Goal: Browse casually: Explore the website without a specific task or goal

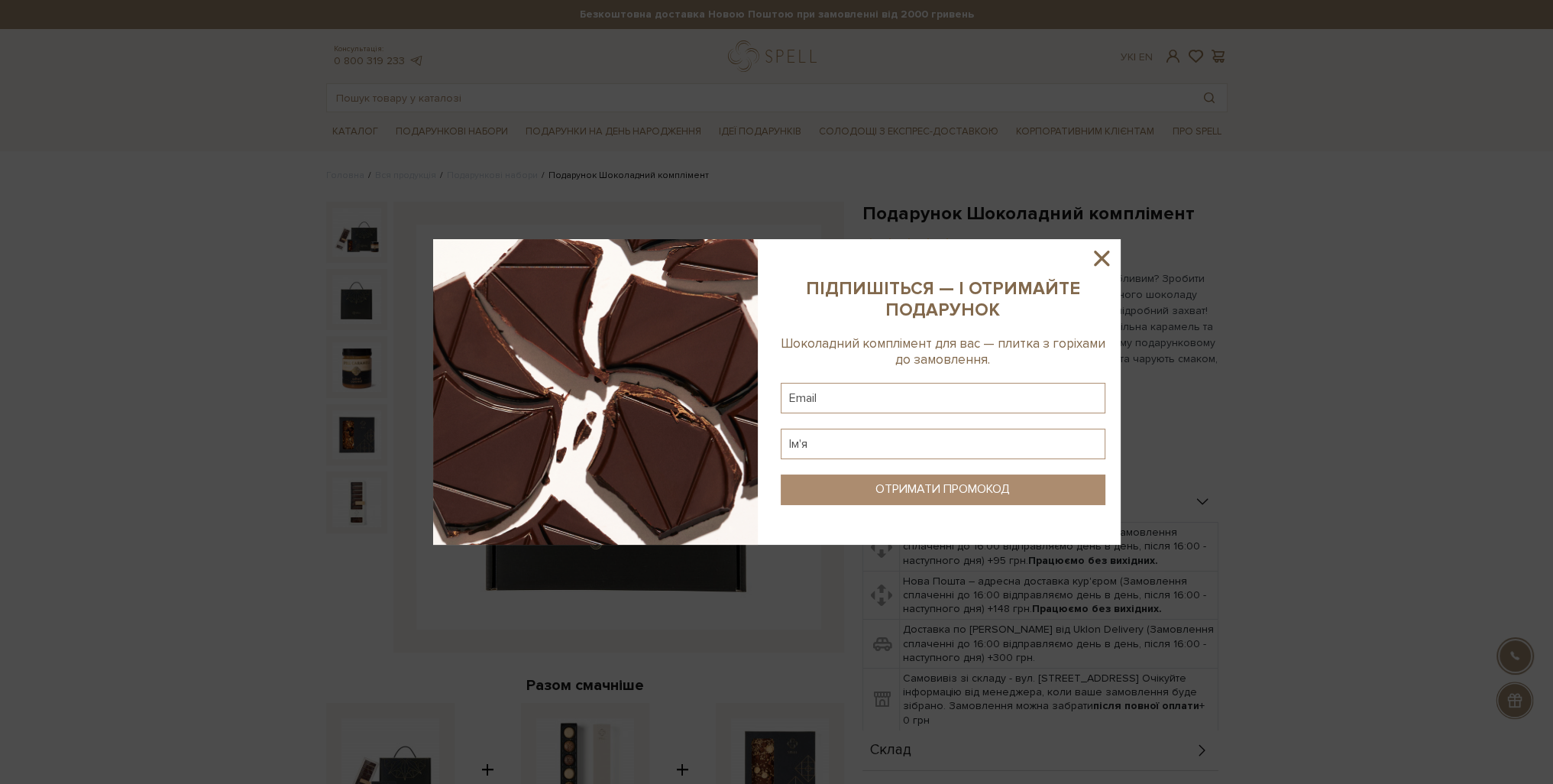
click at [1103, 257] on icon at bounding box center [1101, 257] width 15 height 15
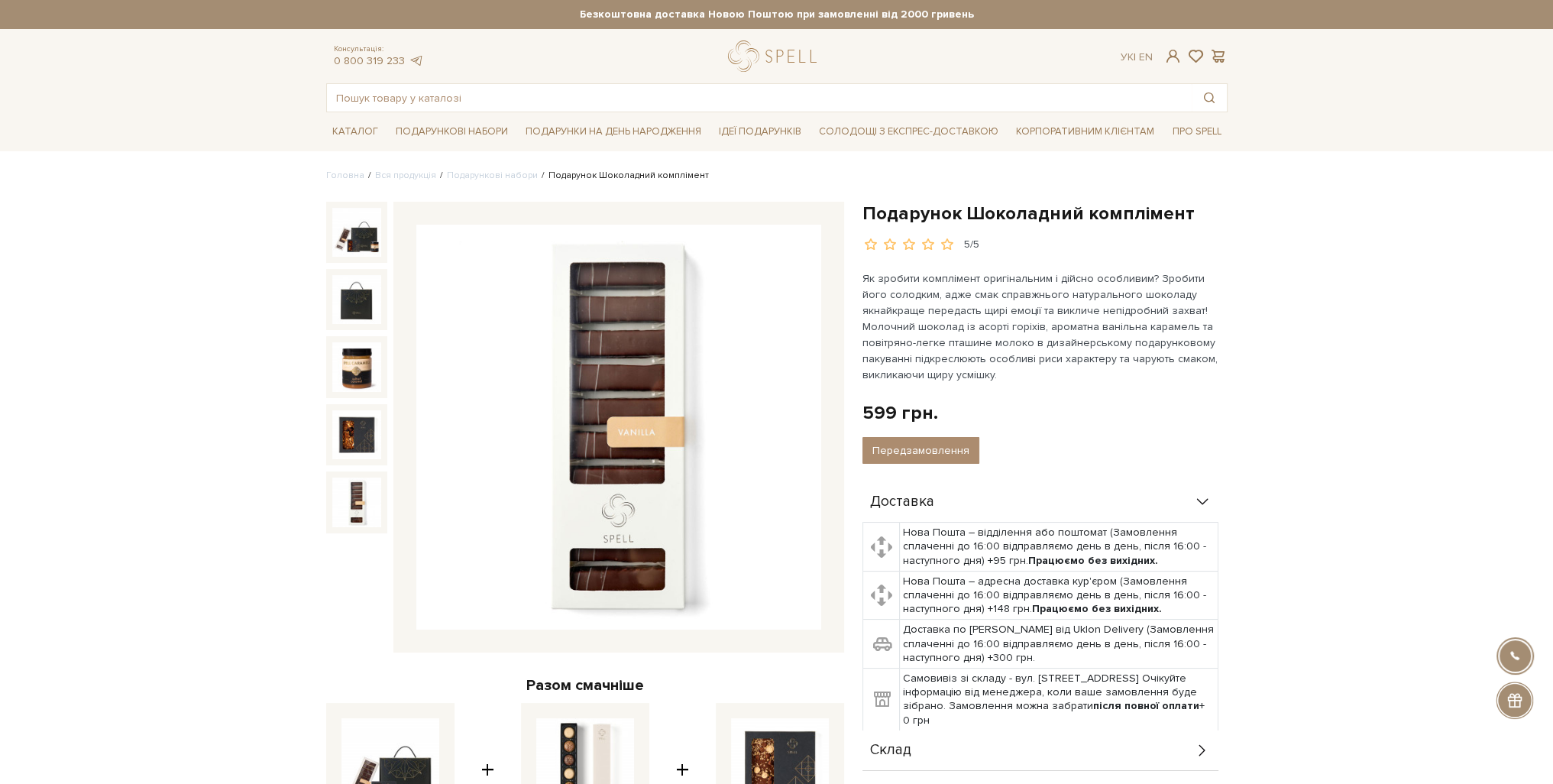
click at [355, 503] on img at bounding box center [357, 502] width 49 height 49
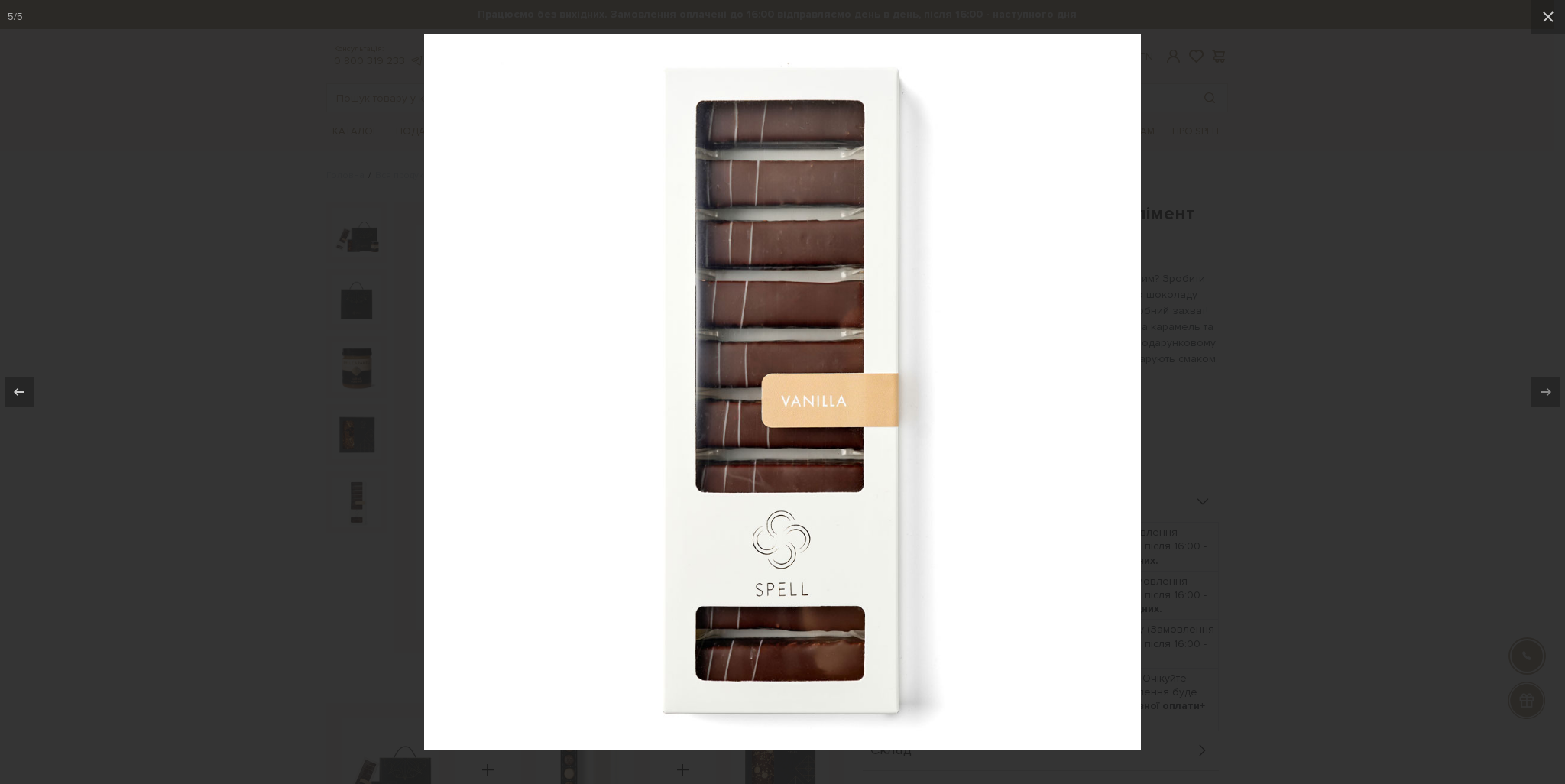
click at [372, 397] on div at bounding box center [782, 392] width 1565 height 784
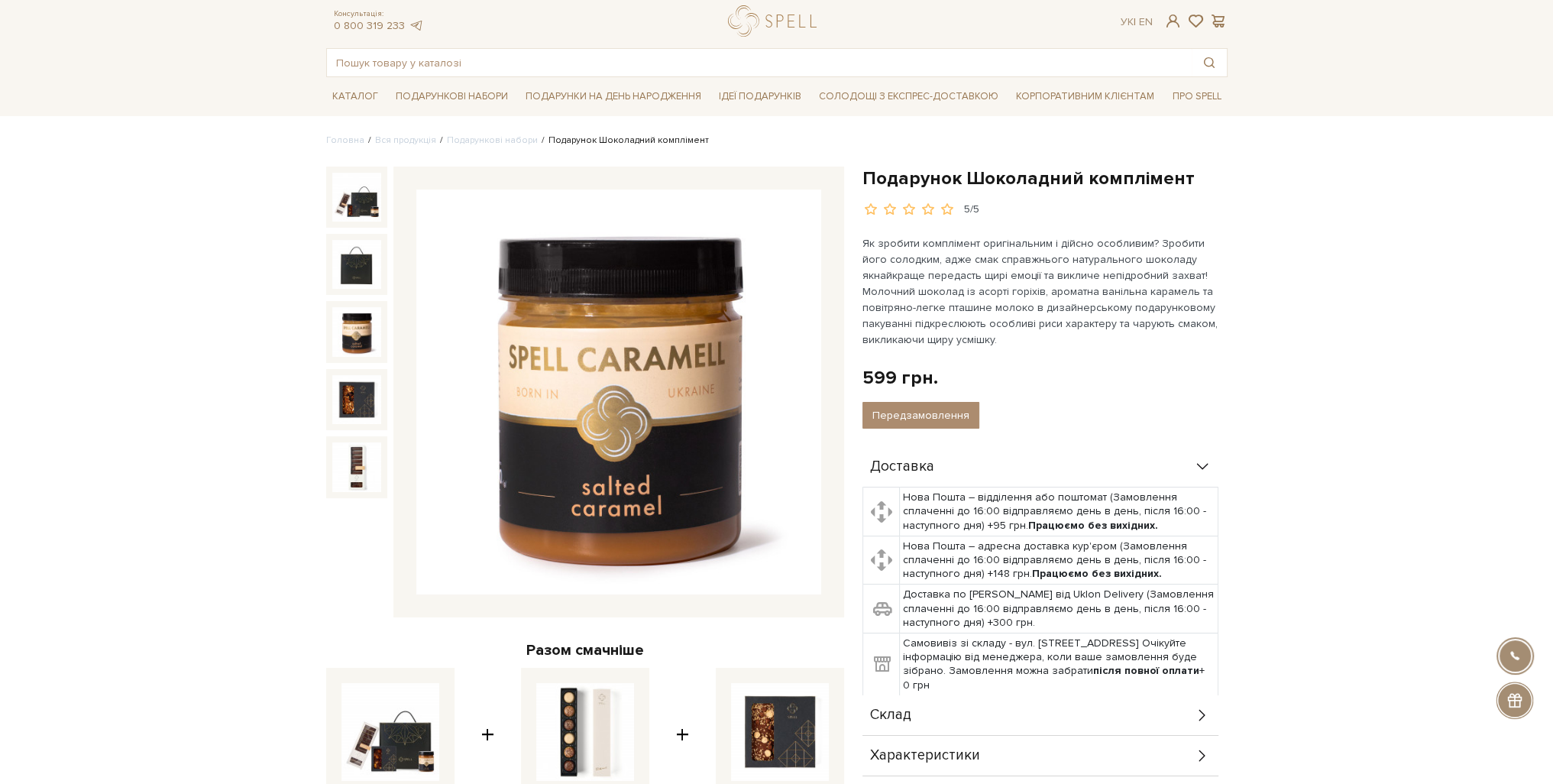
scroll to position [229, 0]
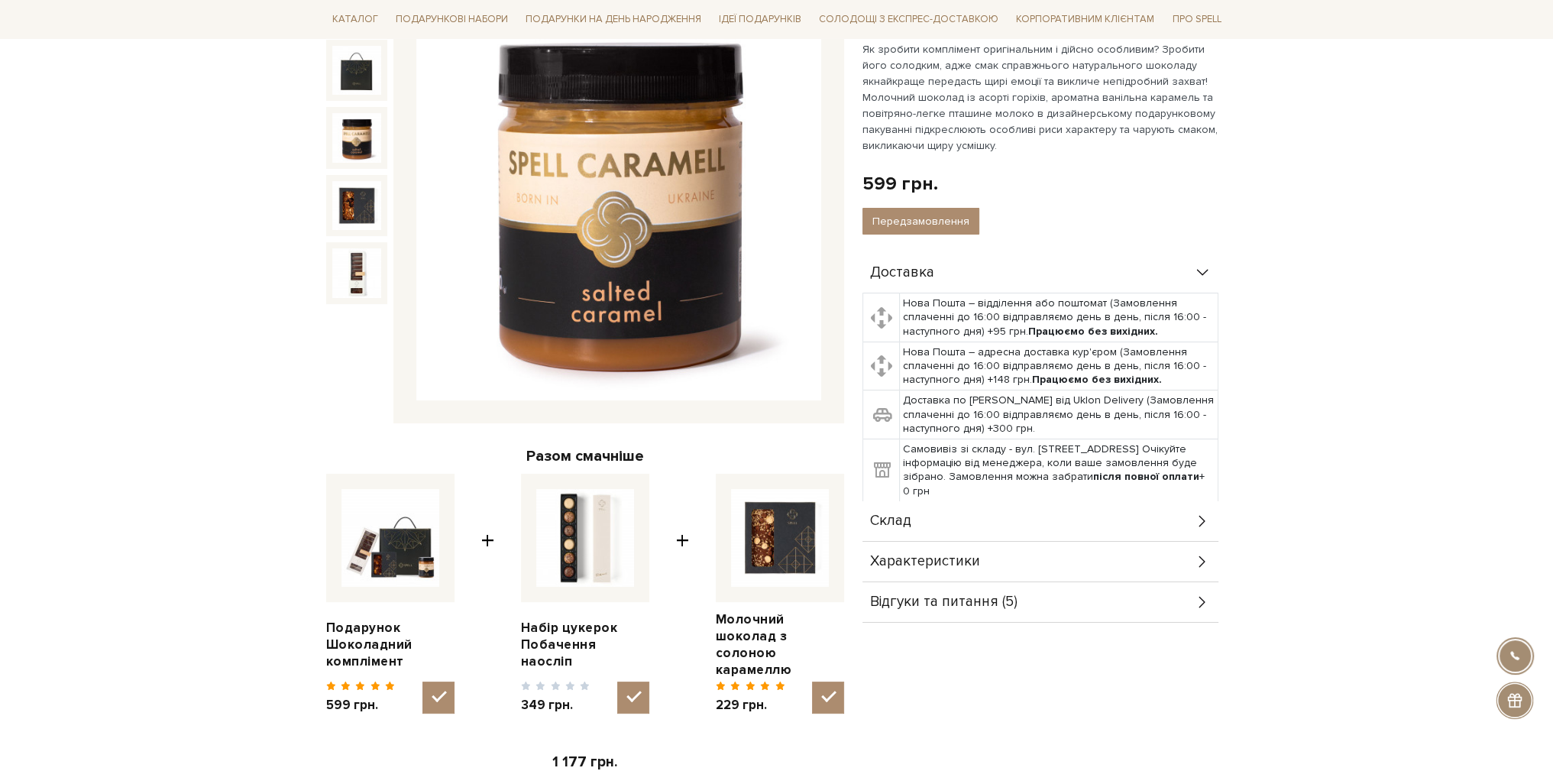
click at [607, 528] on img at bounding box center [585, 538] width 98 height 98
click at [618, 681] on input "checkbox" at bounding box center [634, 697] width 32 height 32
click at [547, 531] on img at bounding box center [585, 538] width 98 height 98
click at [618, 681] on input "checkbox" at bounding box center [634, 697] width 32 height 32
click at [547, 531] on img at bounding box center [585, 538] width 98 height 98
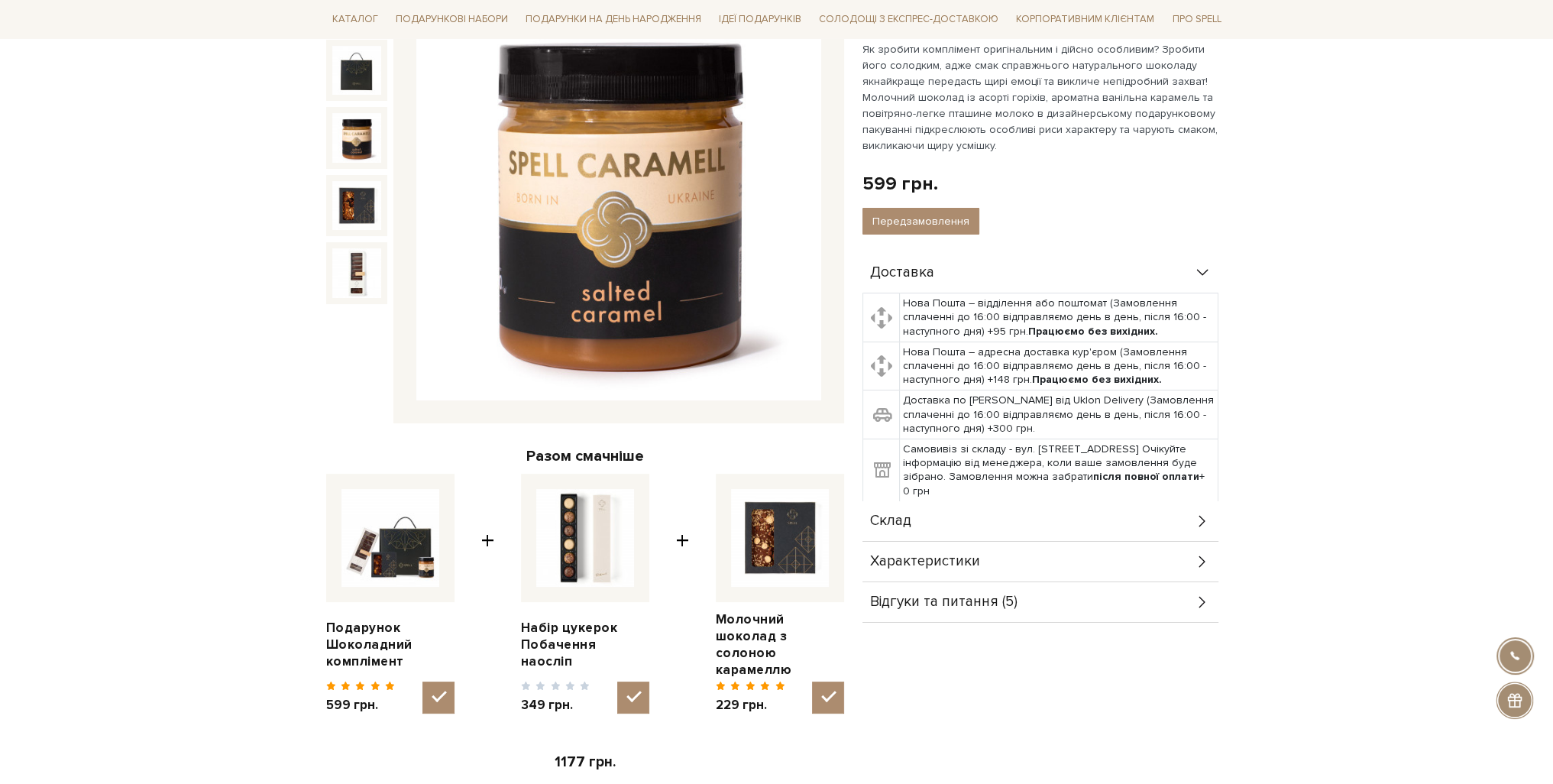
click at [618, 681] on input "checkbox" at bounding box center [634, 697] width 32 height 32
click at [547, 531] on img at bounding box center [585, 538] width 98 height 98
click at [618, 681] on input "checkbox" at bounding box center [634, 697] width 32 height 32
checkbox input "true"
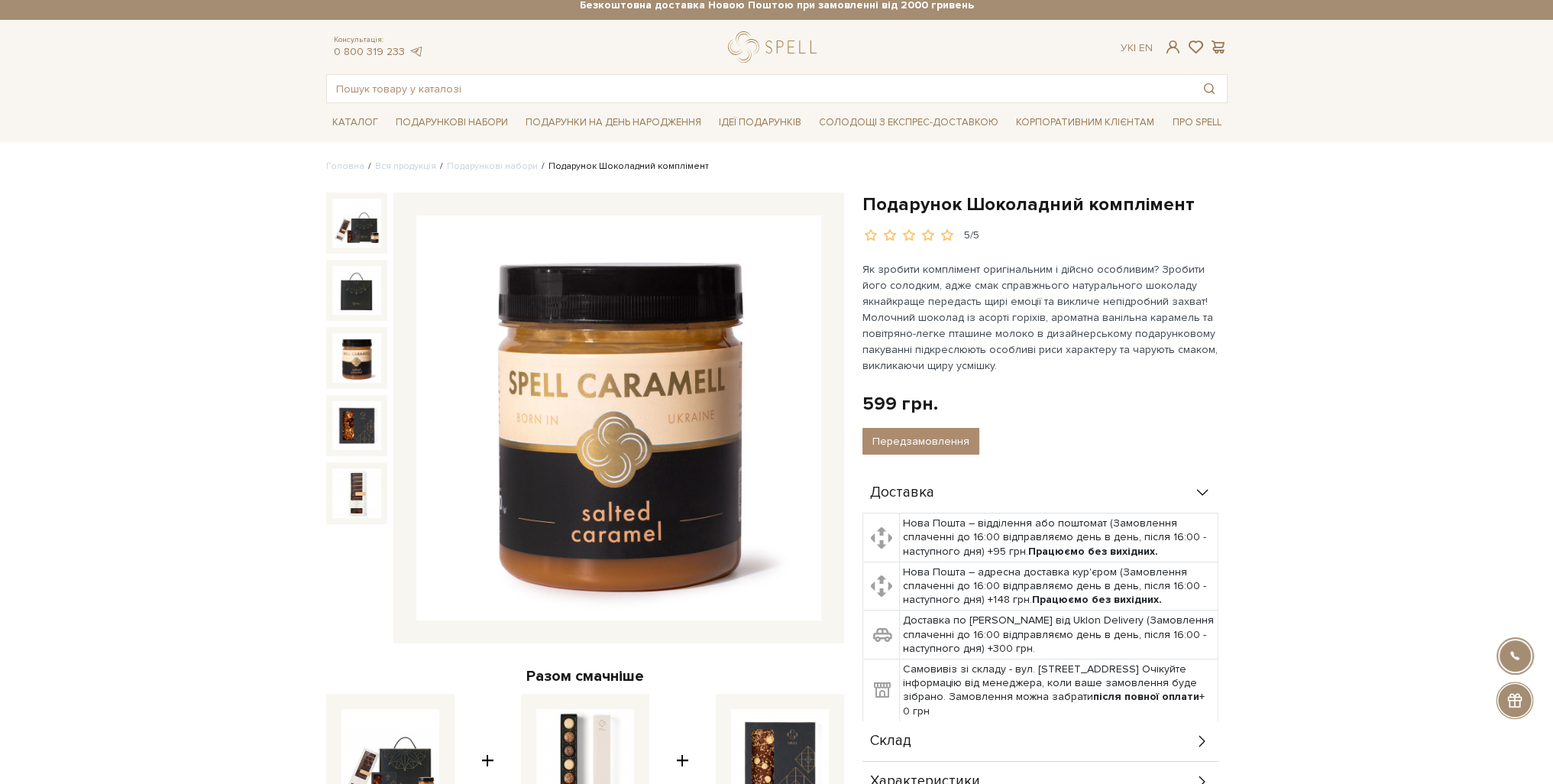
scroll to position [0, 0]
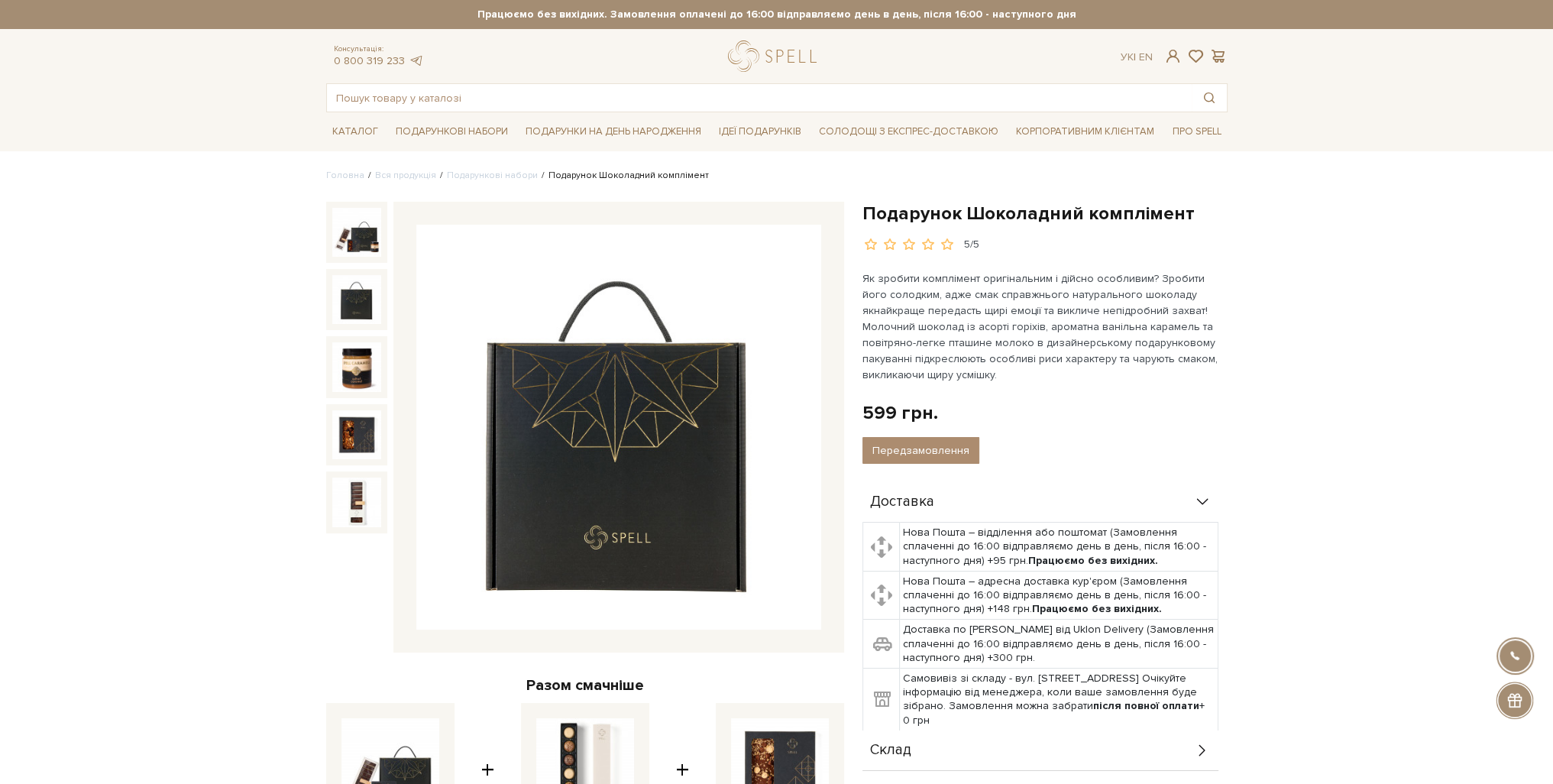
click at [344, 302] on img at bounding box center [357, 299] width 49 height 49
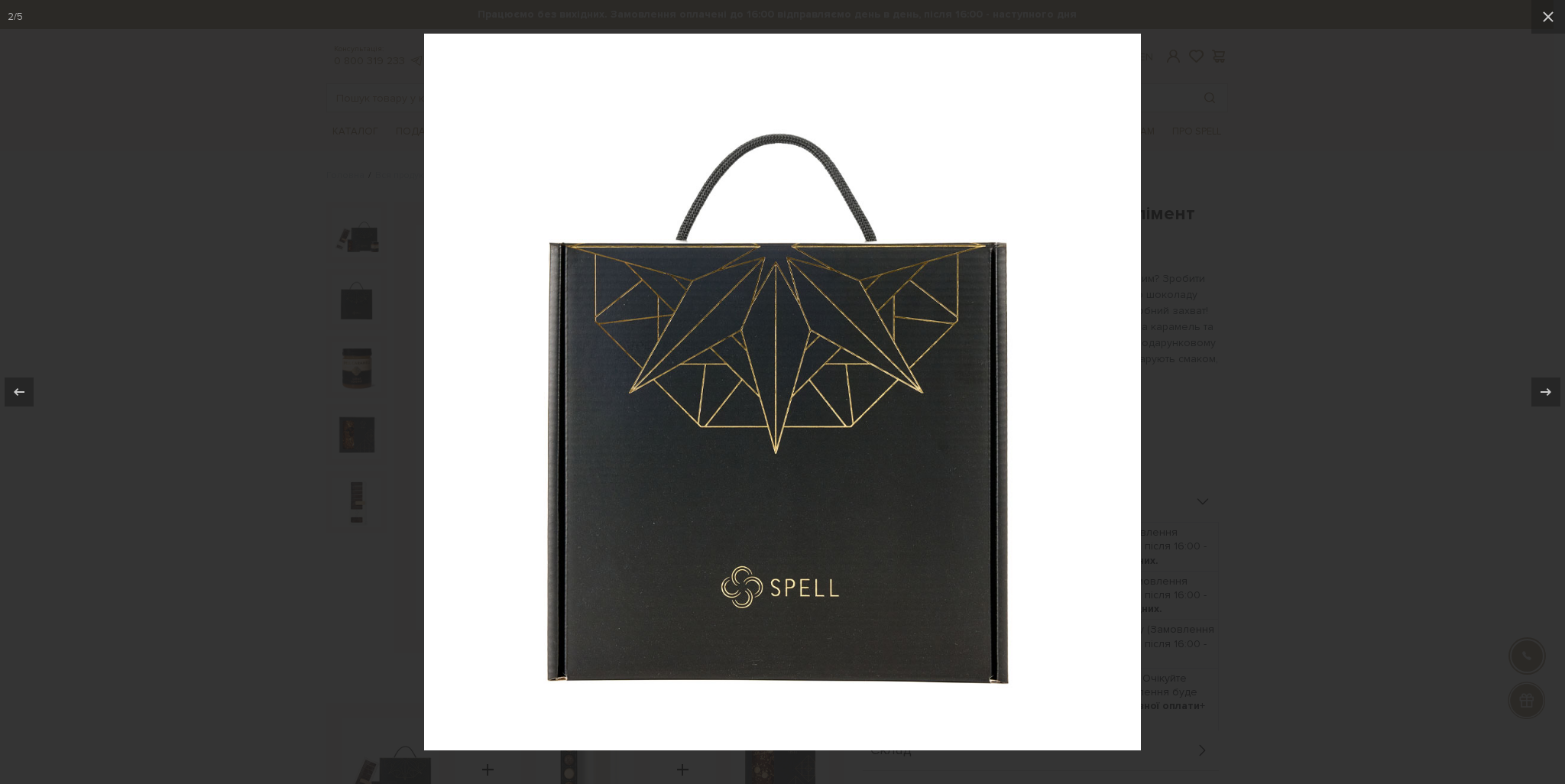
click at [334, 304] on div at bounding box center [782, 392] width 1565 height 784
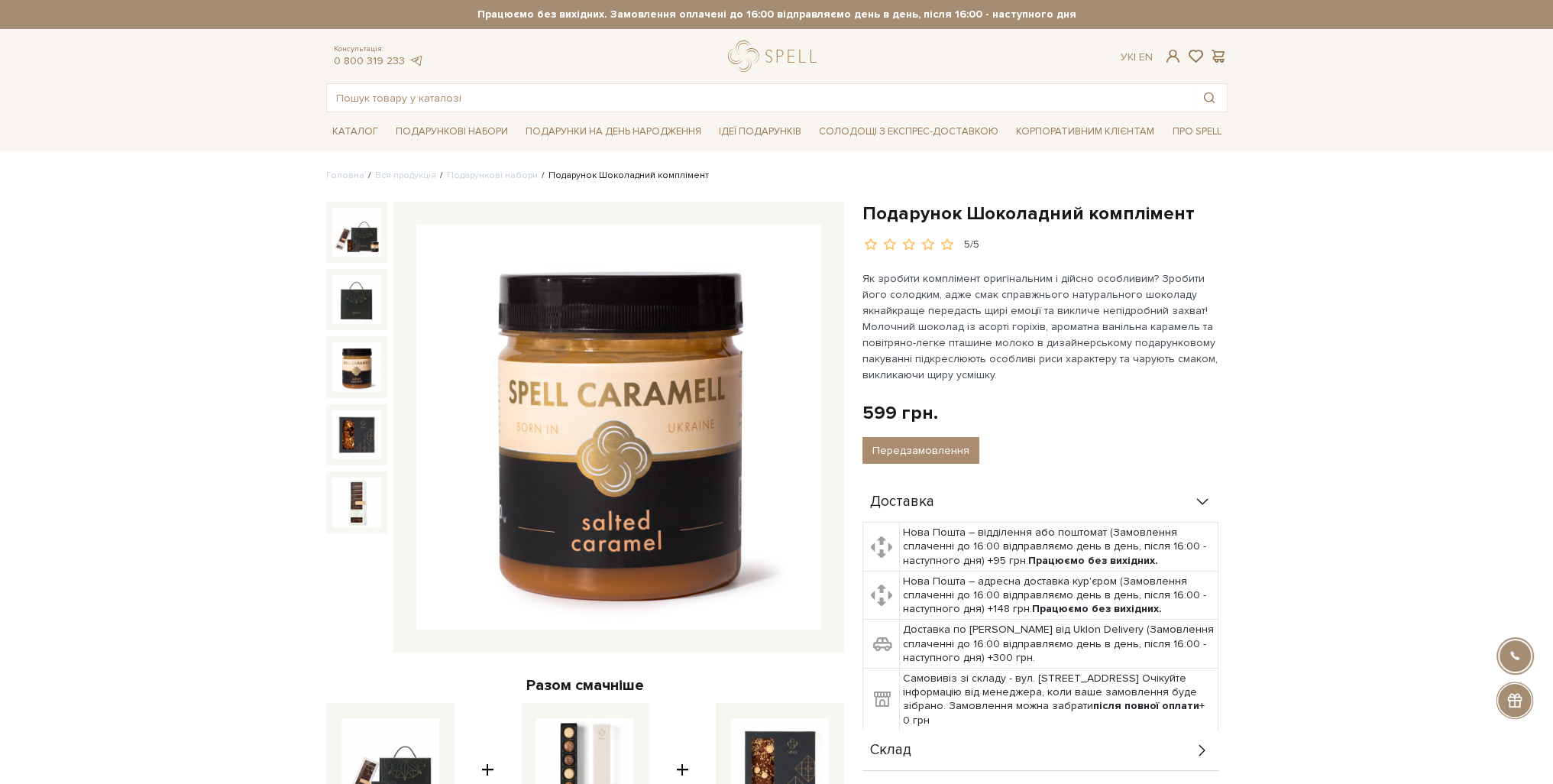
click at [372, 382] on img at bounding box center [357, 366] width 49 height 49
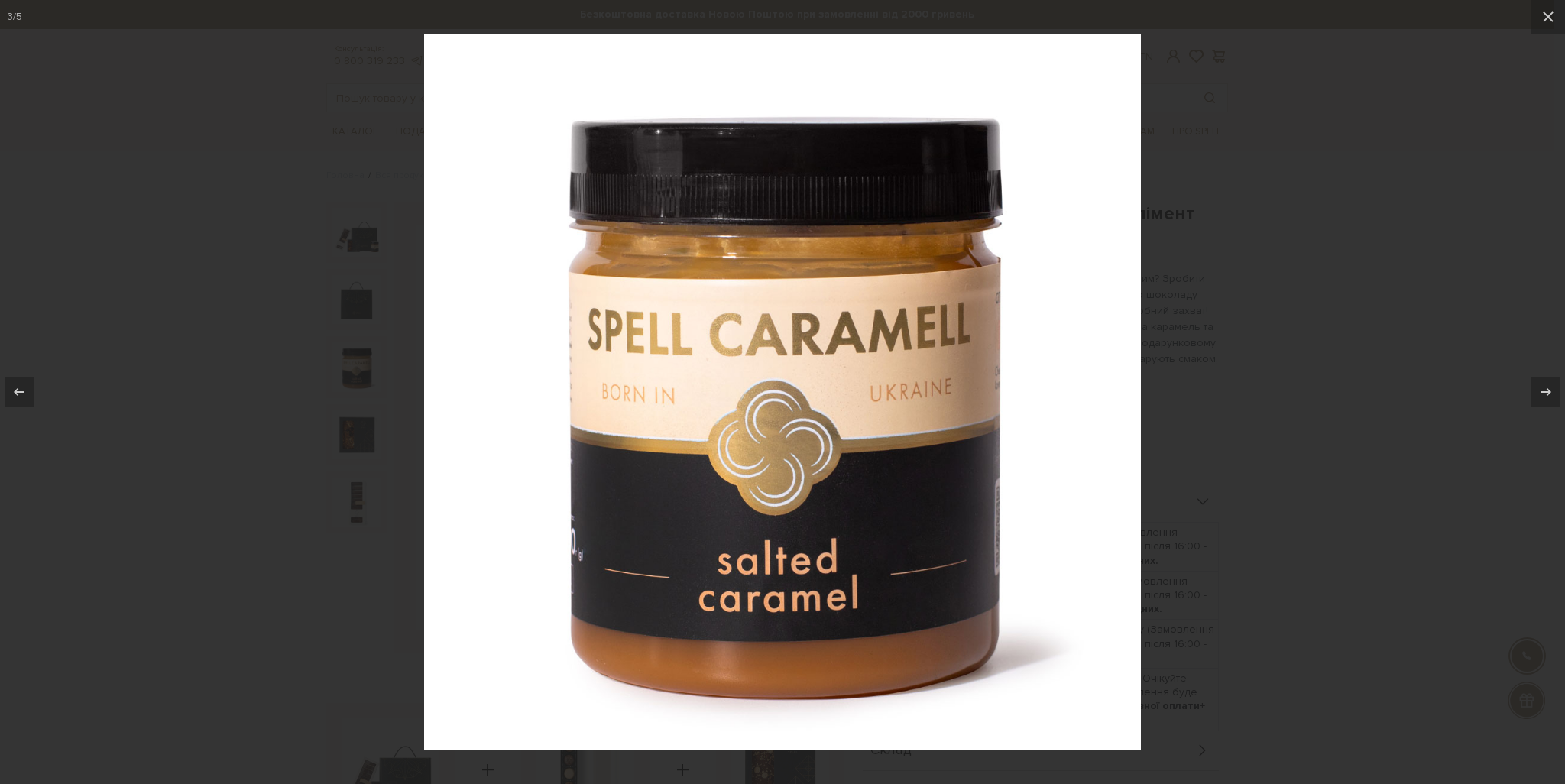
click at [248, 378] on div at bounding box center [782, 392] width 1565 height 784
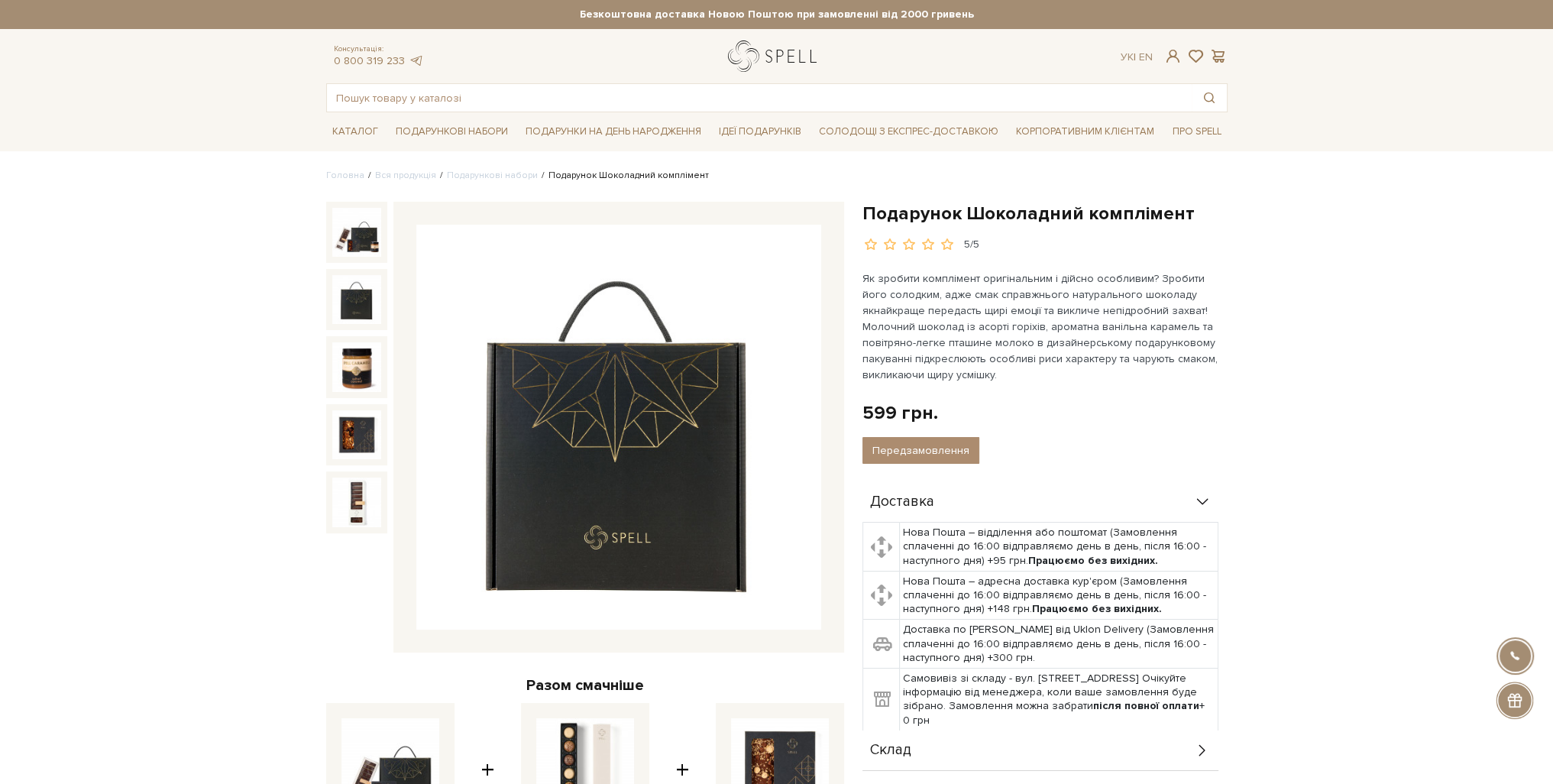
click at [793, 65] on link "logo" at bounding box center [776, 56] width 96 height 31
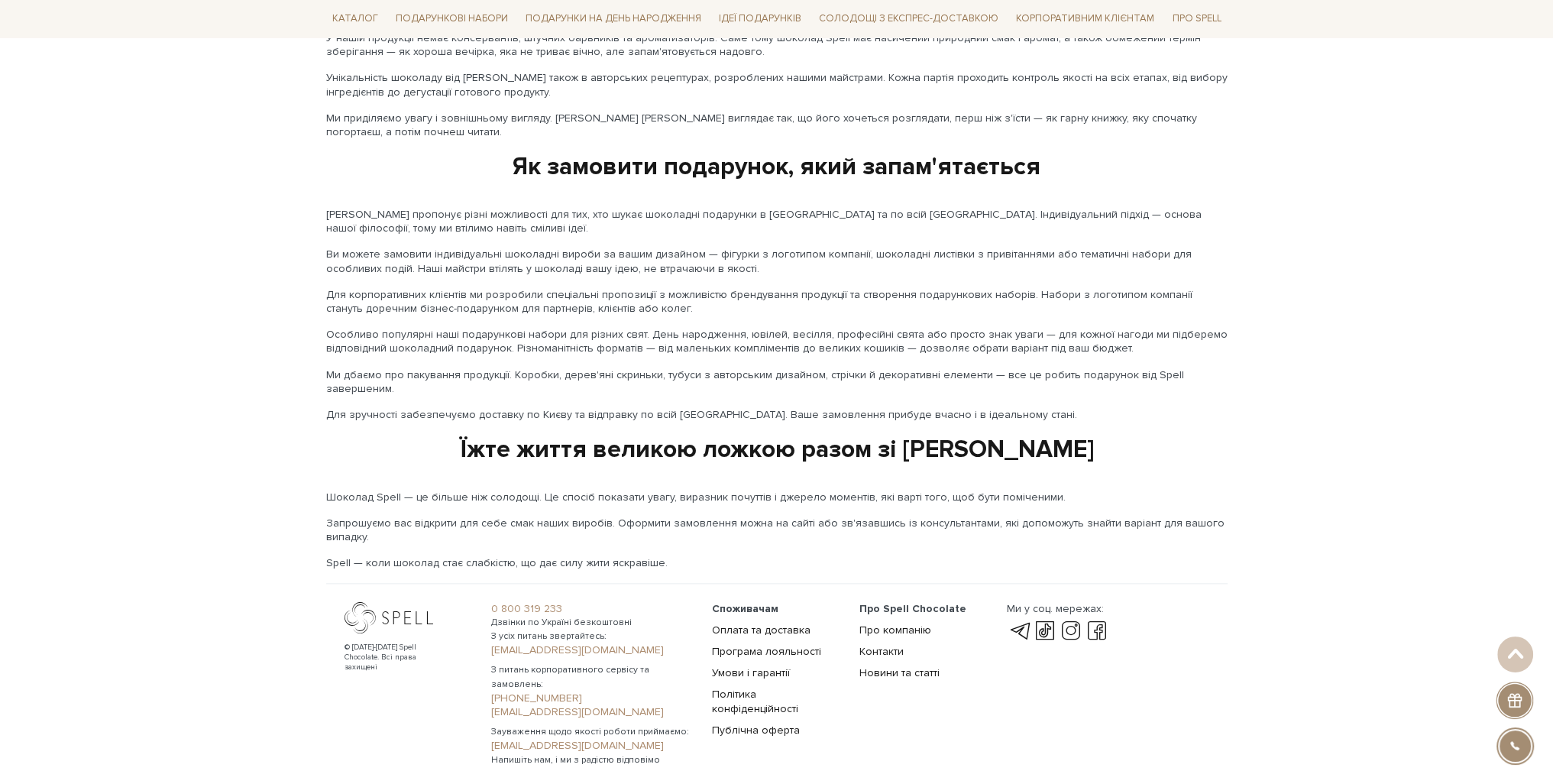
scroll to position [2356, 0]
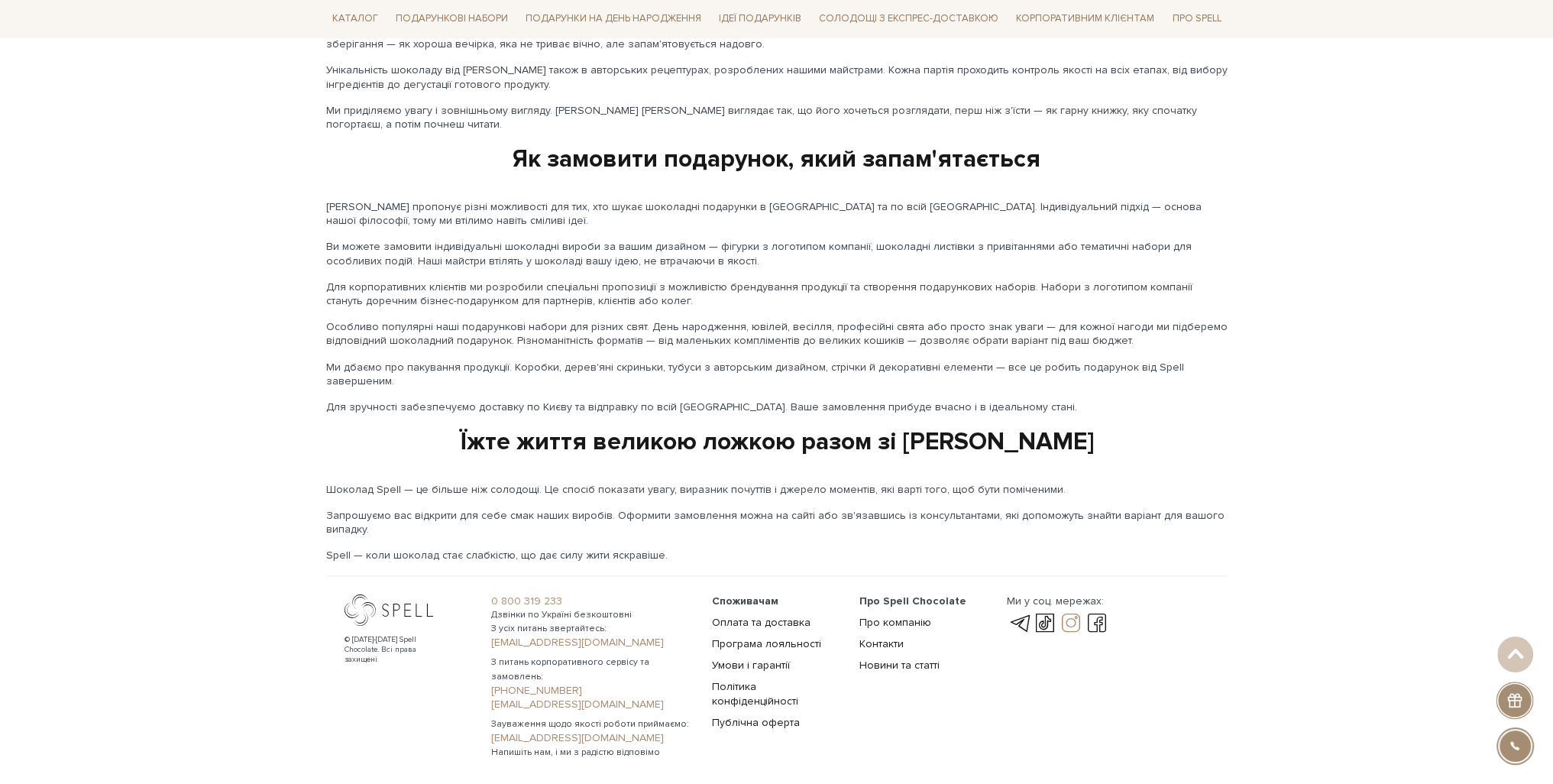
click at [1076, 614] on link at bounding box center [1071, 623] width 26 height 19
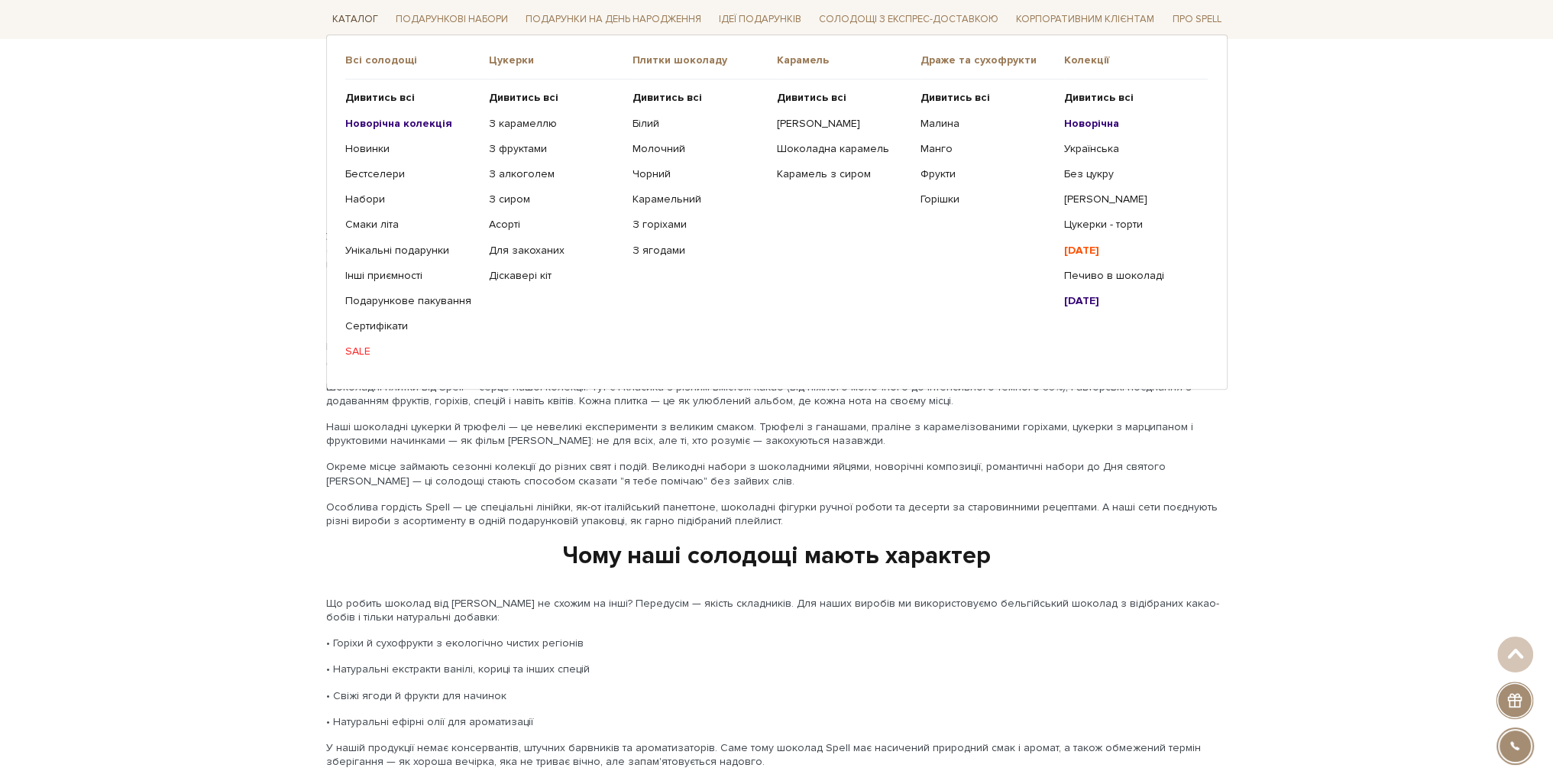
scroll to position [1515, 0]
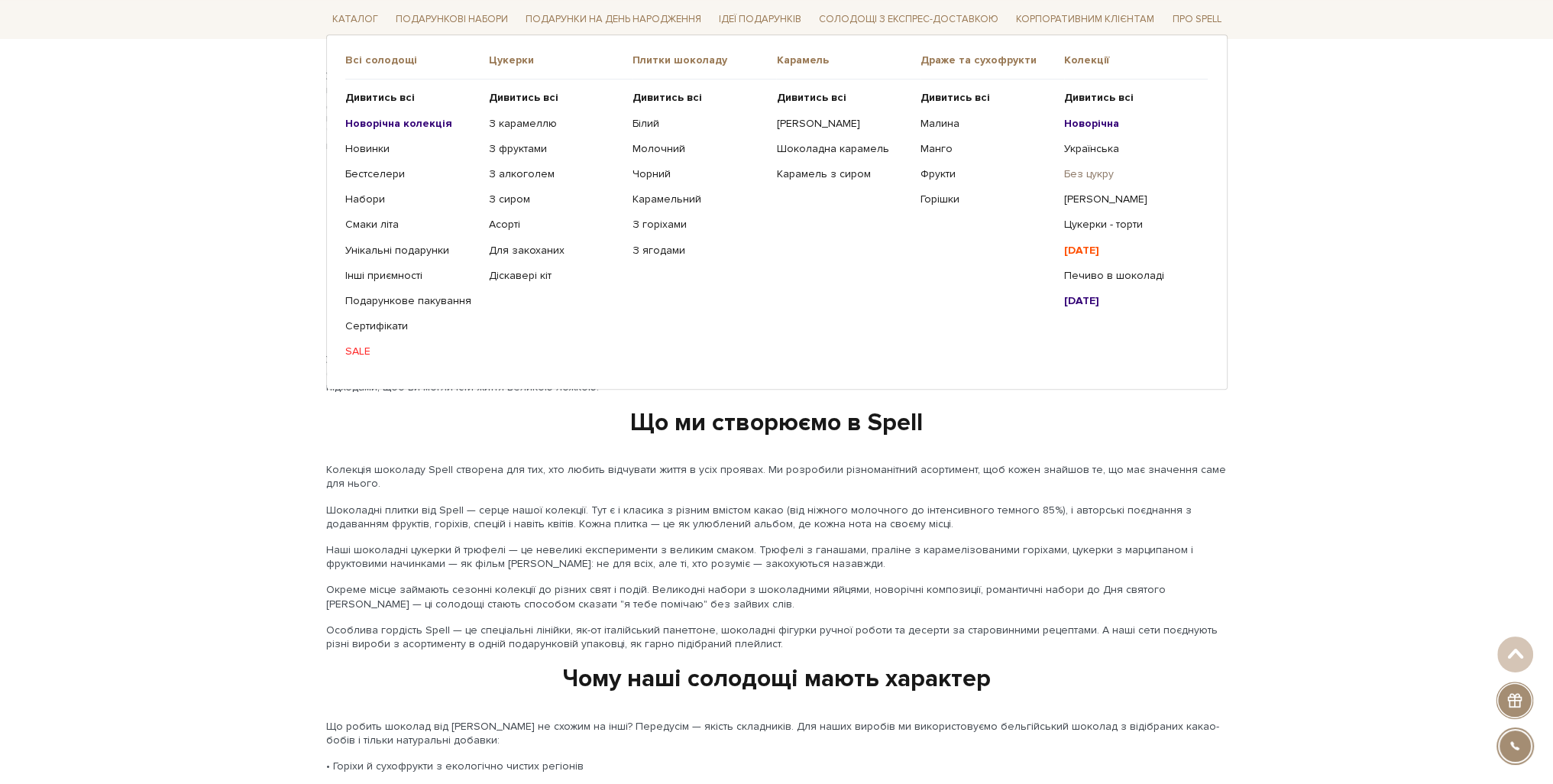
click at [1087, 177] on link "Без цукру" at bounding box center [1130, 174] width 132 height 14
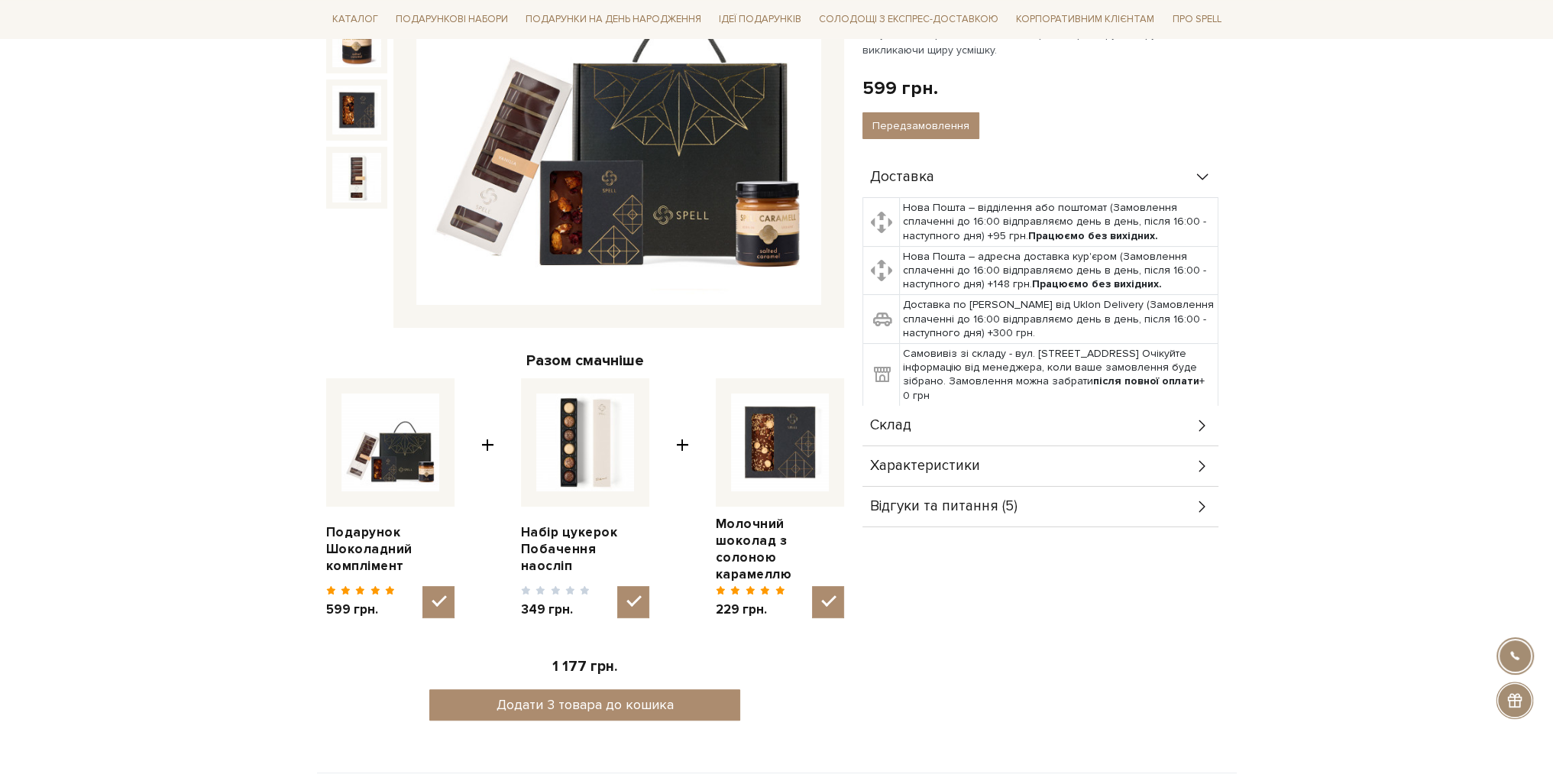
scroll to position [534, 0]
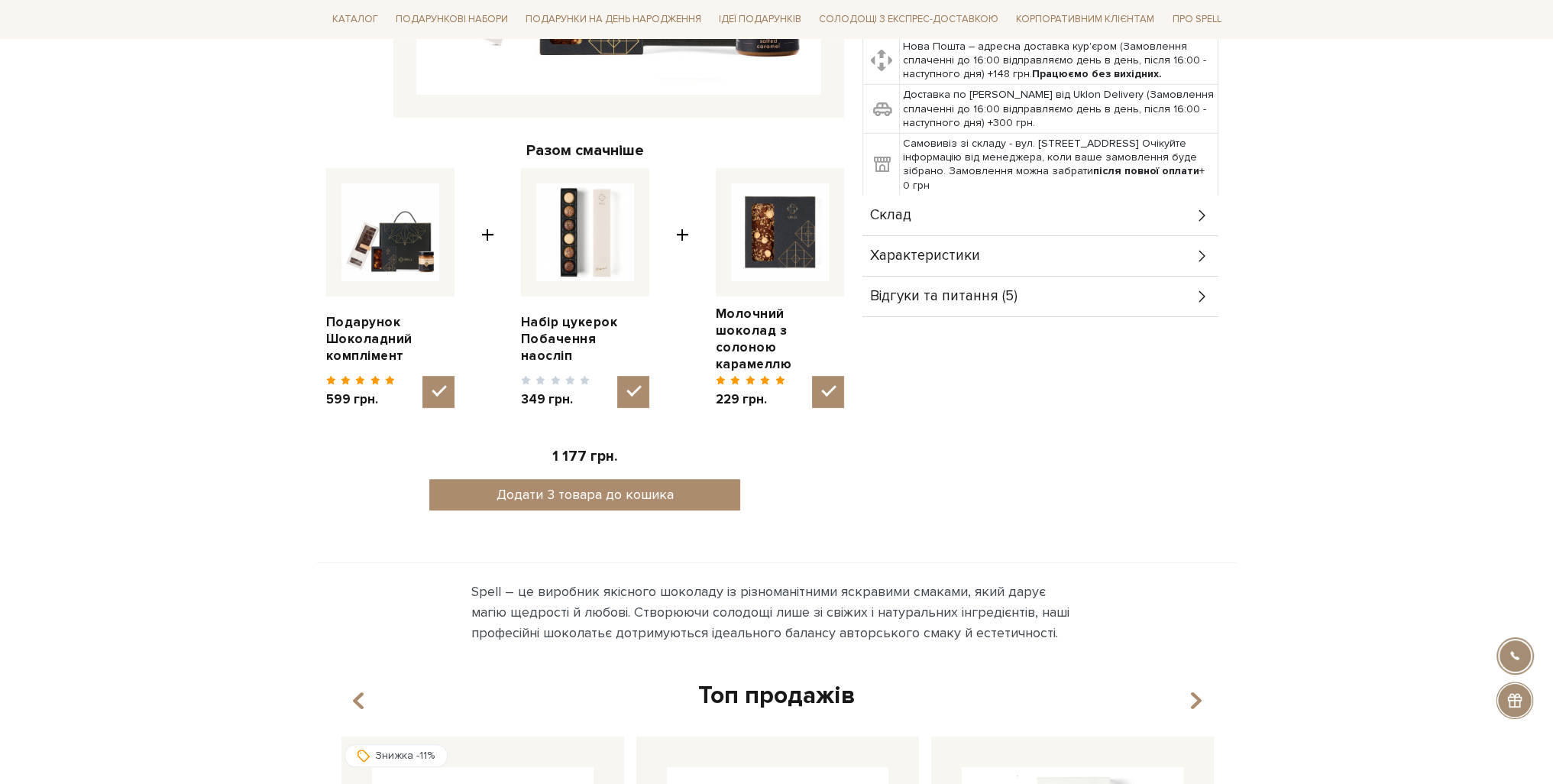
click at [991, 215] on div "Склад" at bounding box center [1041, 215] width 356 height 40
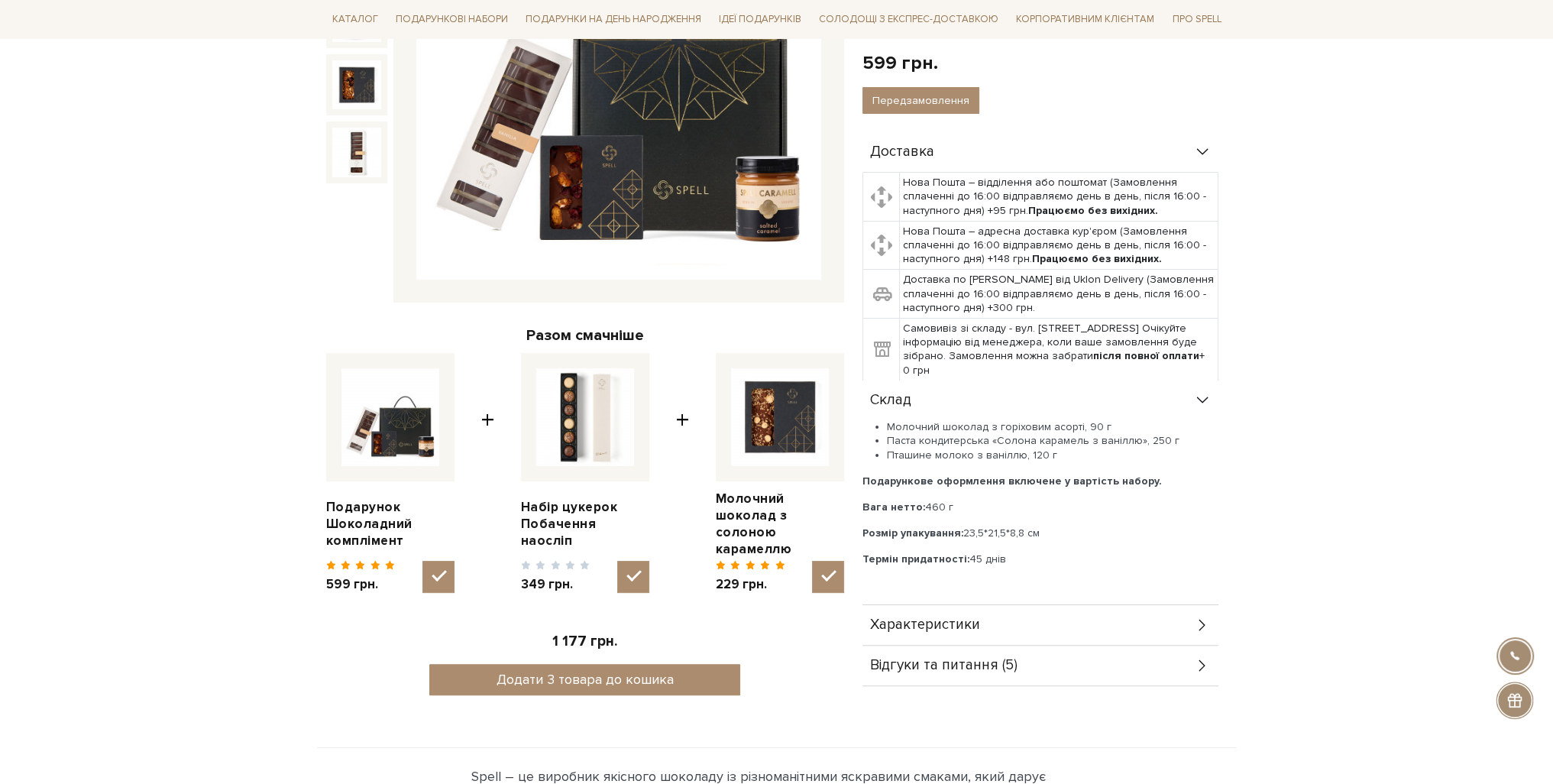
scroll to position [305, 0]
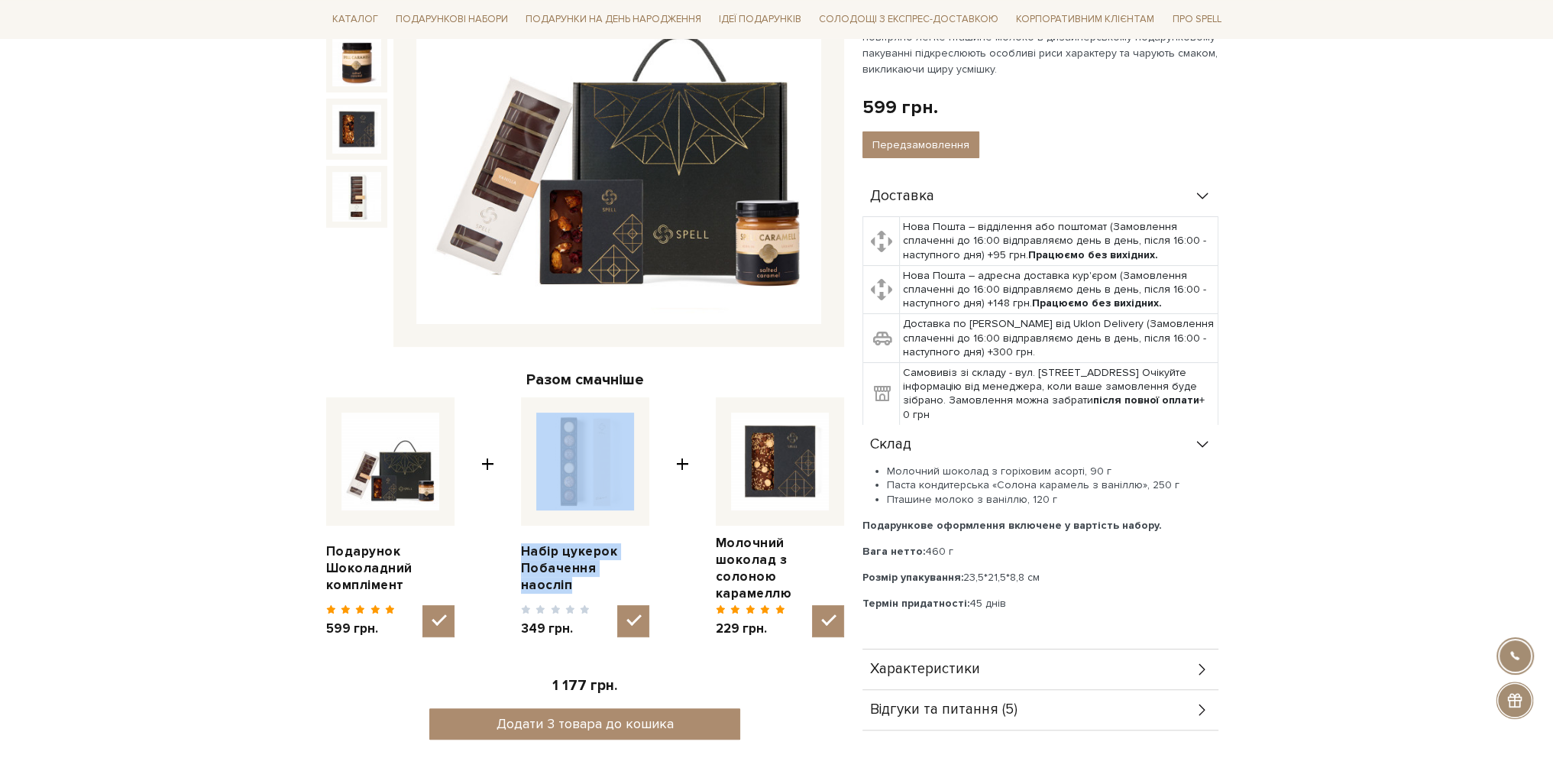
drag, startPoint x: 501, startPoint y: 560, endPoint x: 660, endPoint y: 578, distance: 160.0
click at [660, 578] on div "Подарунок Шоколадний комплімент 599 грн. + Набір цукерок Побачення наосліп 349 …" at bounding box center [585, 518] width 518 height 241
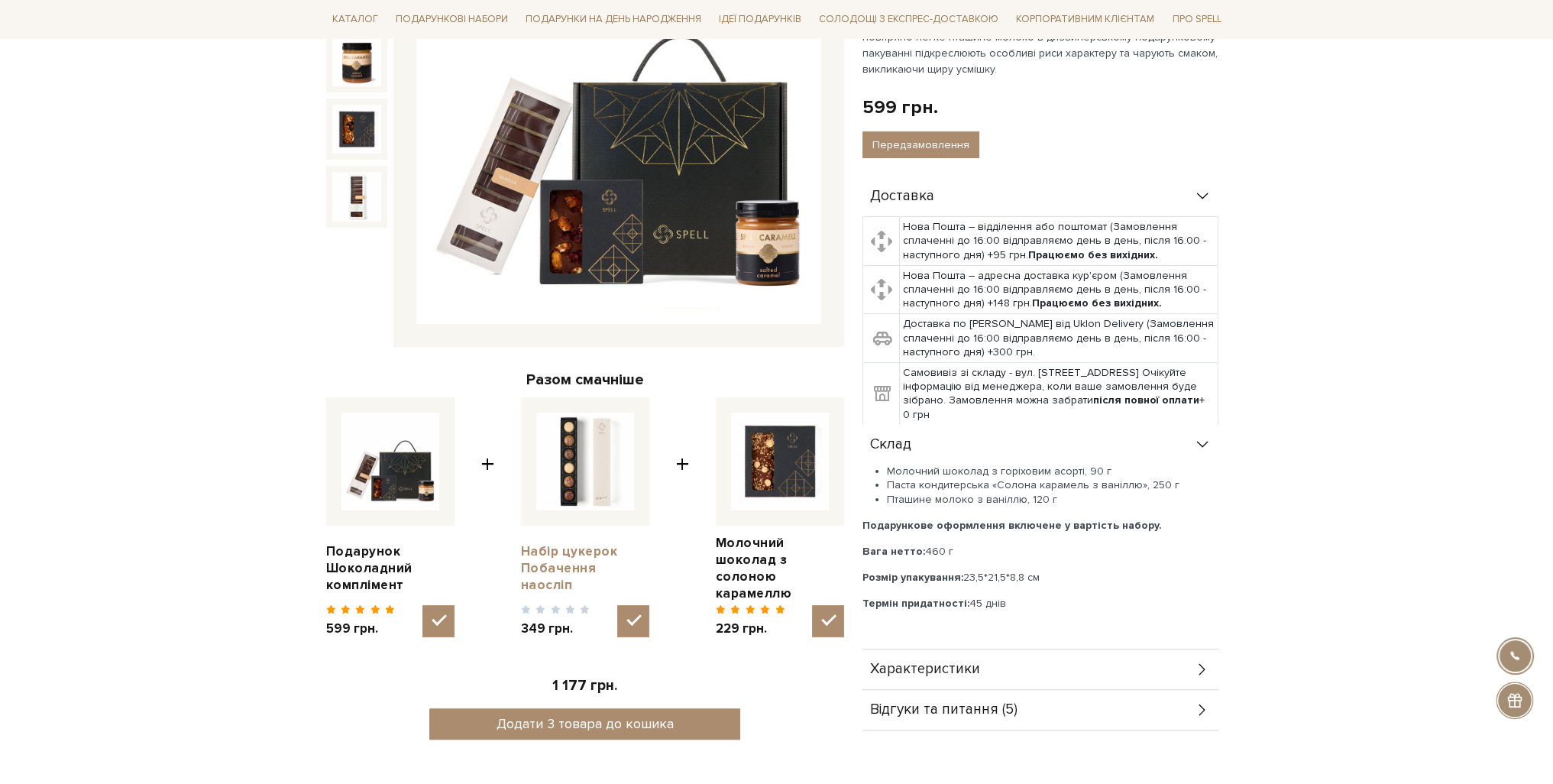
click at [604, 574] on link "Набір цукерок Побачення наосліп" at bounding box center [585, 568] width 128 height 50
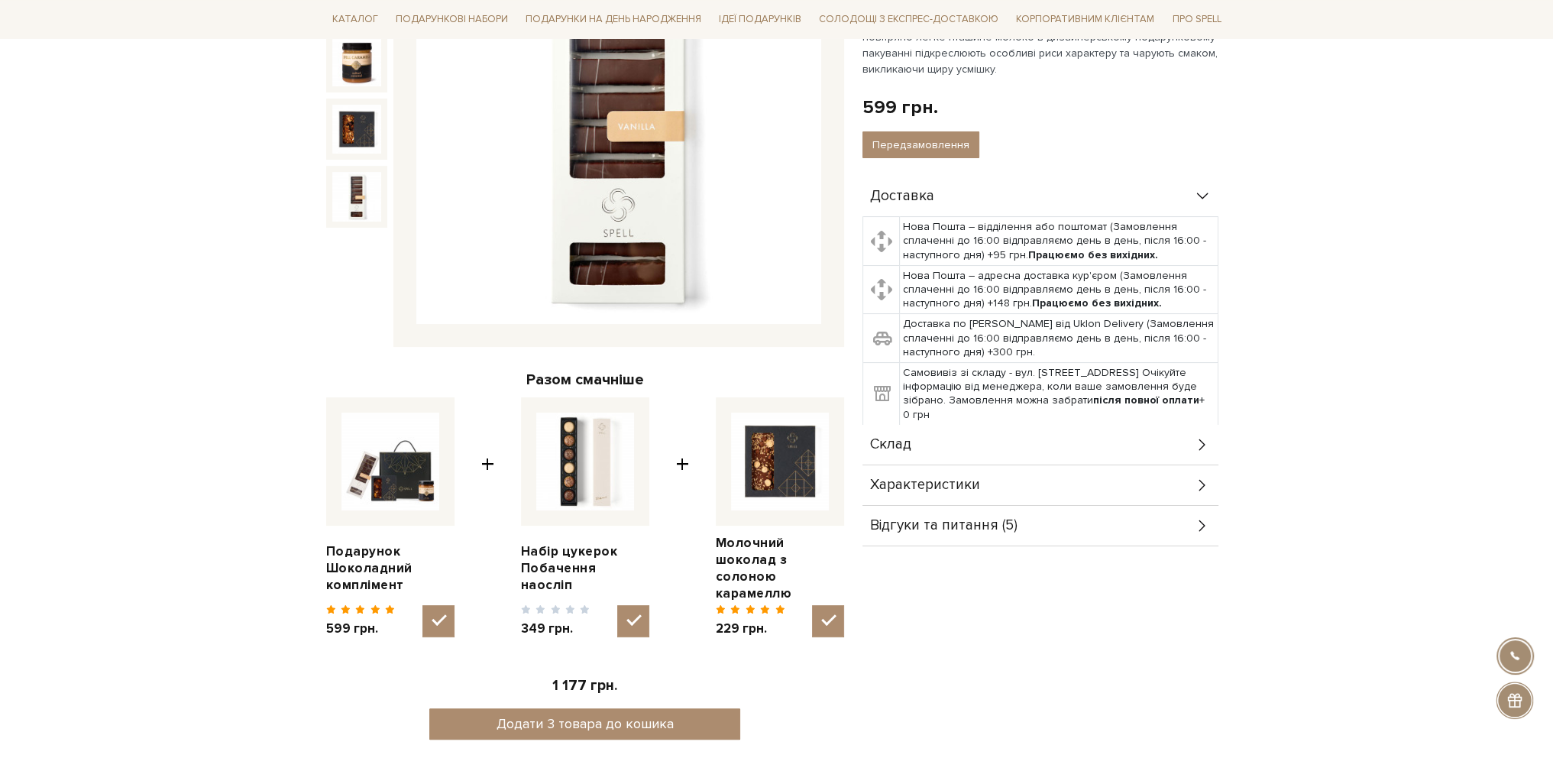
click at [349, 203] on img at bounding box center [357, 196] width 49 height 49
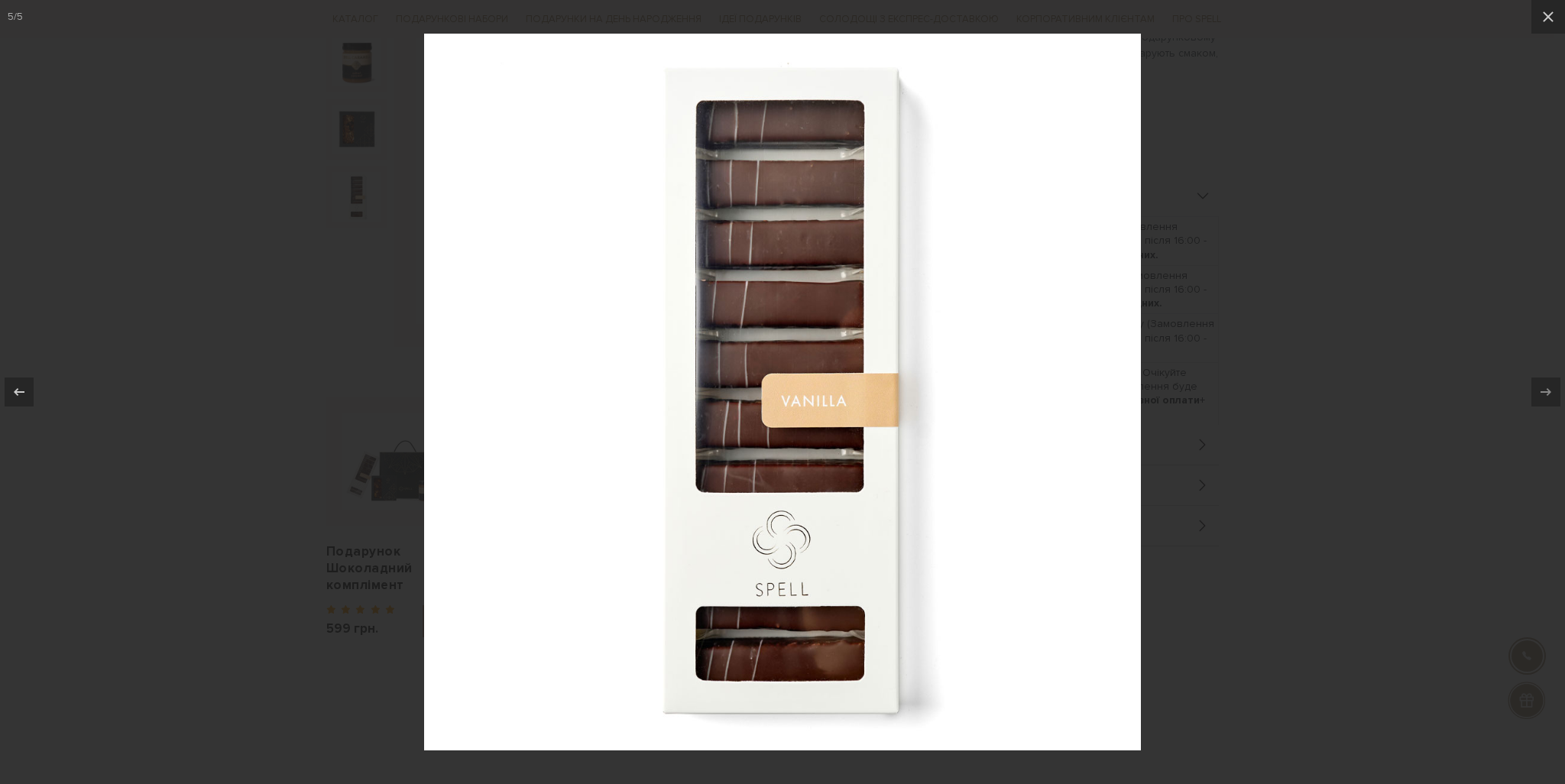
click at [853, 501] on img at bounding box center [782, 392] width 717 height 717
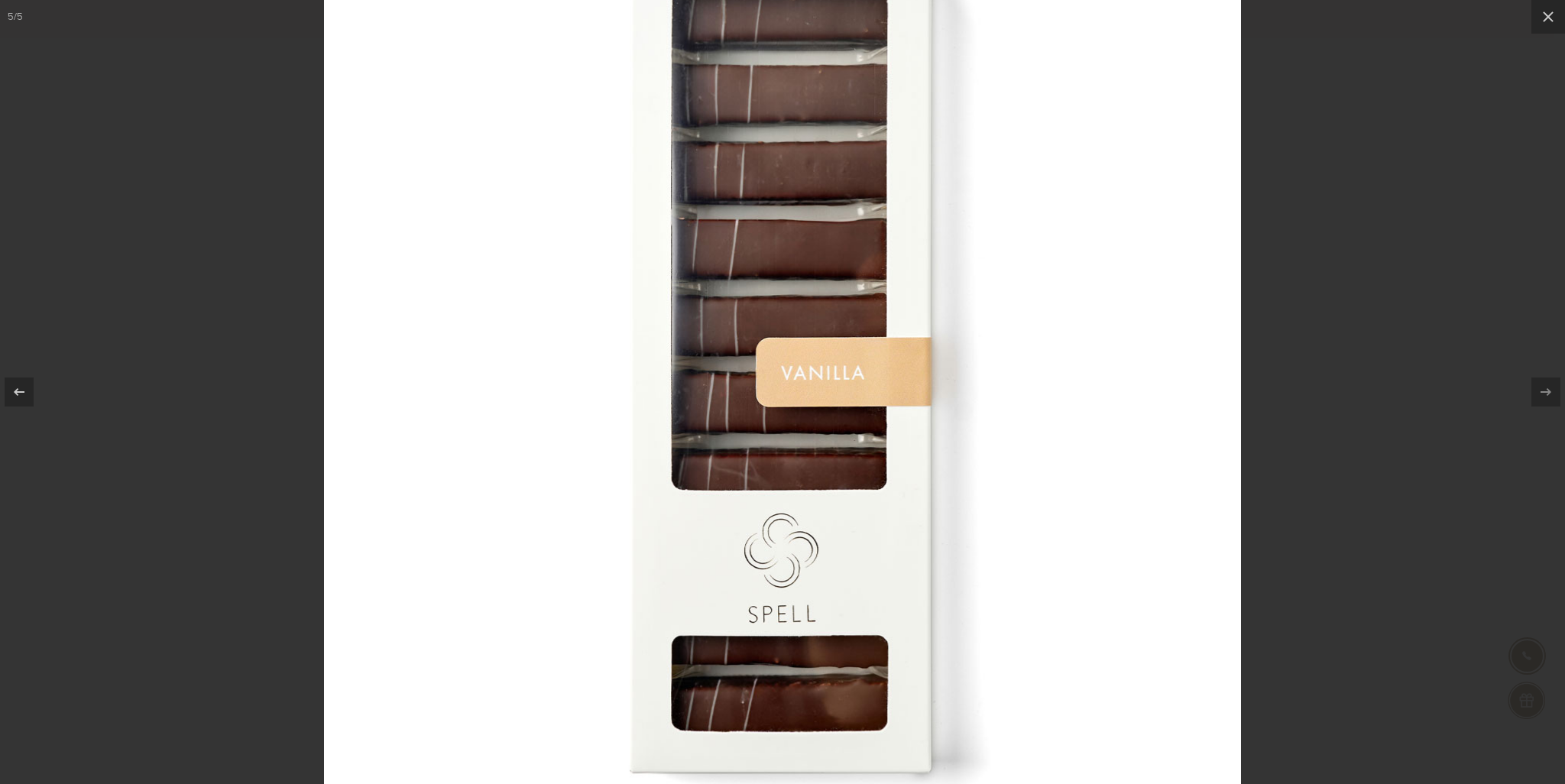
click at [1479, 462] on div at bounding box center [782, 392] width 1565 height 784
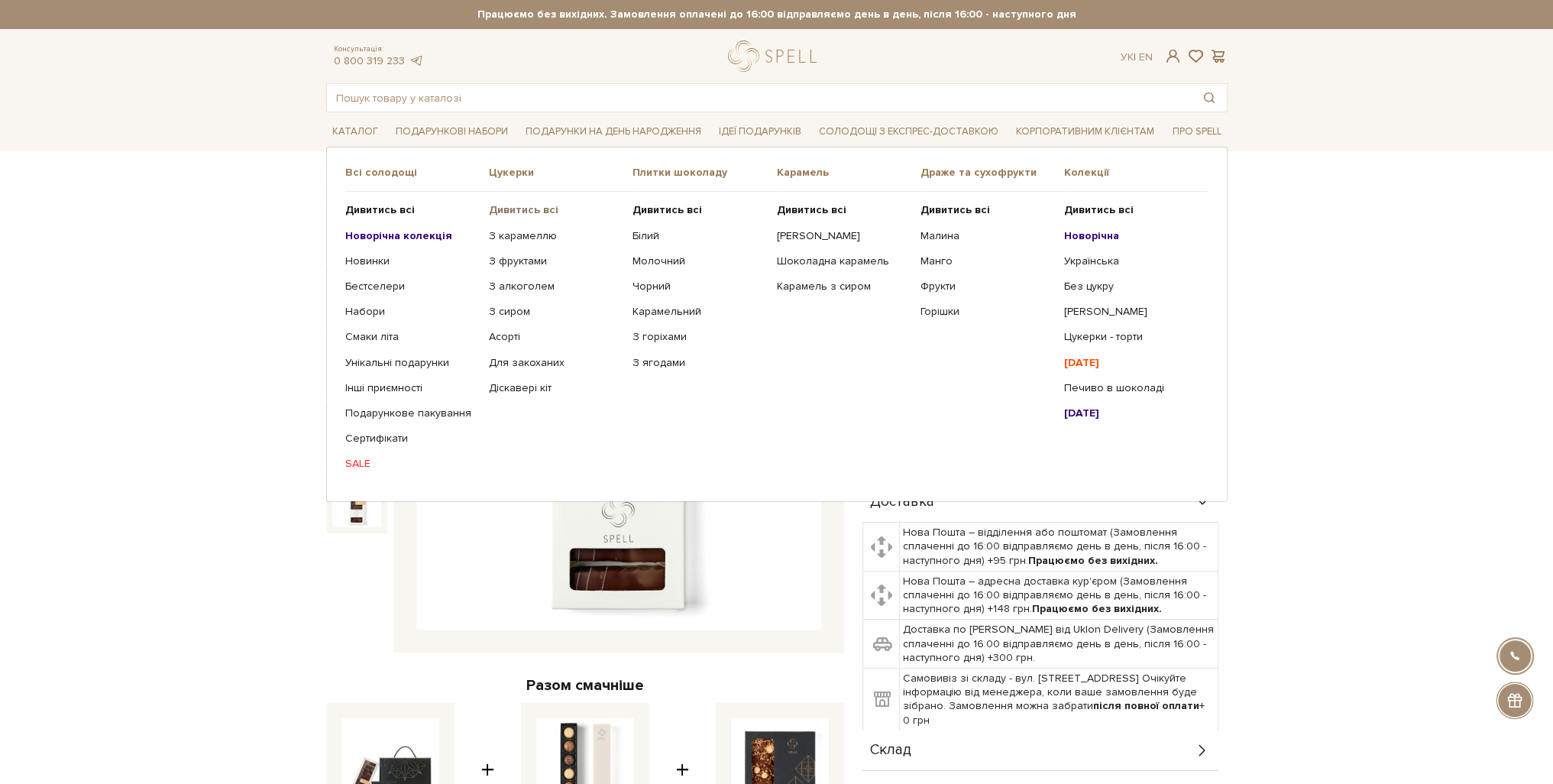
click at [508, 207] on b "Дивитись всі" at bounding box center [524, 210] width 70 height 13
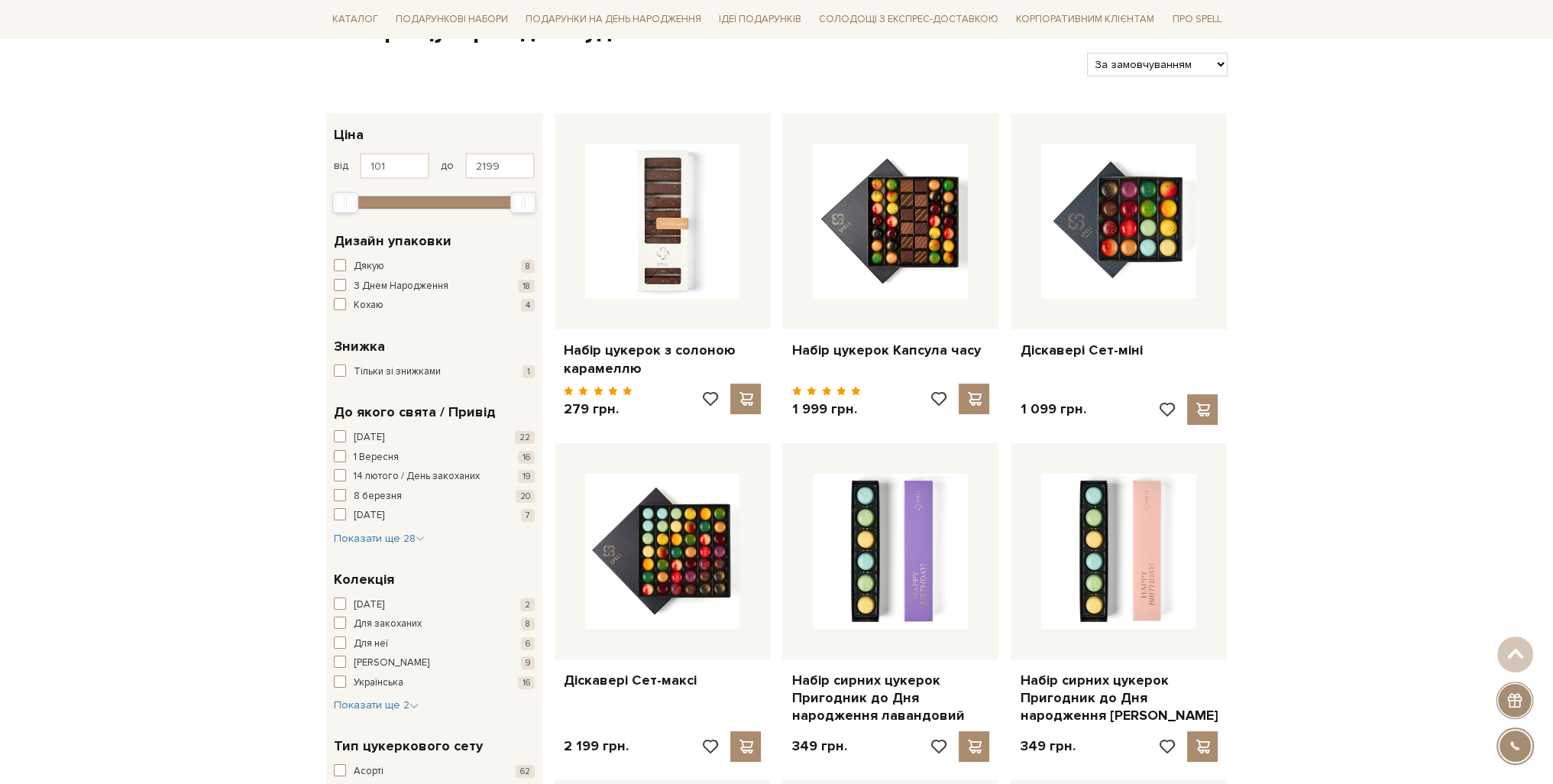
scroll to position [153, 0]
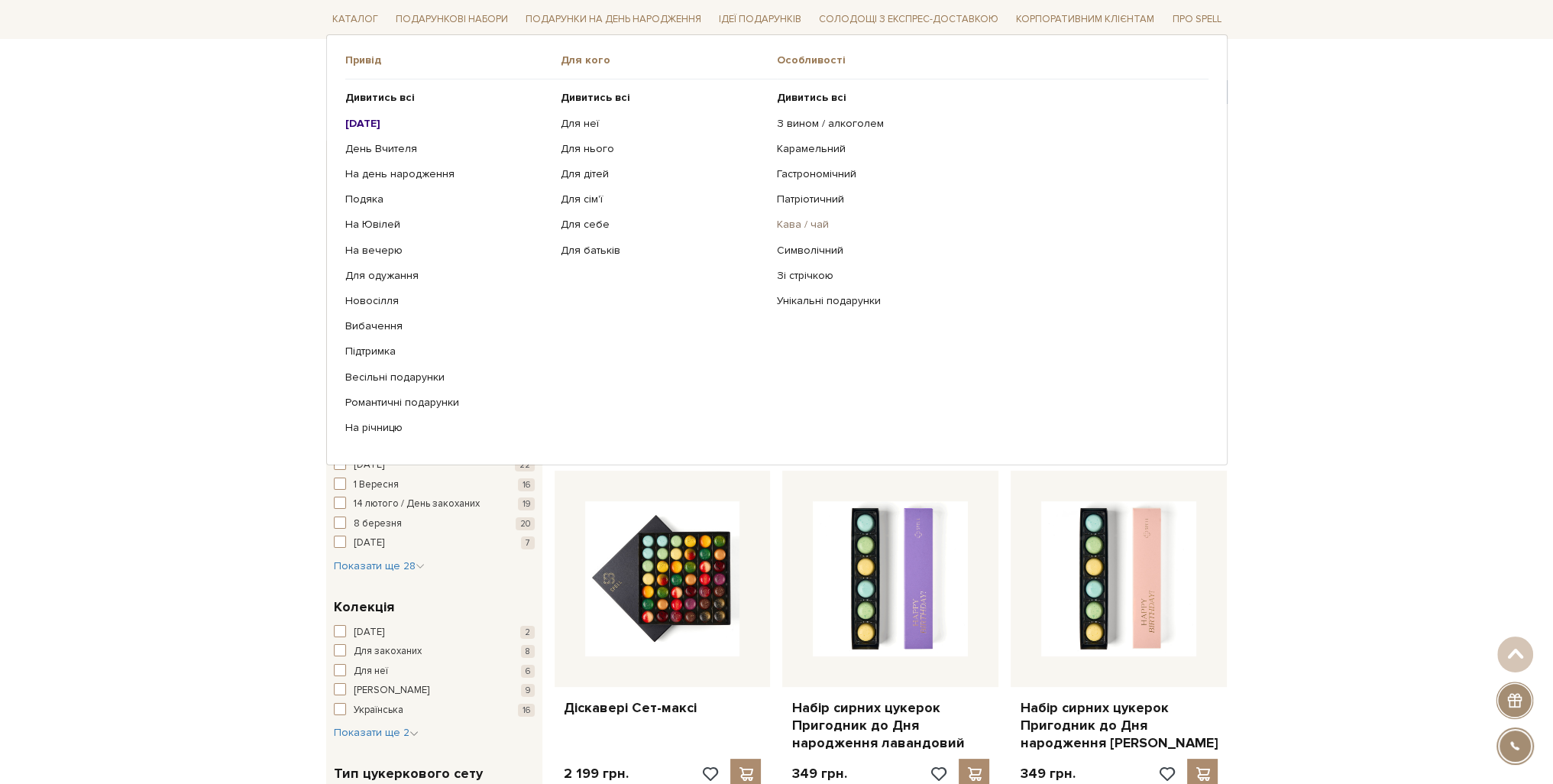
click at [803, 221] on link "Кава / чай" at bounding box center [987, 225] width 420 height 14
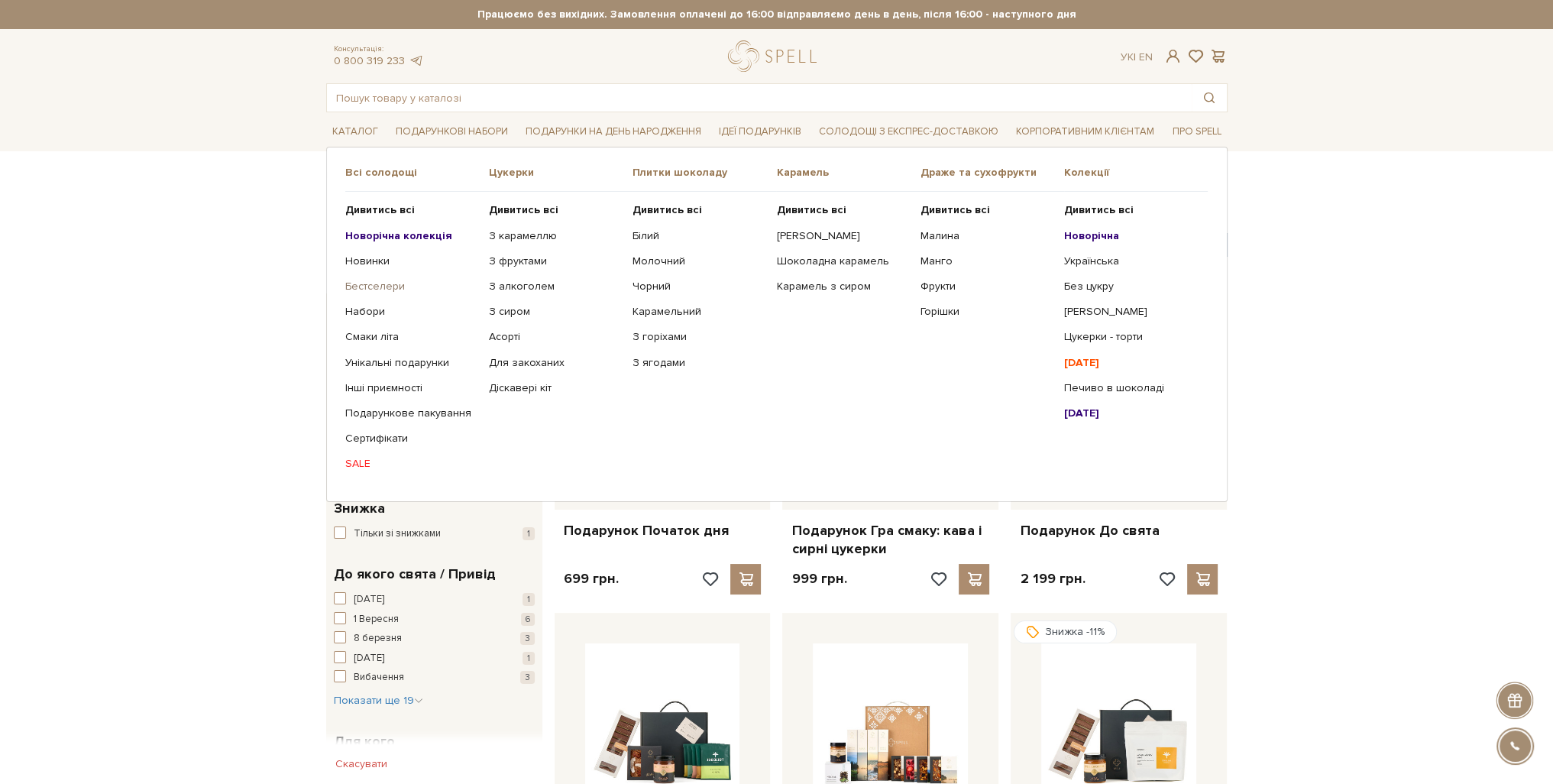
click at [364, 283] on link "Бестселери" at bounding box center [411, 287] width 132 height 14
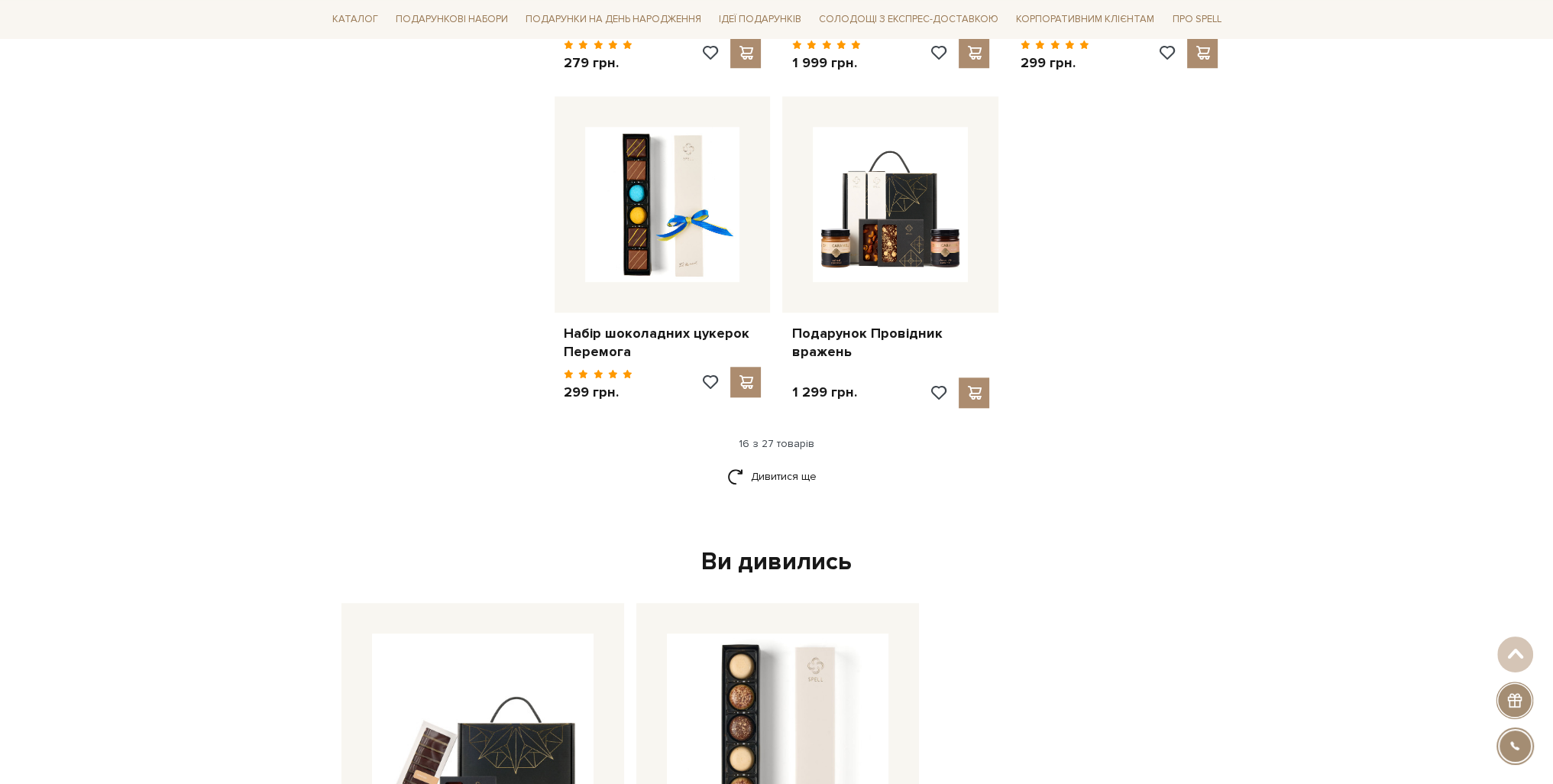
scroll to position [1910, 0]
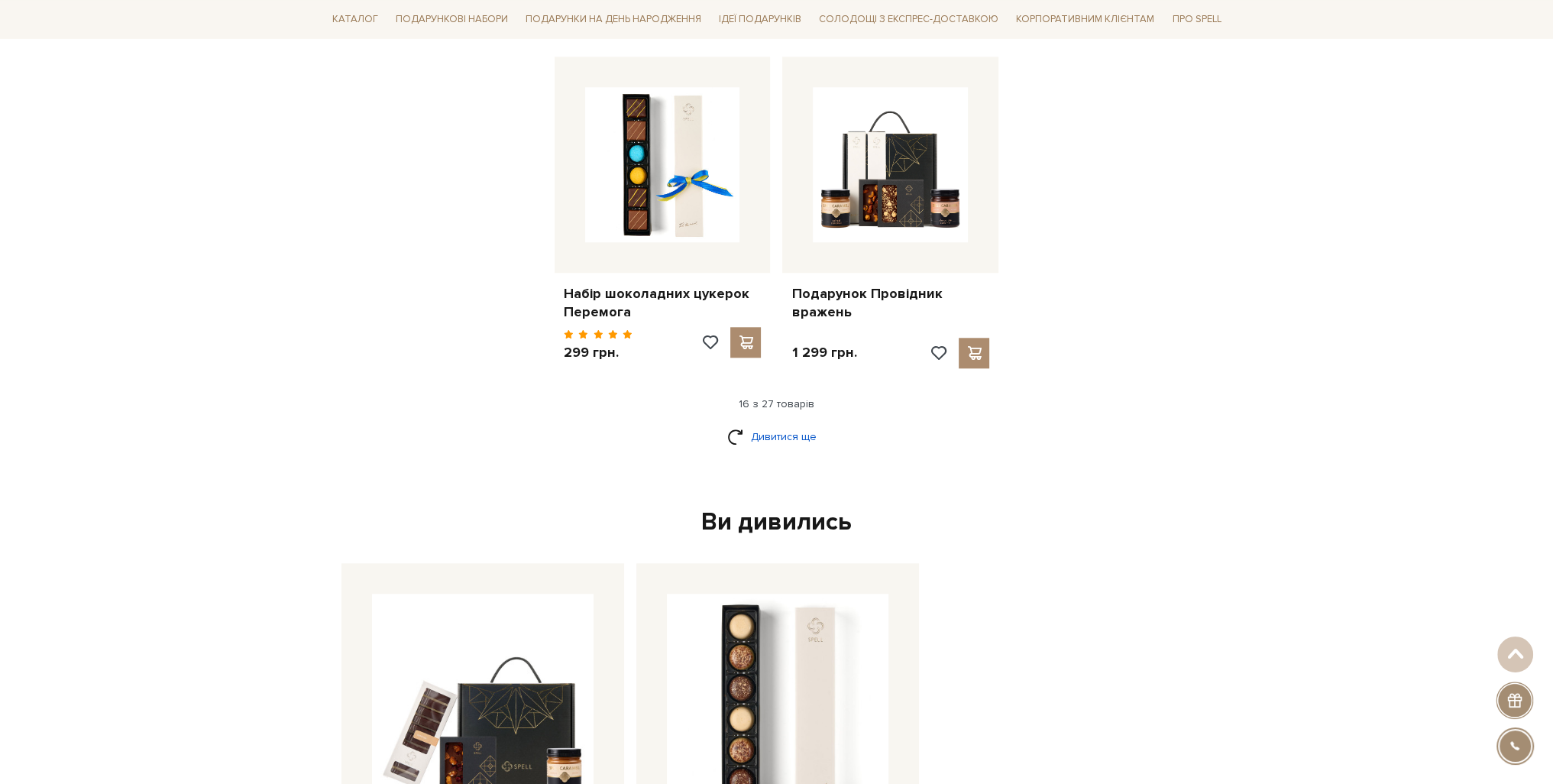
click at [754, 423] on link "Дивитися ще" at bounding box center [777, 436] width 99 height 27
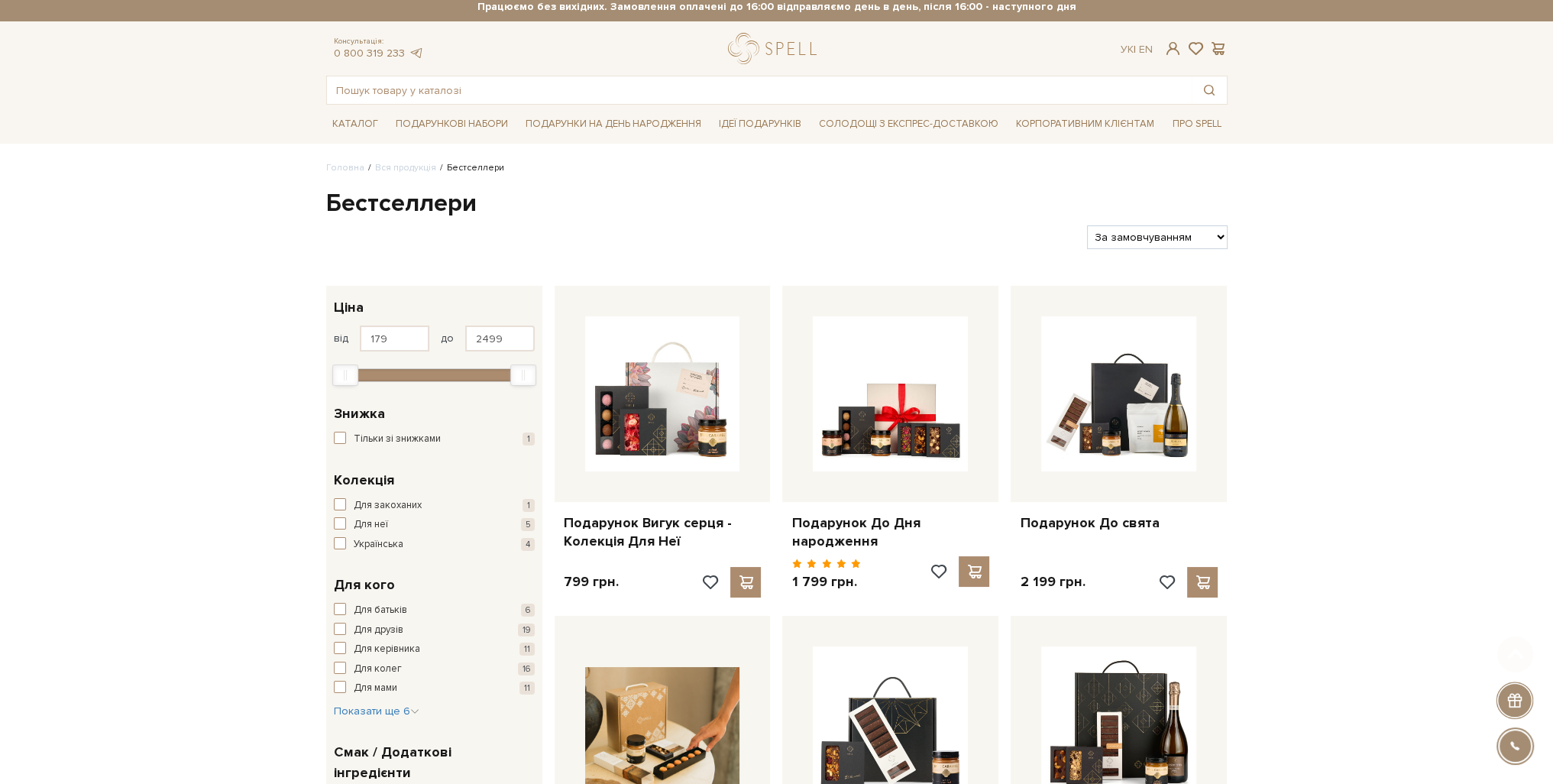
scroll to position [0, 0]
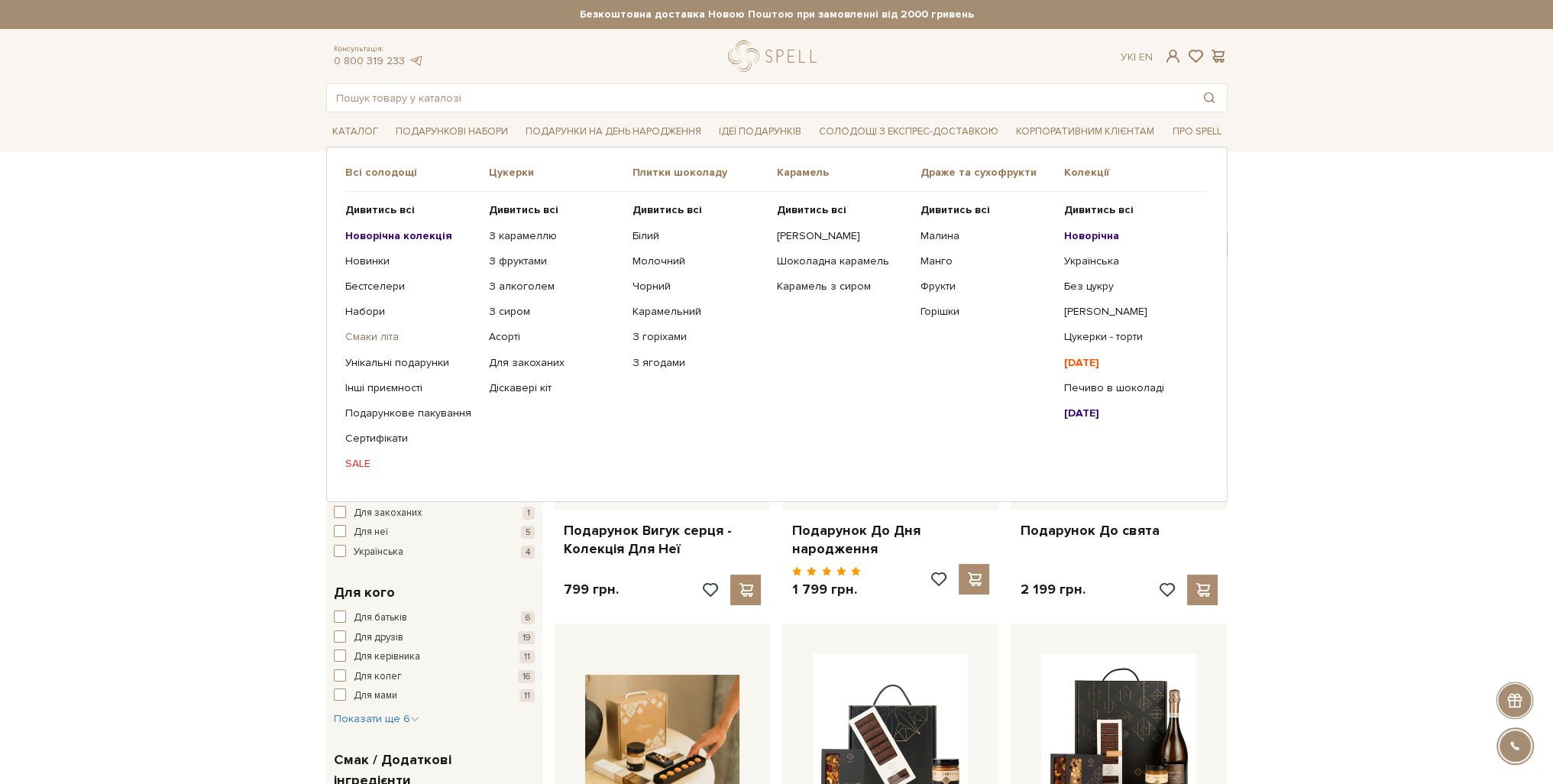
click at [366, 339] on link "Смаки літа" at bounding box center [411, 337] width 132 height 14
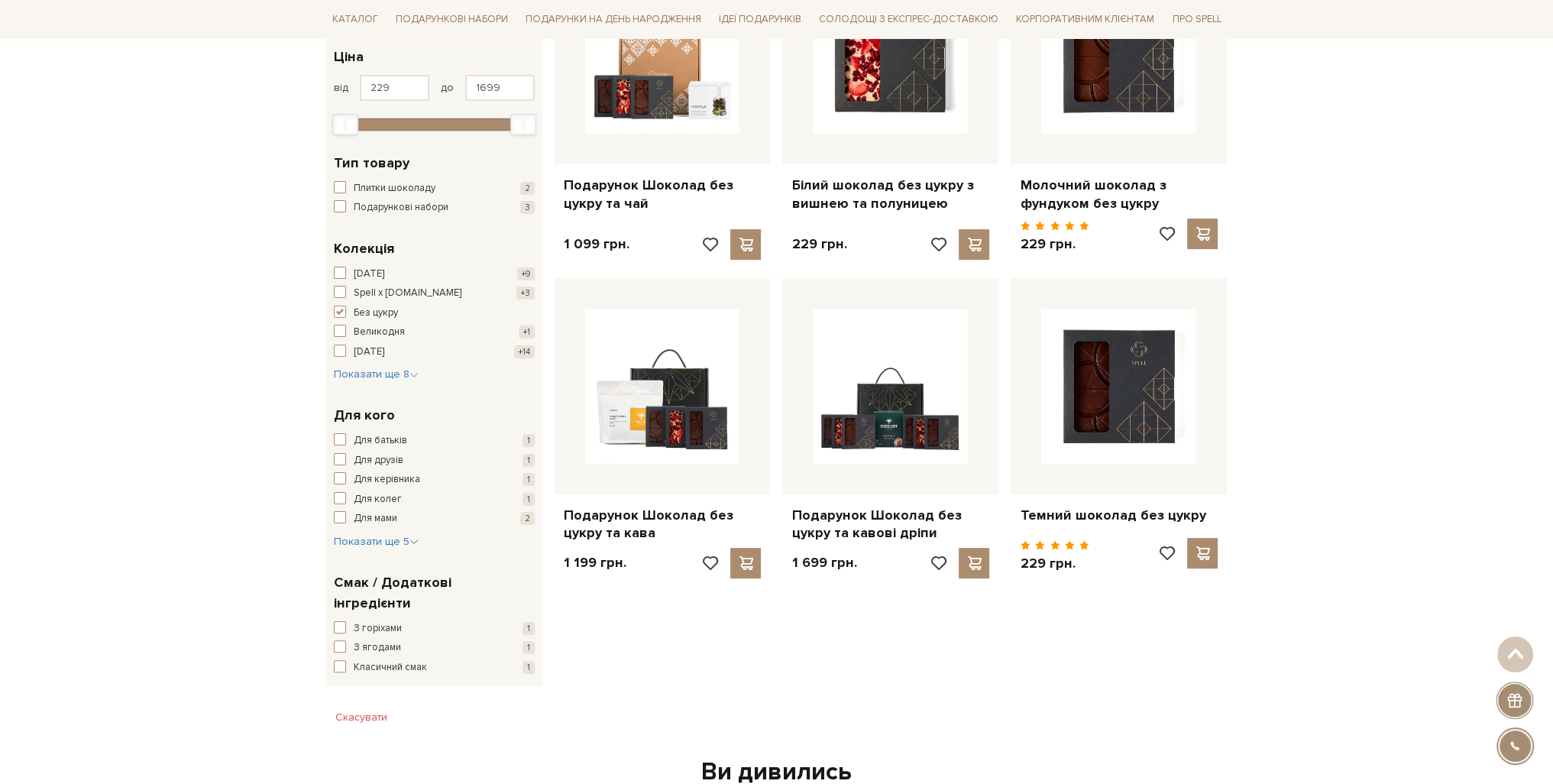
scroll to position [382, 0]
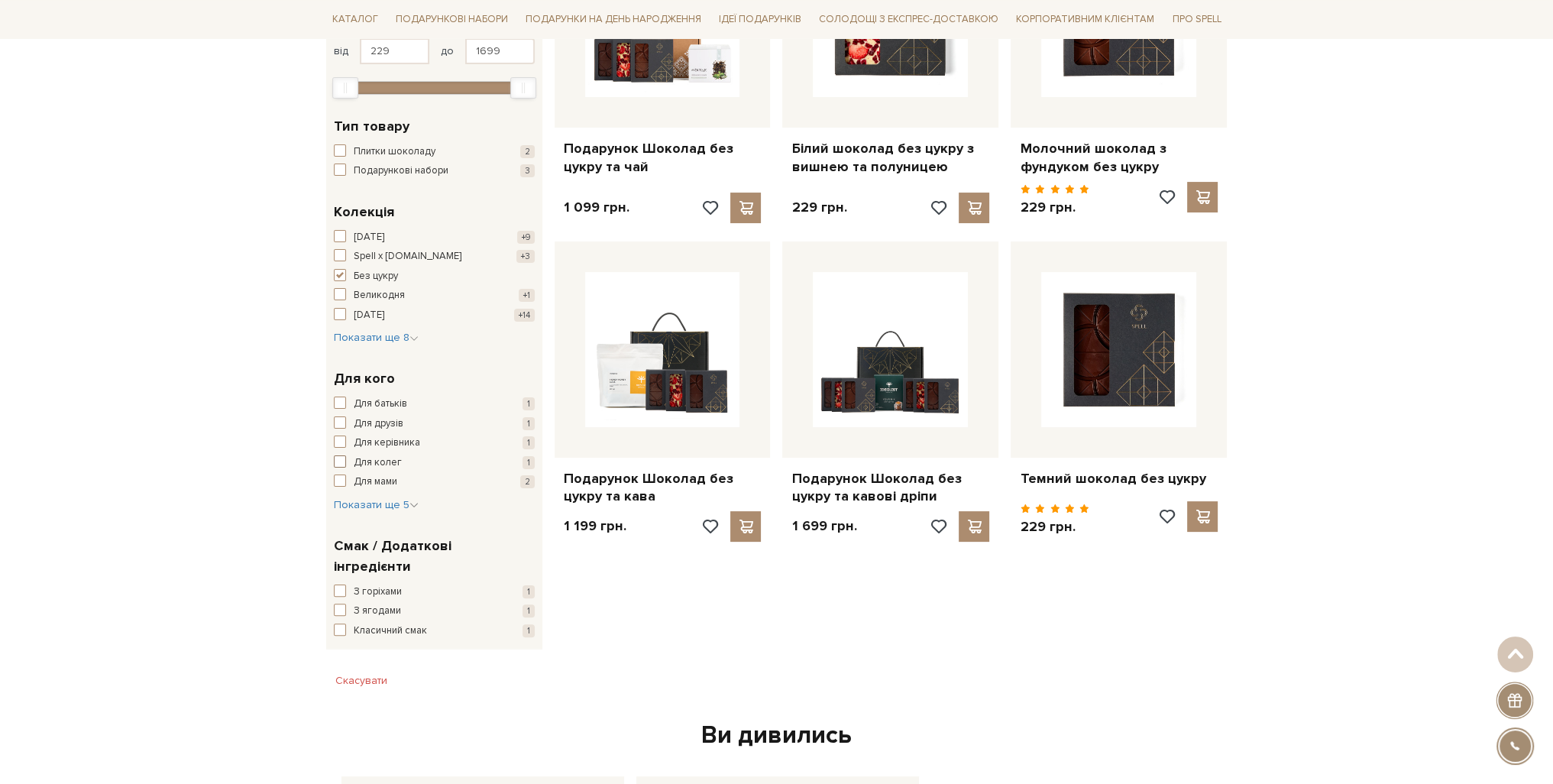
click at [387, 462] on span "Для колег" at bounding box center [378, 463] width 48 height 15
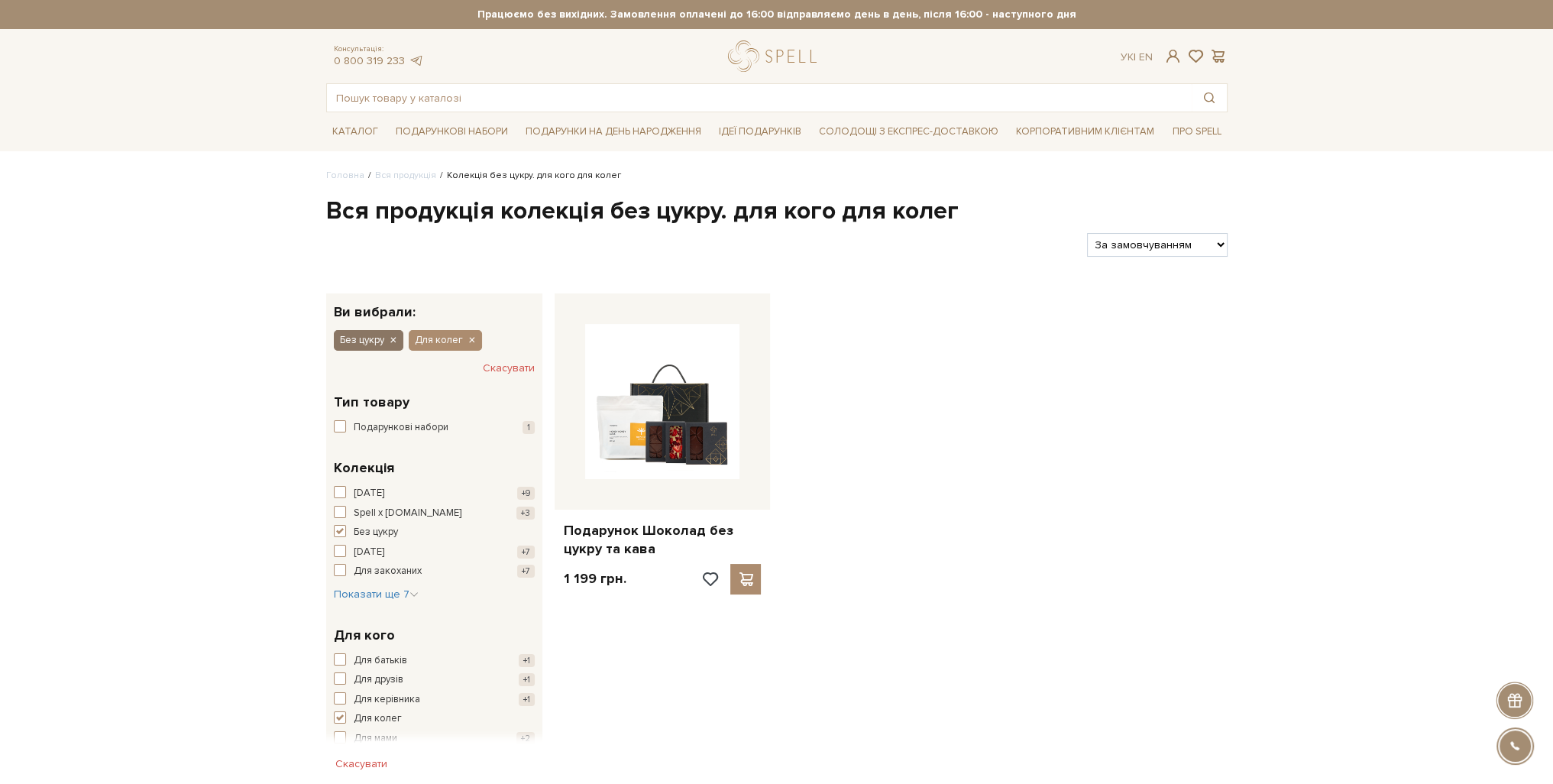
click at [397, 340] on icon "button" at bounding box center [393, 341] width 9 height 14
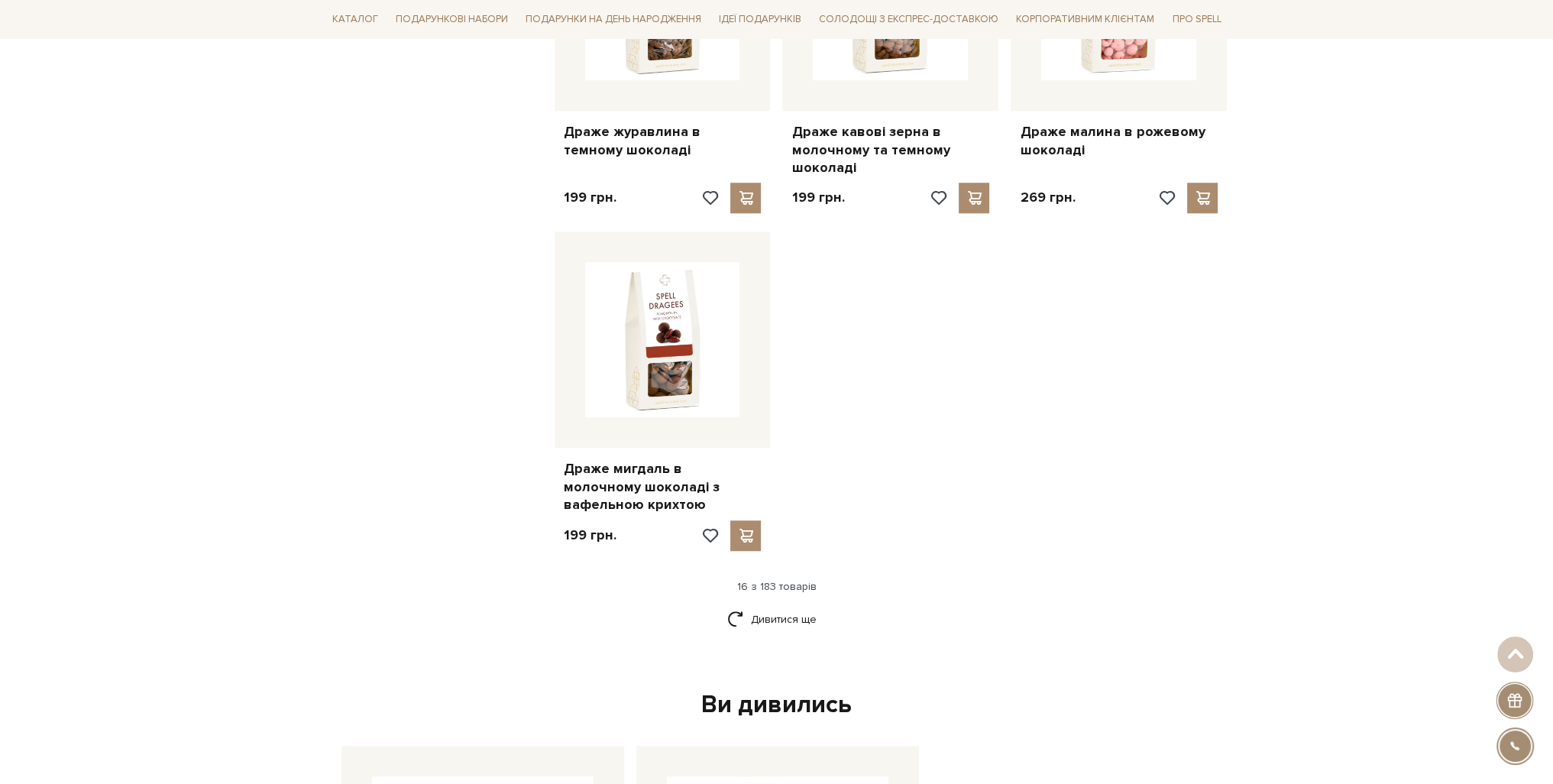
scroll to position [1680, 0]
click at [756, 603] on link "Дивитися ще" at bounding box center [777, 617] width 99 height 27
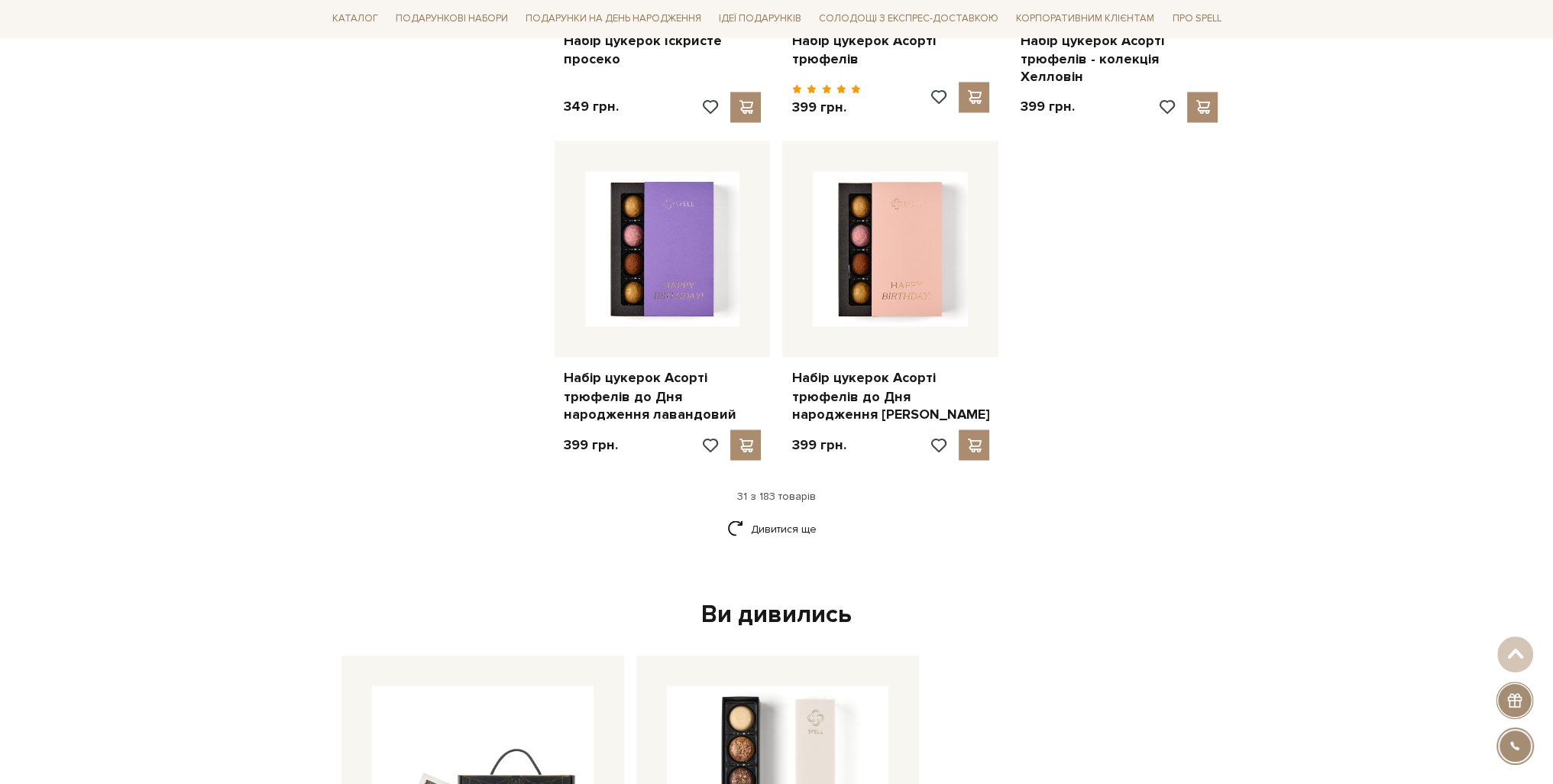
scroll to position [3515, 0]
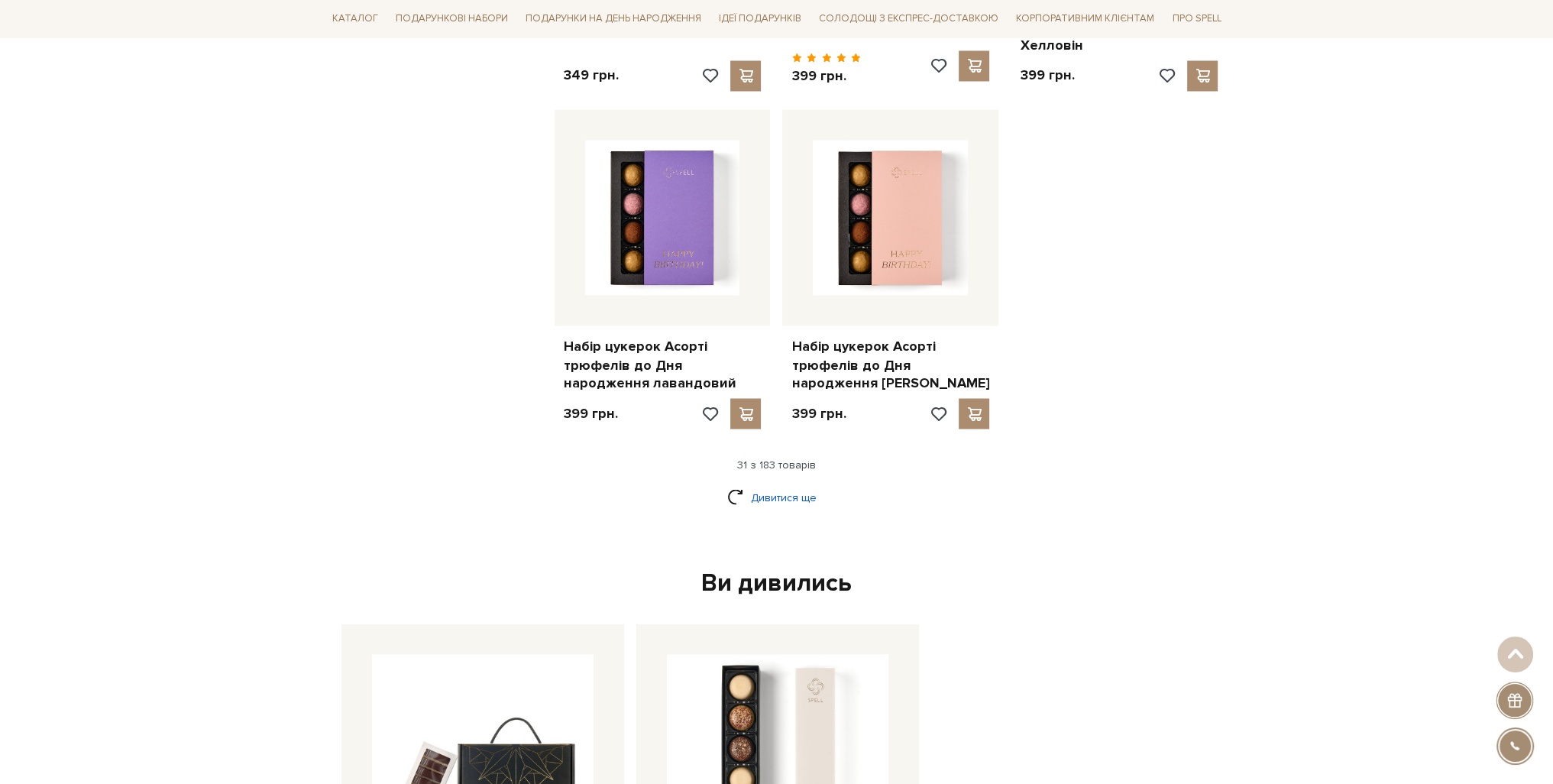
click at [735, 484] on link "Дивитися ще" at bounding box center [777, 497] width 99 height 27
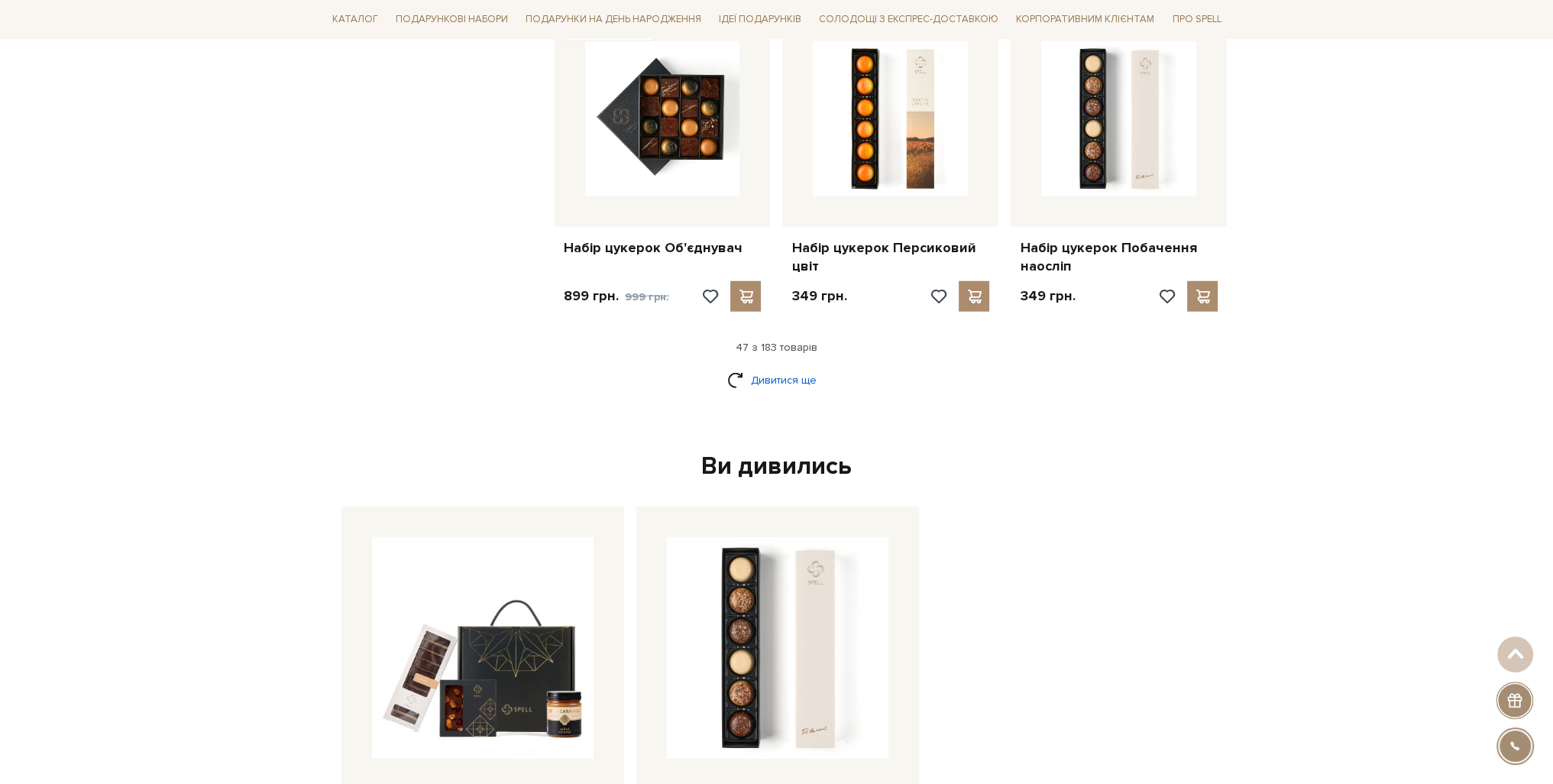
scroll to position [5348, 0]
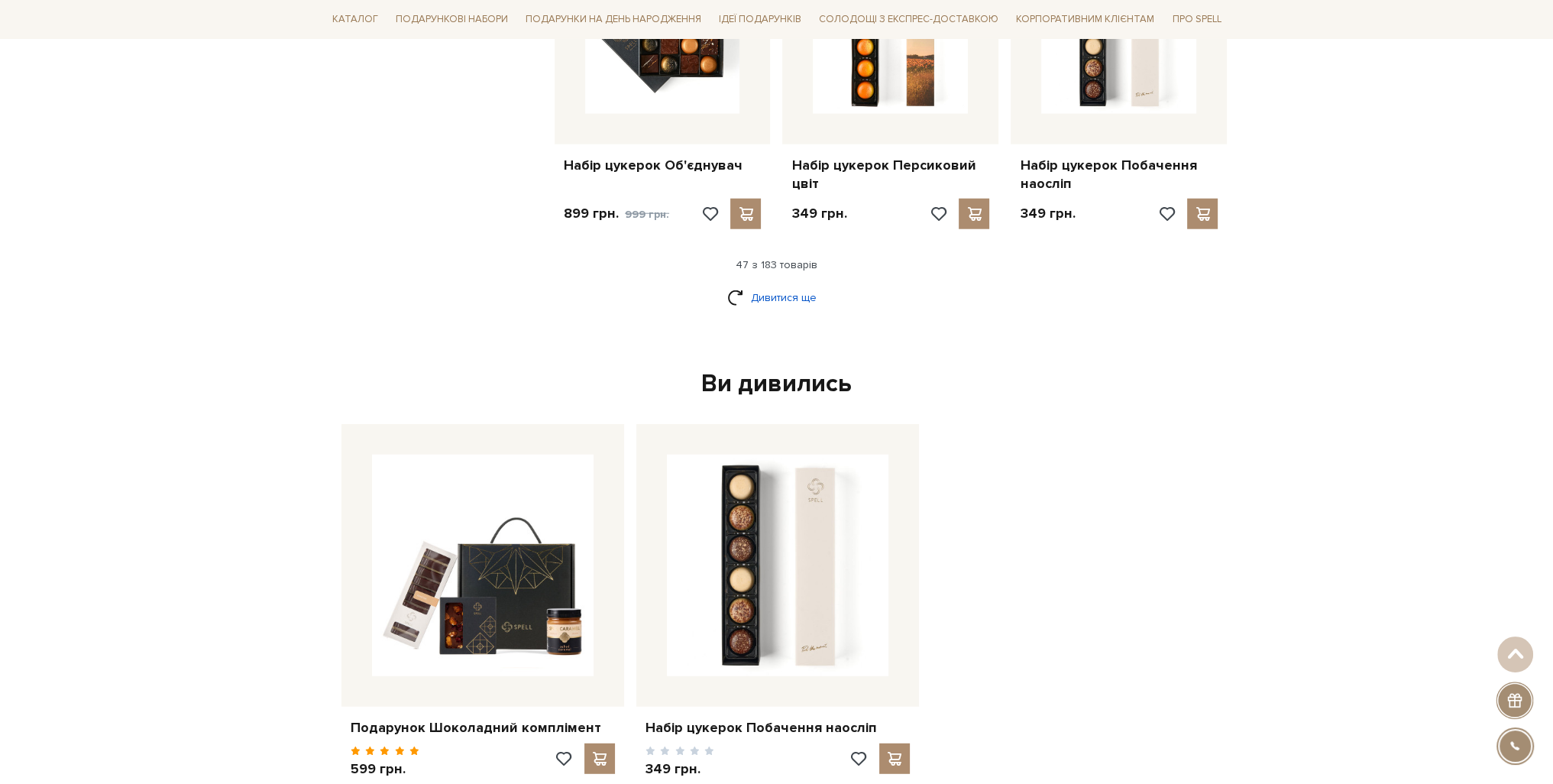
click at [757, 284] on link "Дивитися ще" at bounding box center [777, 297] width 99 height 27
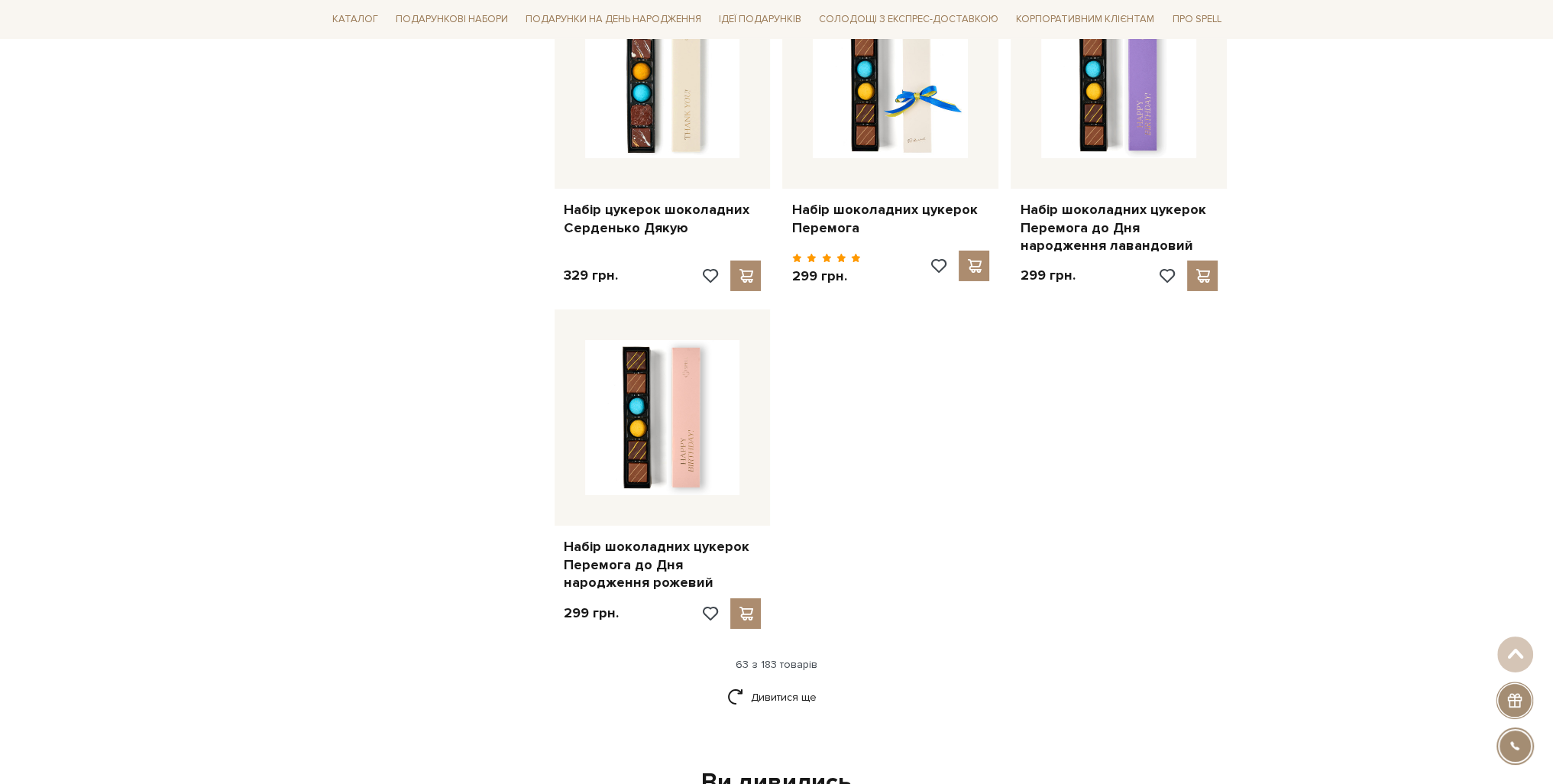
scroll to position [6952, 0]
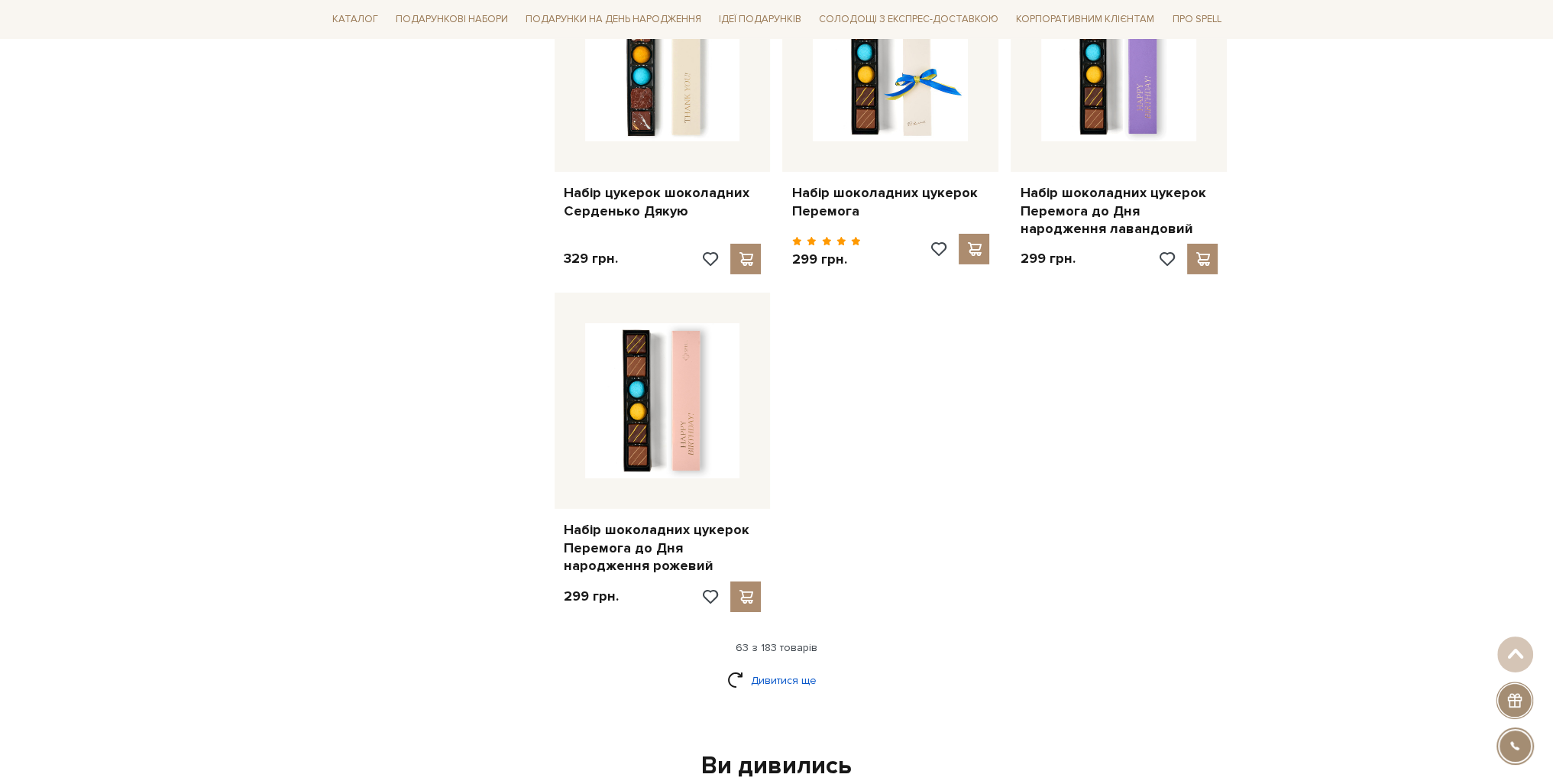
click at [772, 667] on link "Дивитися ще" at bounding box center [777, 680] width 99 height 27
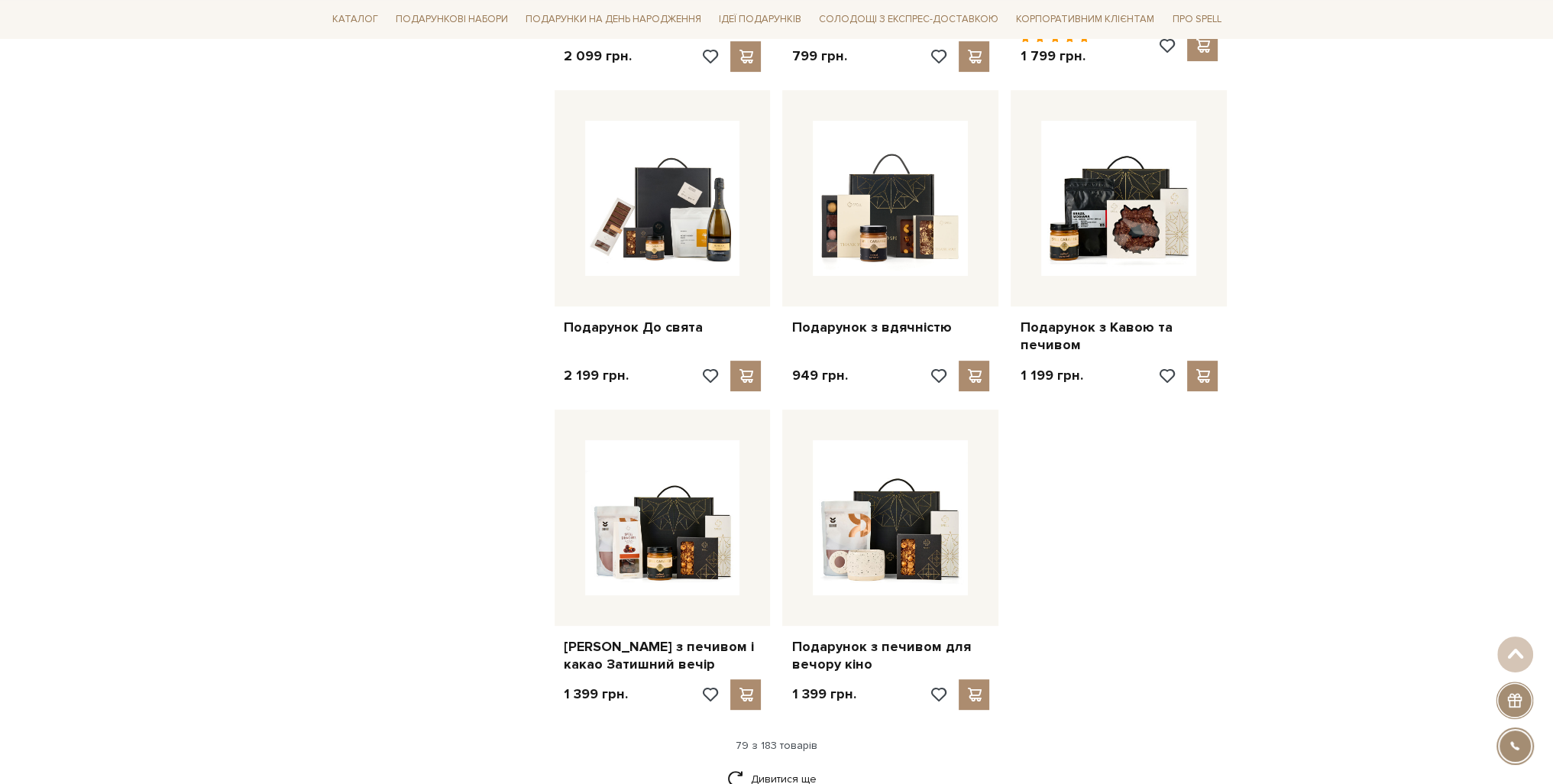
scroll to position [8602, 0]
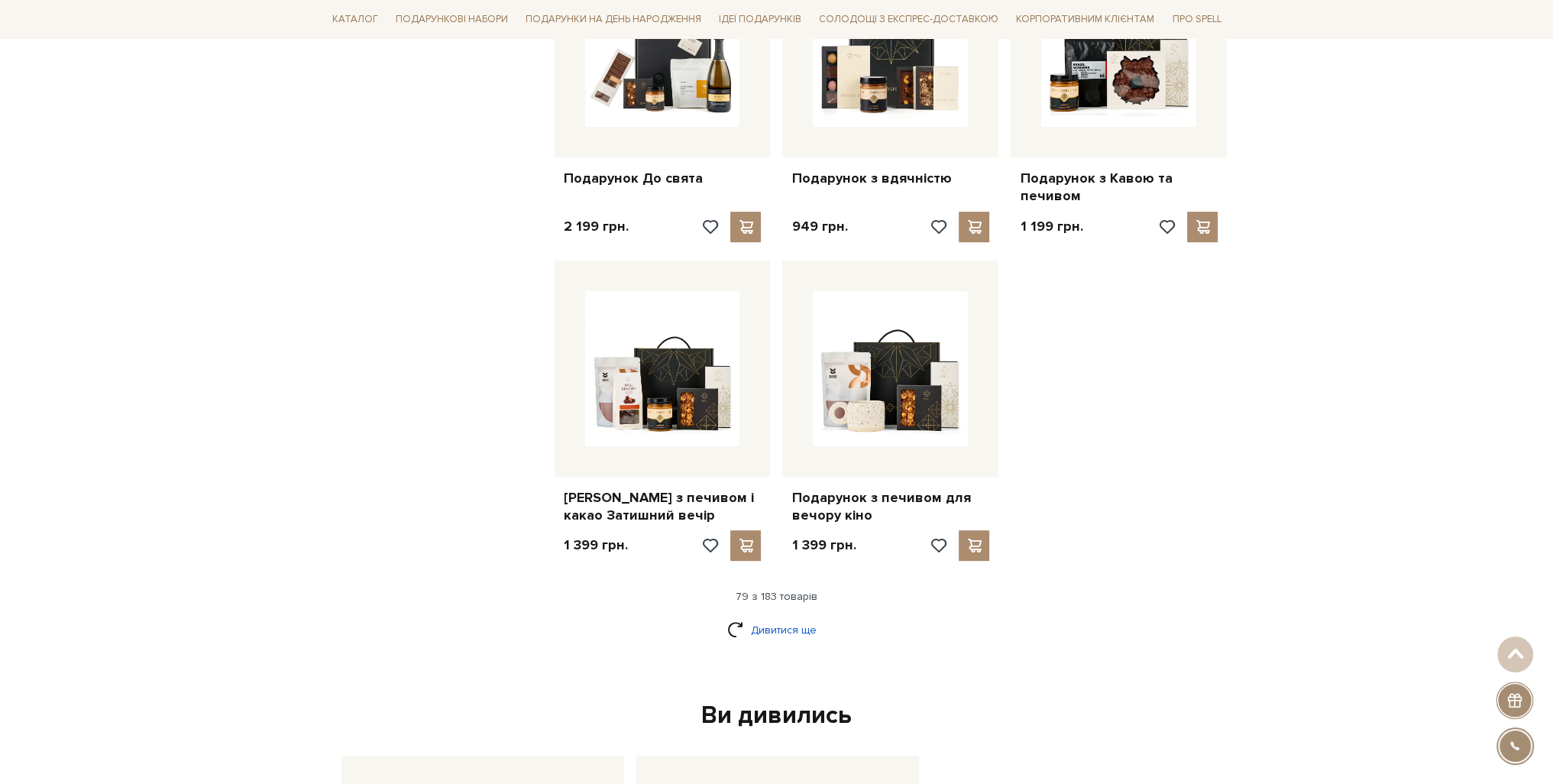
click at [770, 617] on link "Дивитися ще" at bounding box center [777, 630] width 99 height 27
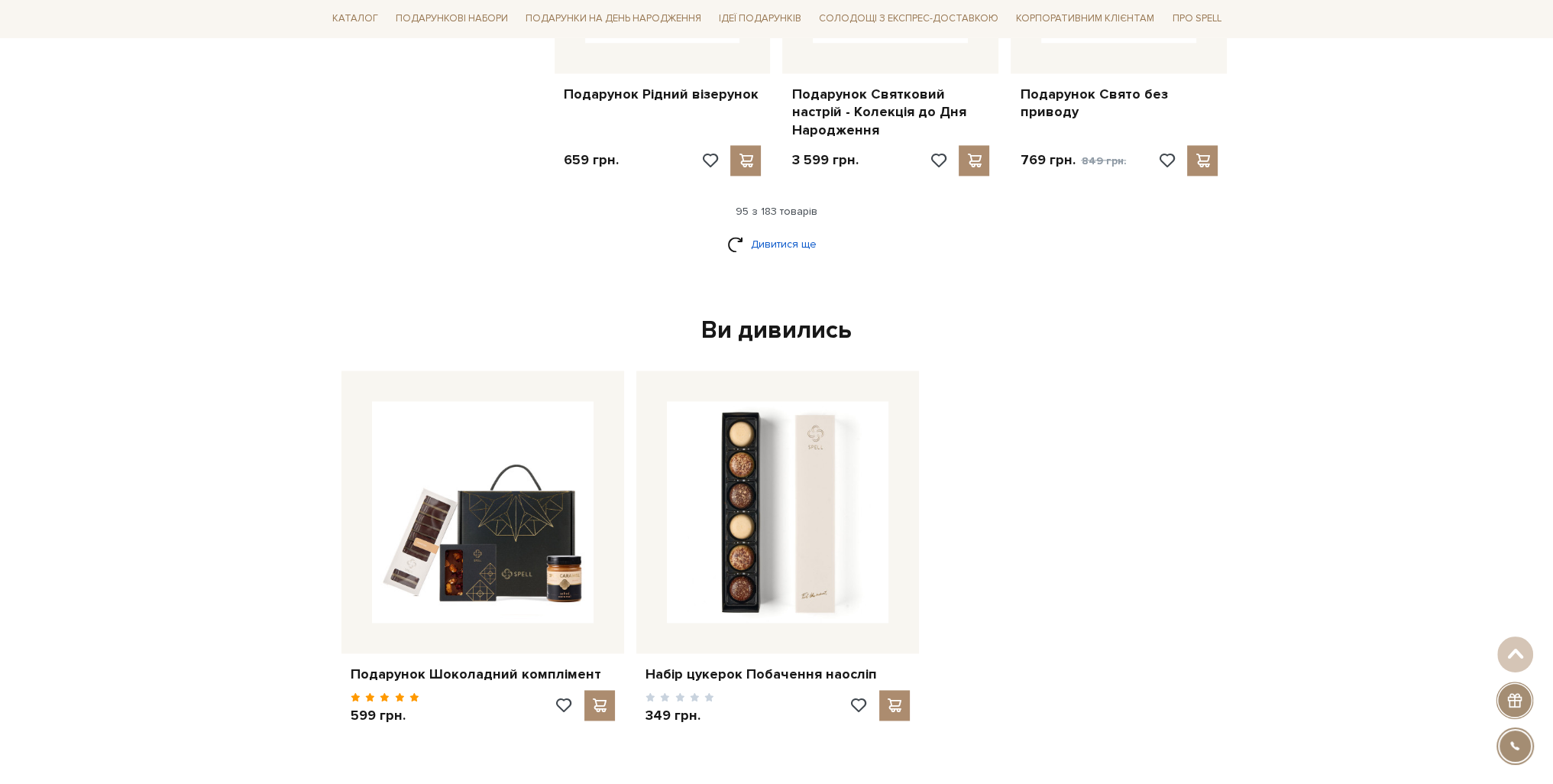
scroll to position [10665, 0]
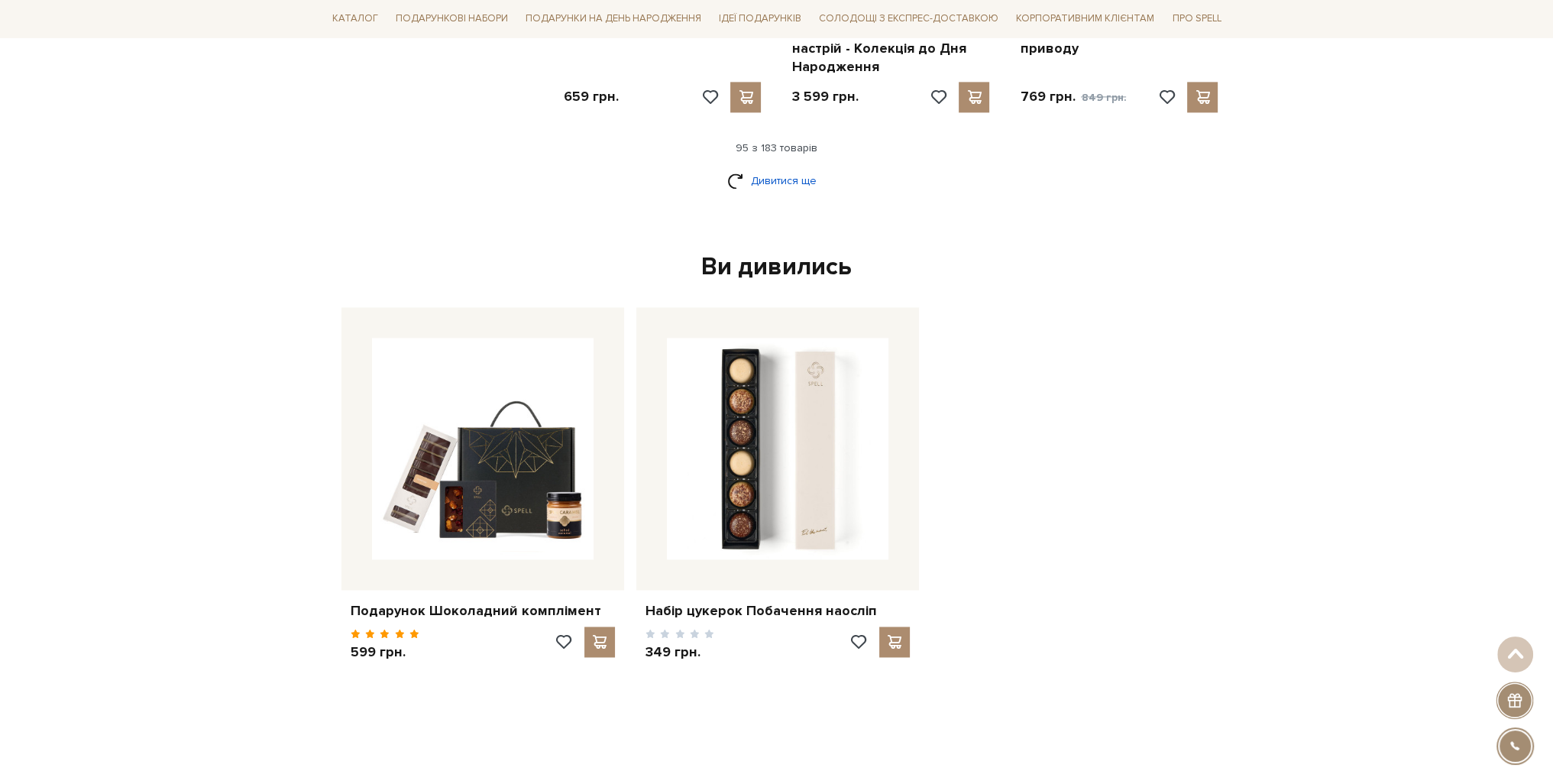
click at [793, 167] on link "Дивитися ще" at bounding box center [777, 181] width 99 height 27
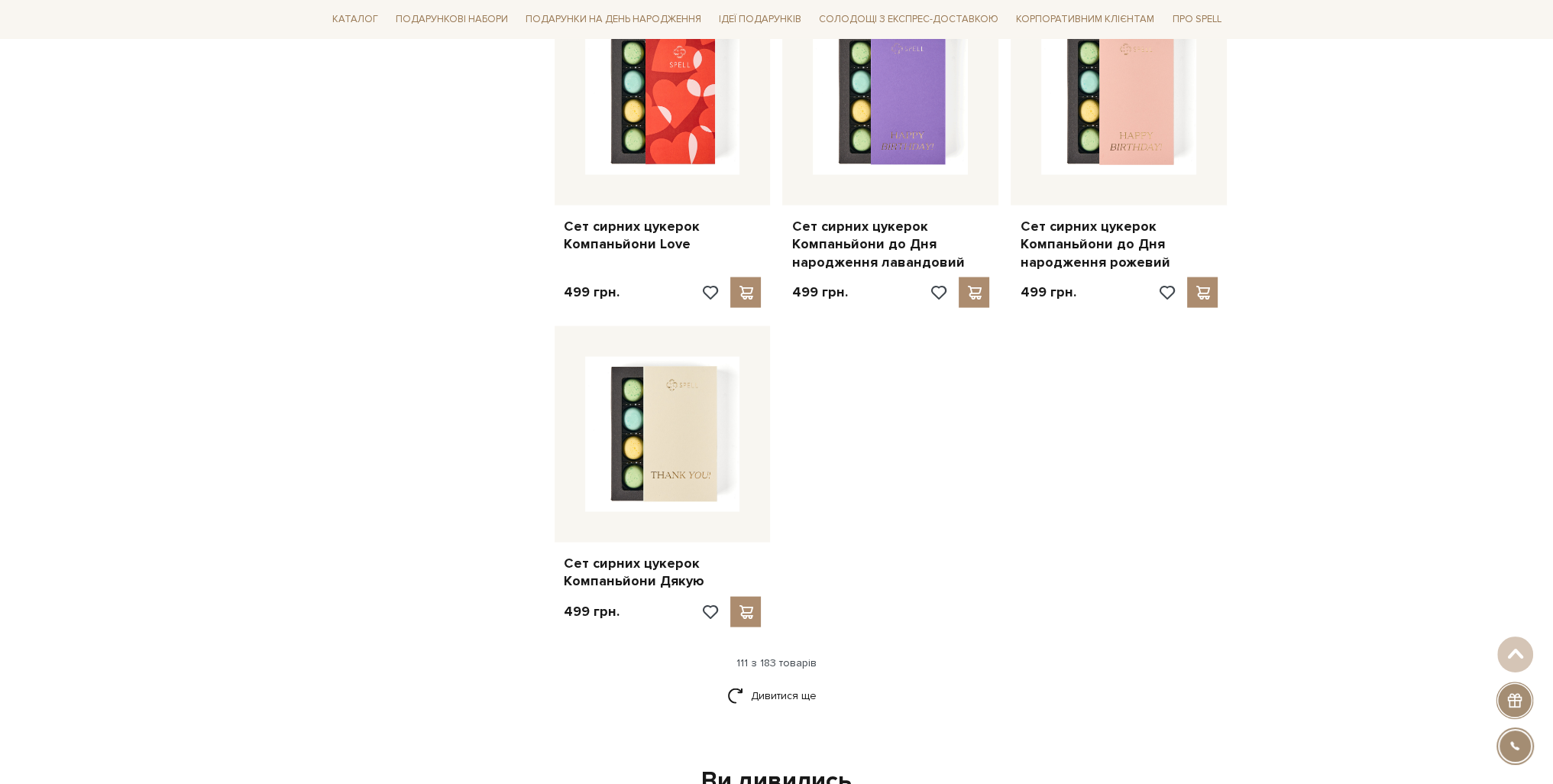
scroll to position [12116, 0]
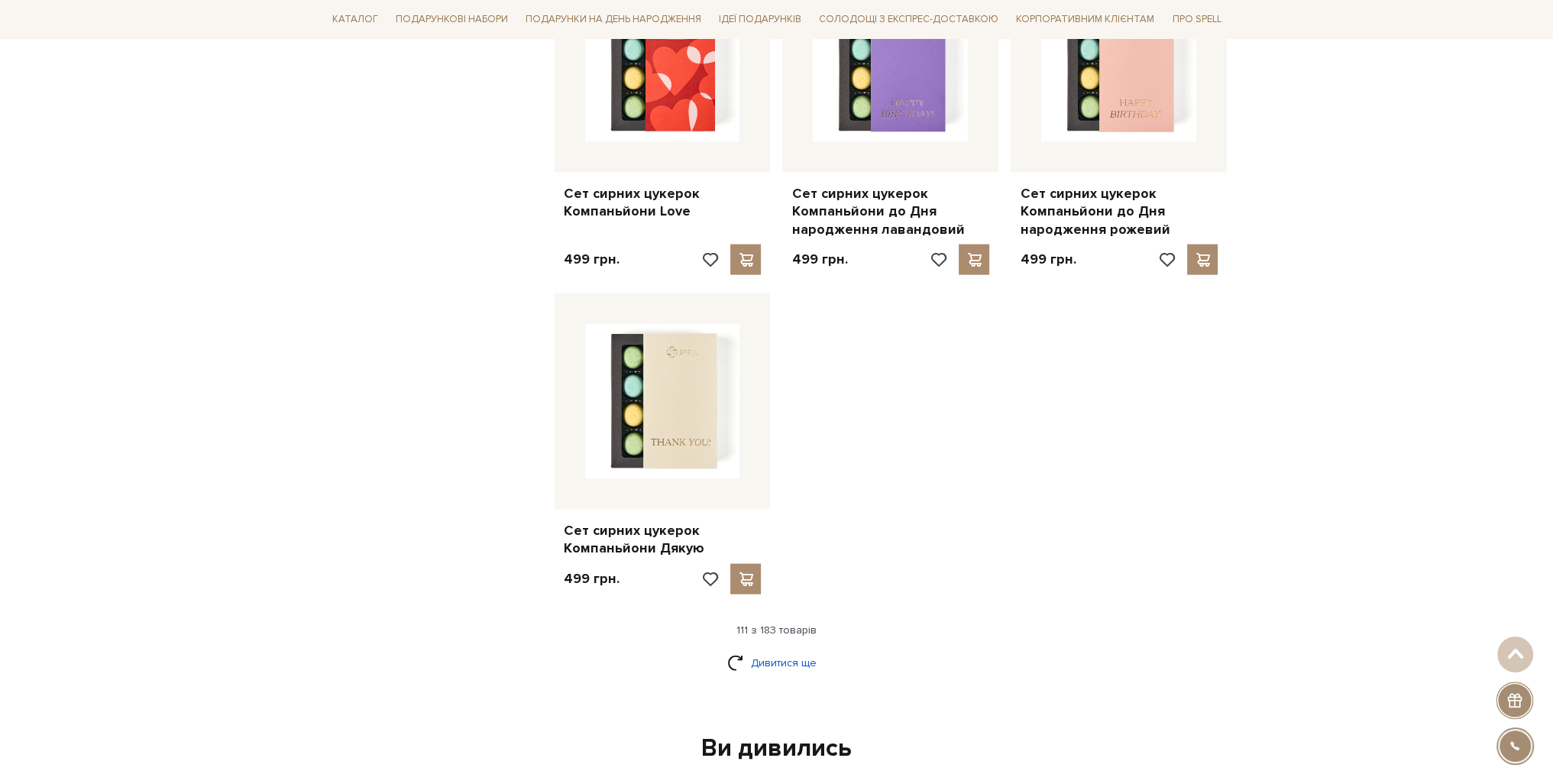
click at [782, 649] on link "Дивитися ще" at bounding box center [777, 663] width 99 height 27
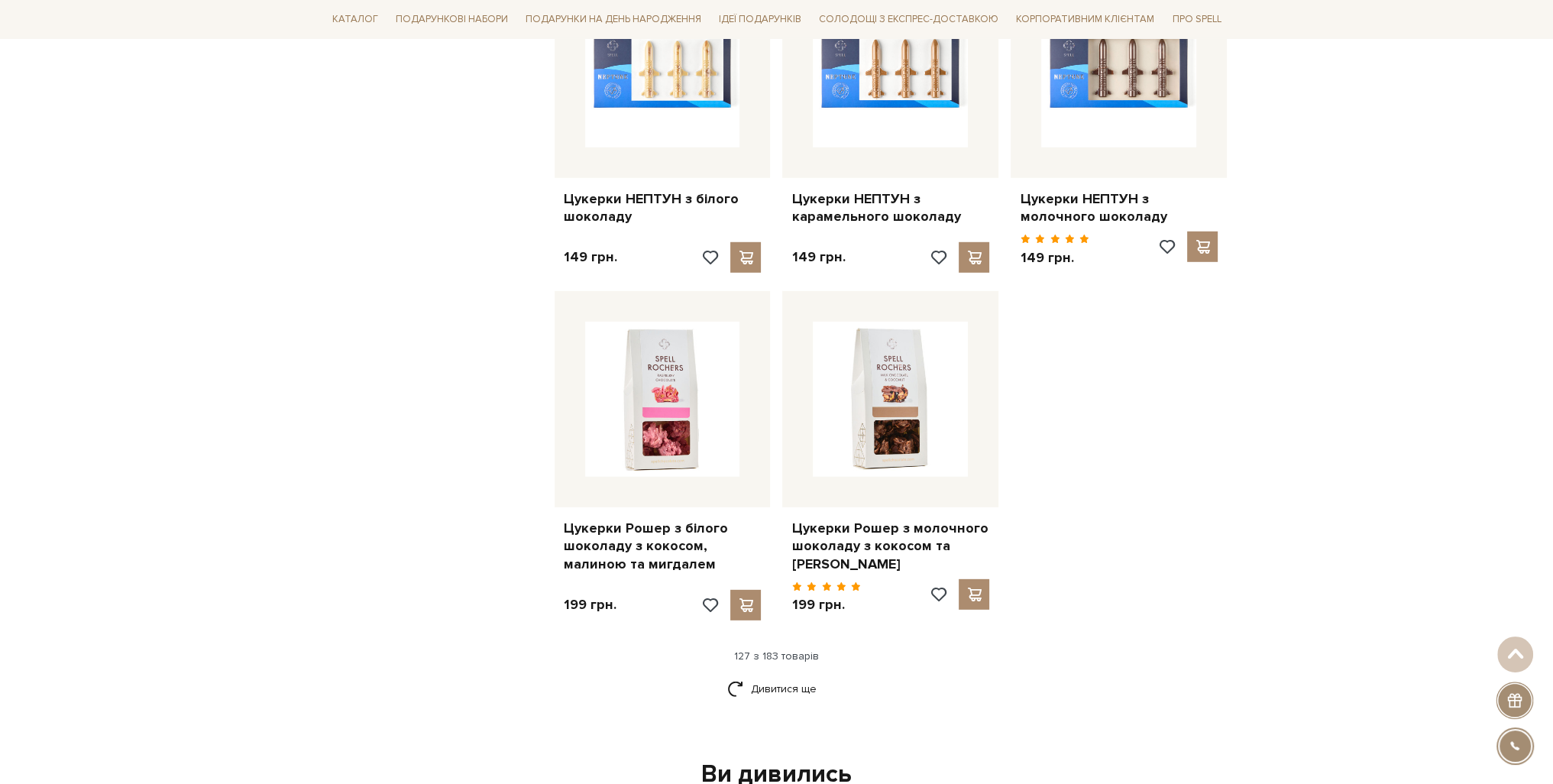
scroll to position [13720, 0]
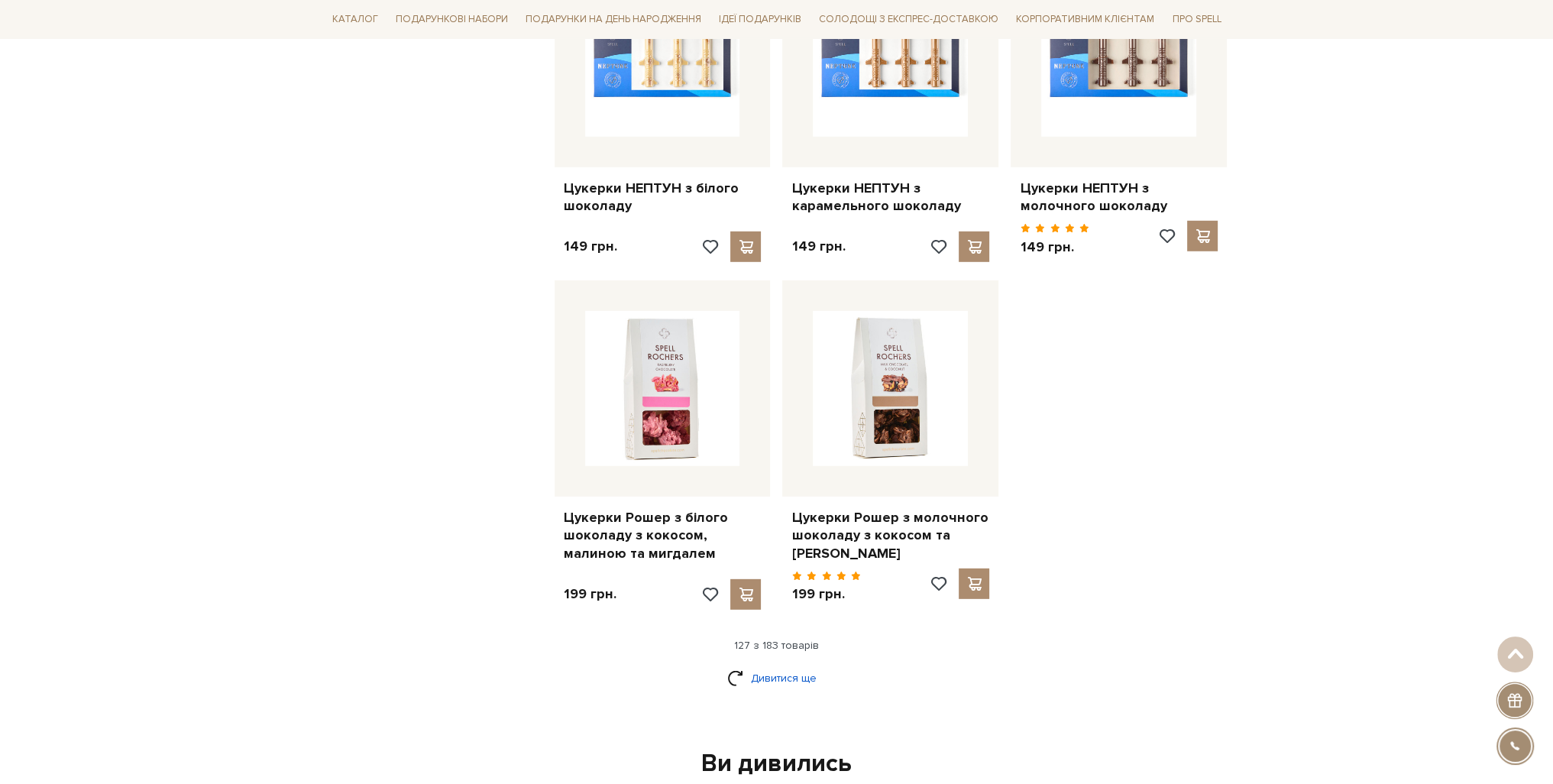
click at [789, 665] on link "Дивитися ще" at bounding box center [777, 678] width 99 height 27
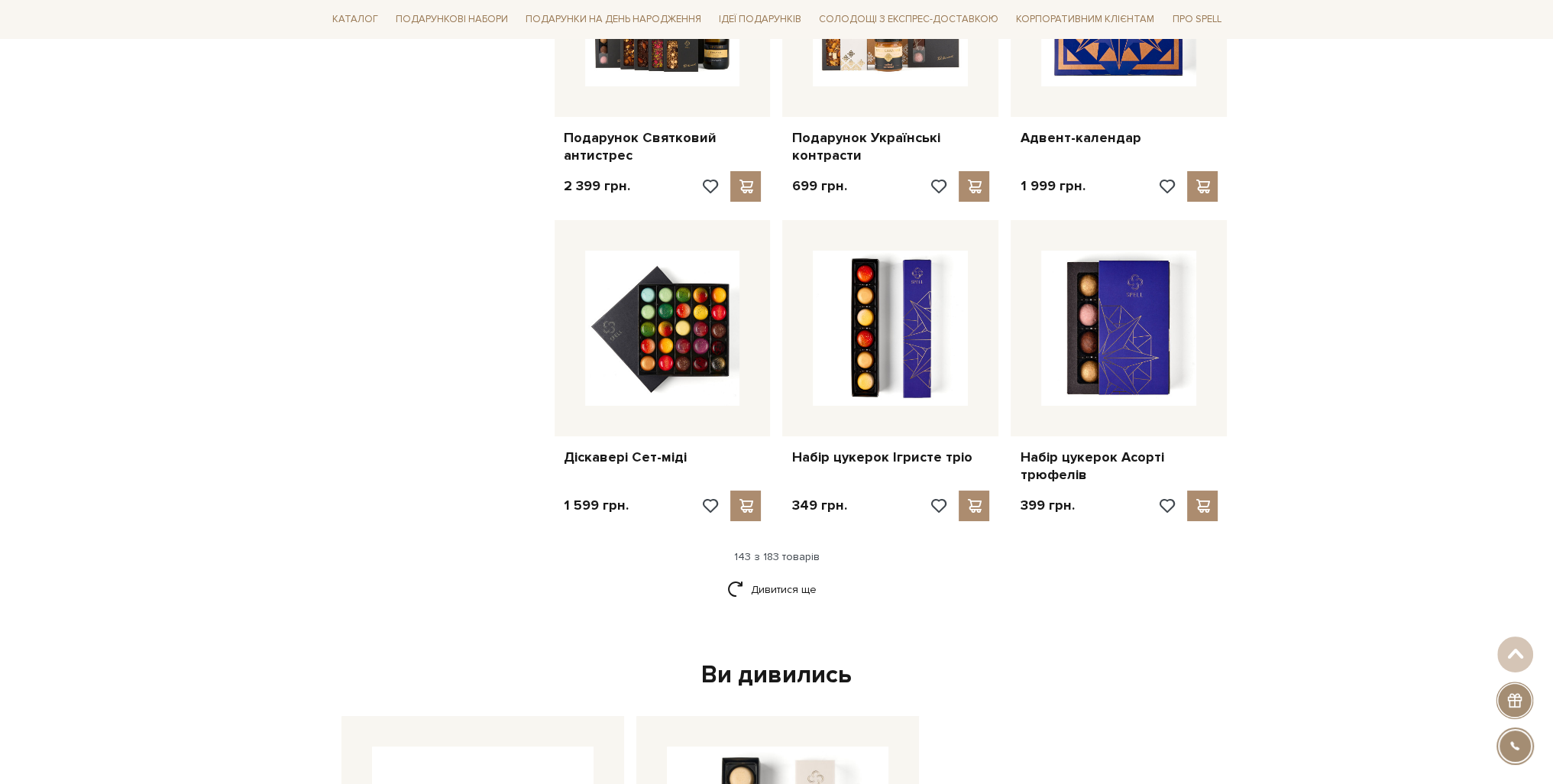
scroll to position [15554, 0]
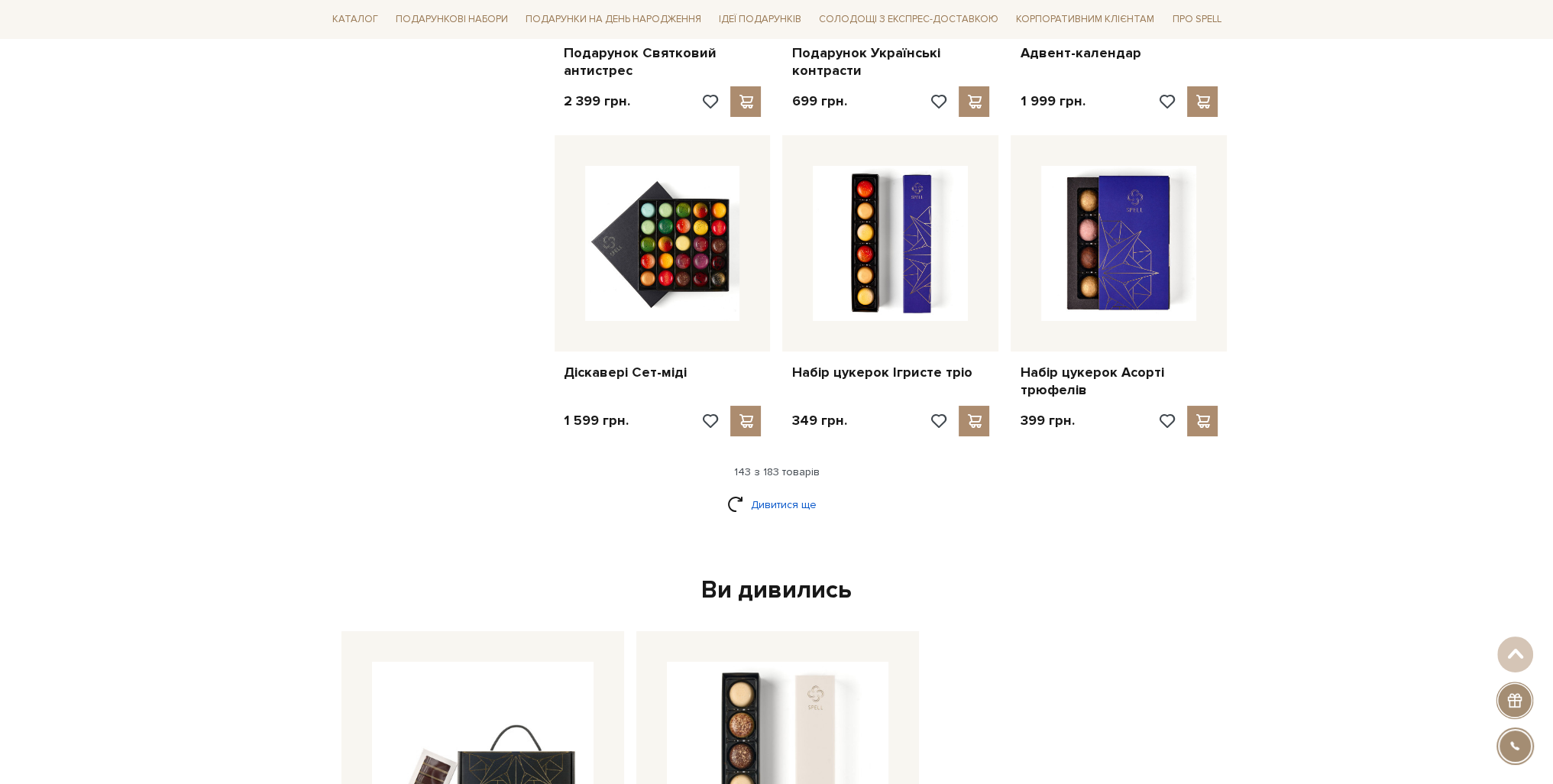
click at [766, 491] on link "Дивитися ще" at bounding box center [777, 504] width 99 height 27
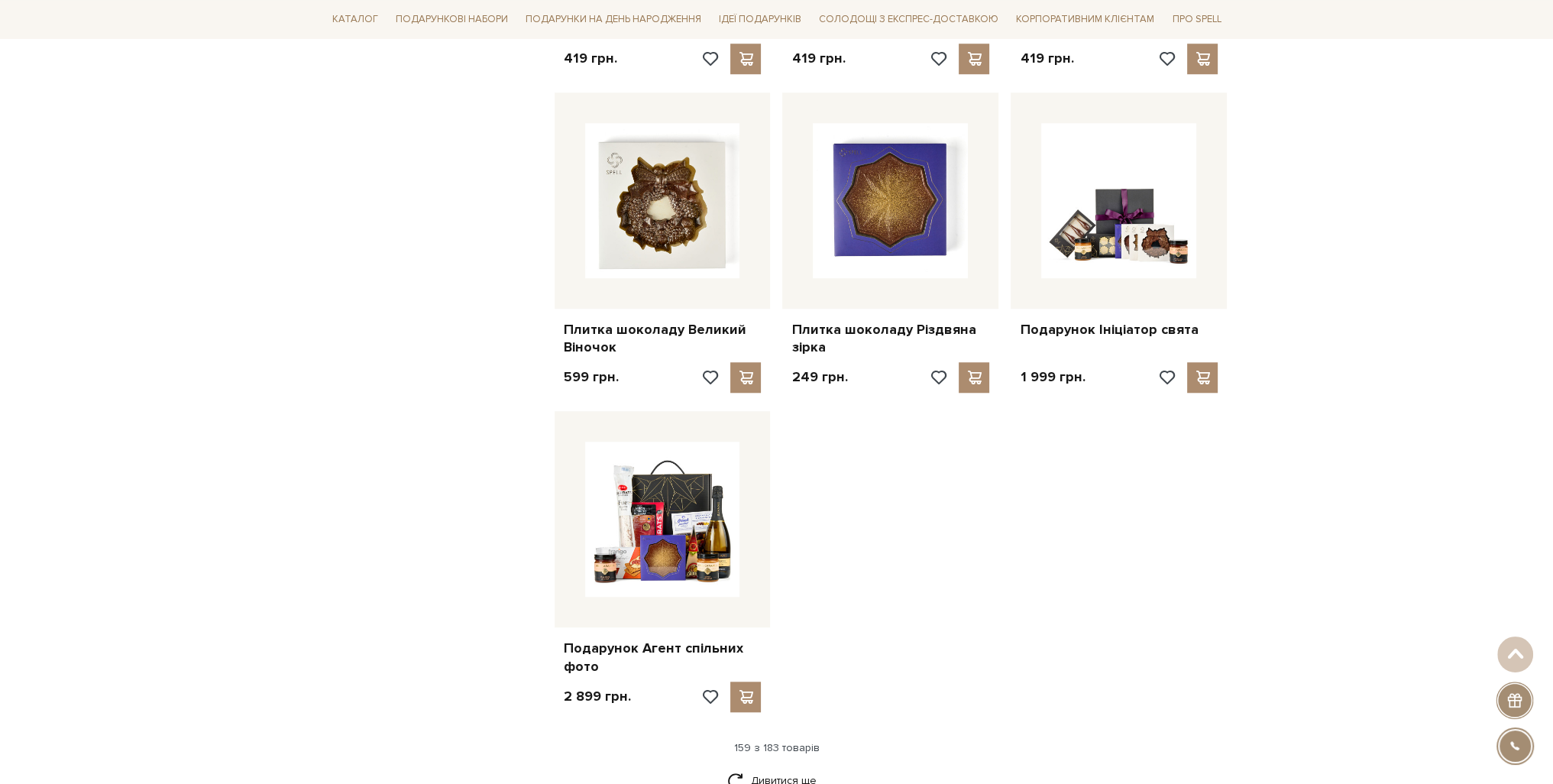
scroll to position [17311, 0]
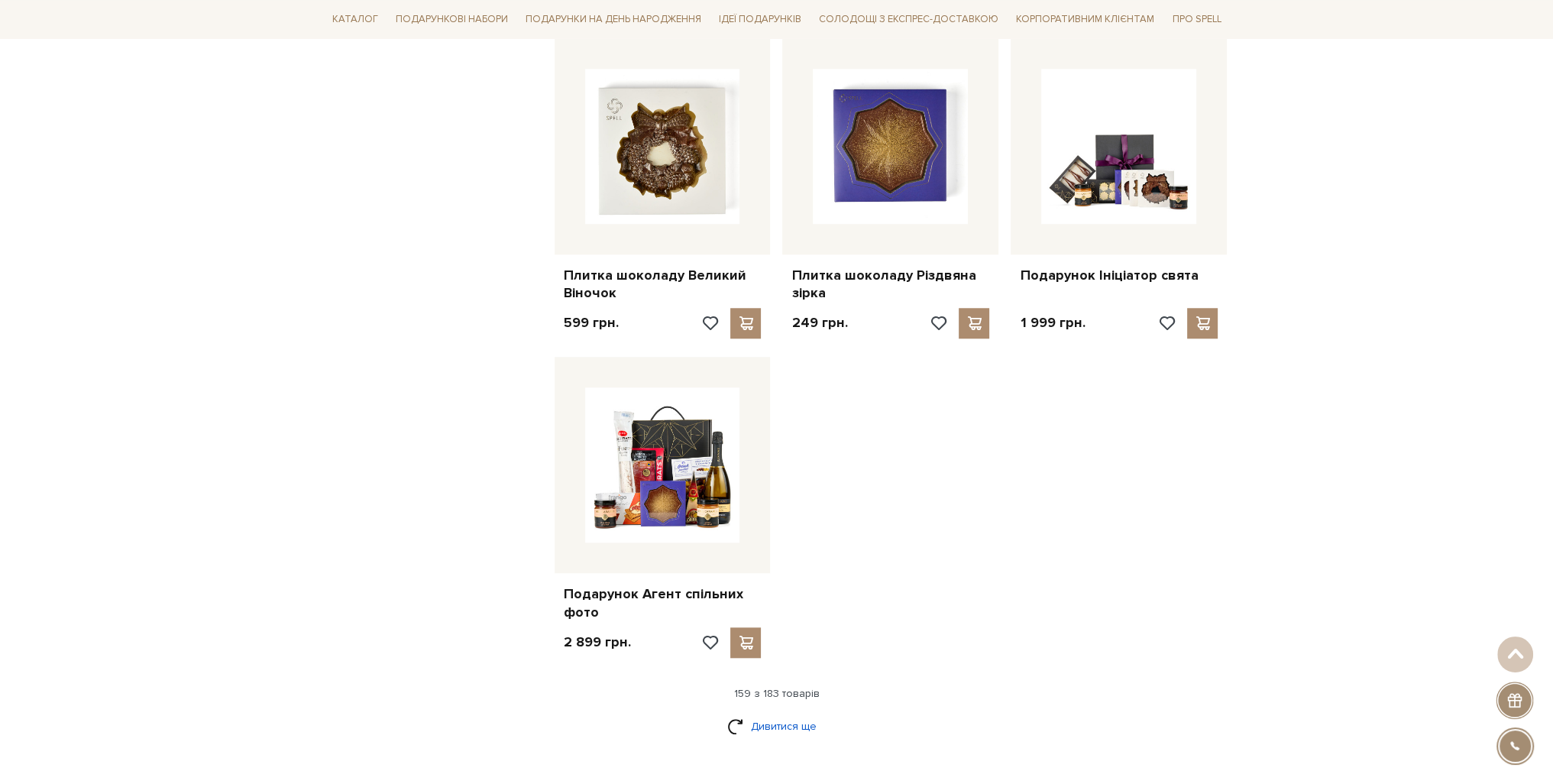
click at [793, 713] on link "Дивитися ще" at bounding box center [777, 726] width 99 height 27
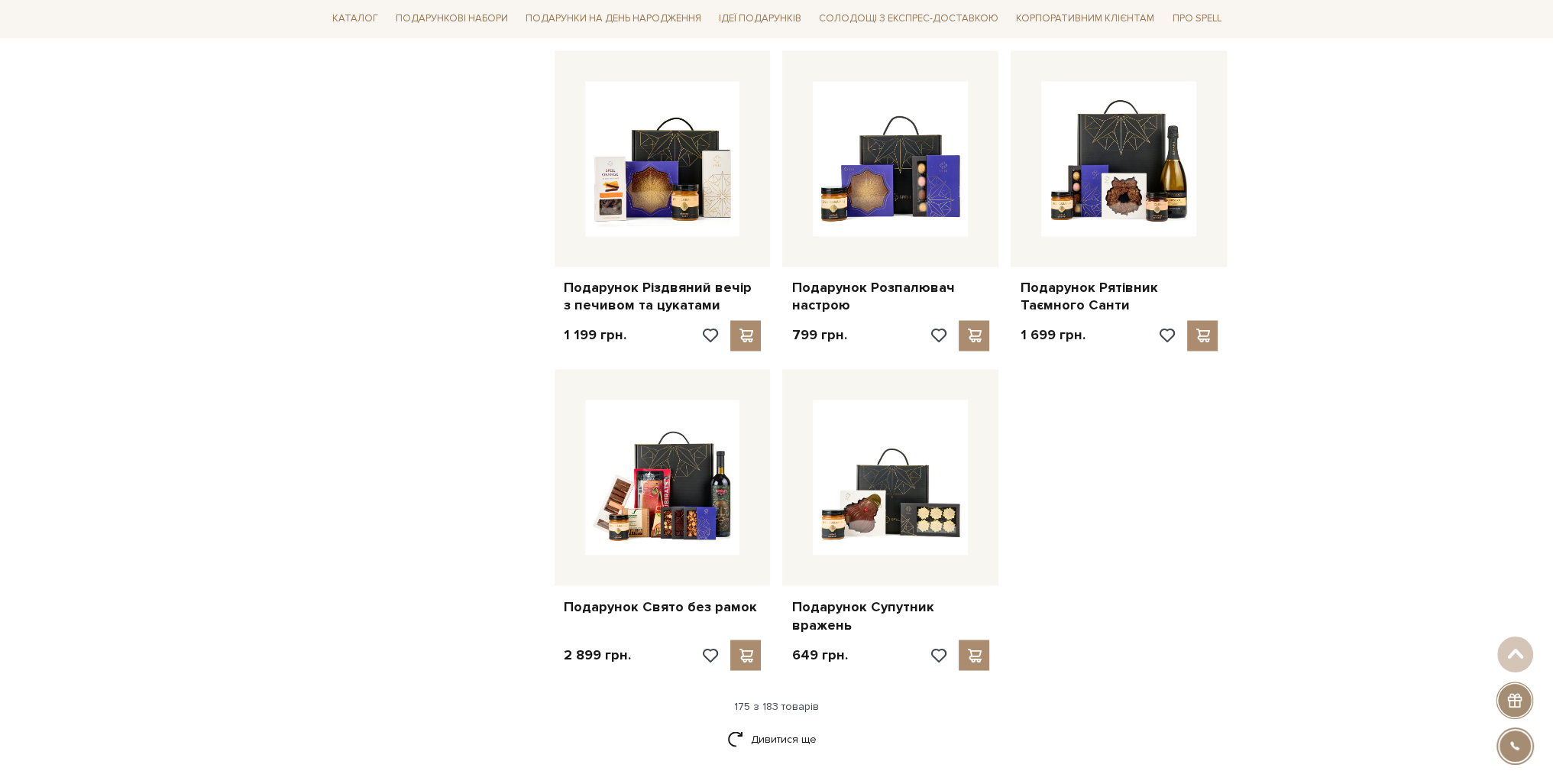
scroll to position [18992, 0]
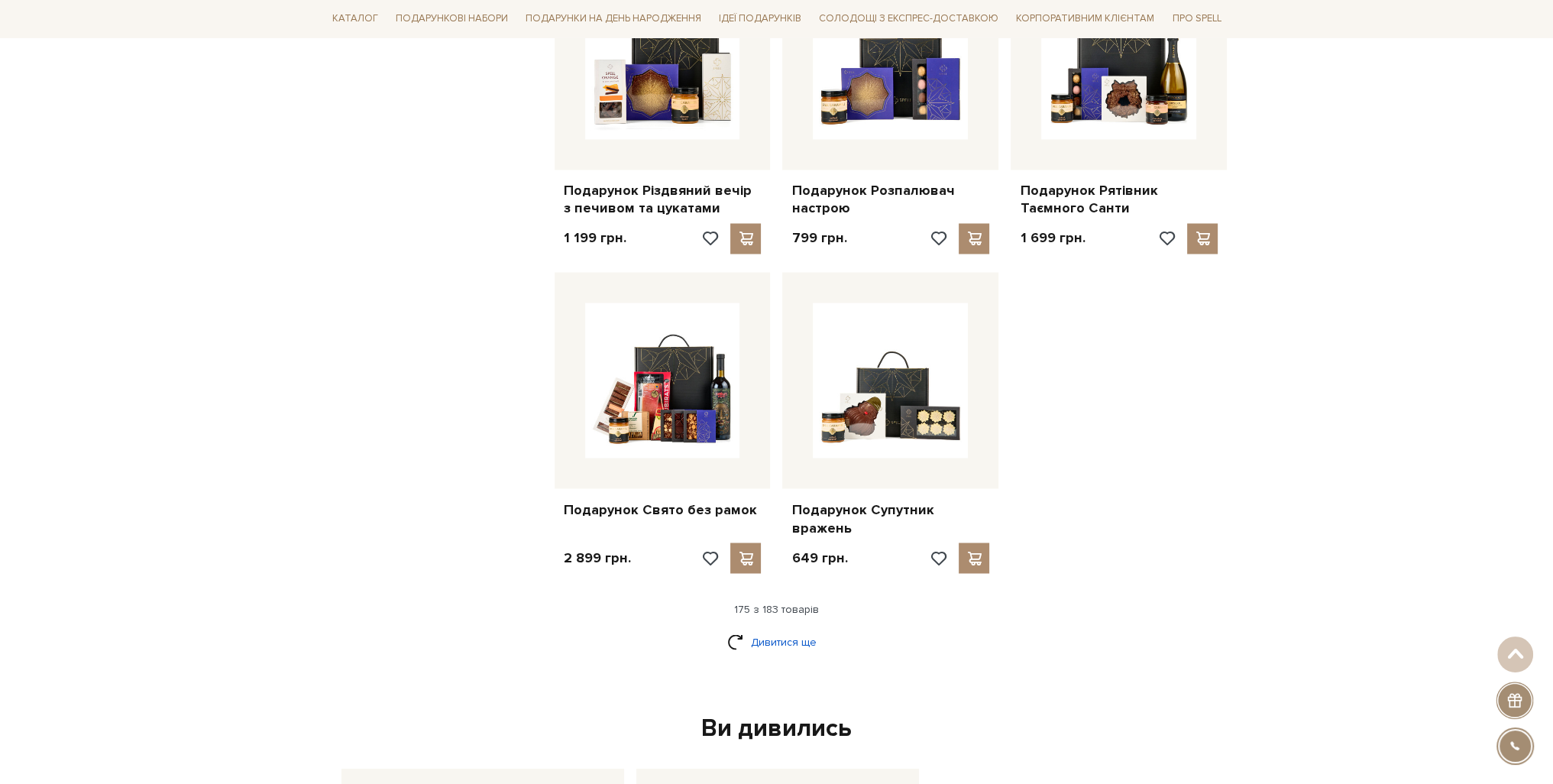
click at [781, 628] on link "Дивитися ще" at bounding box center [777, 642] width 99 height 27
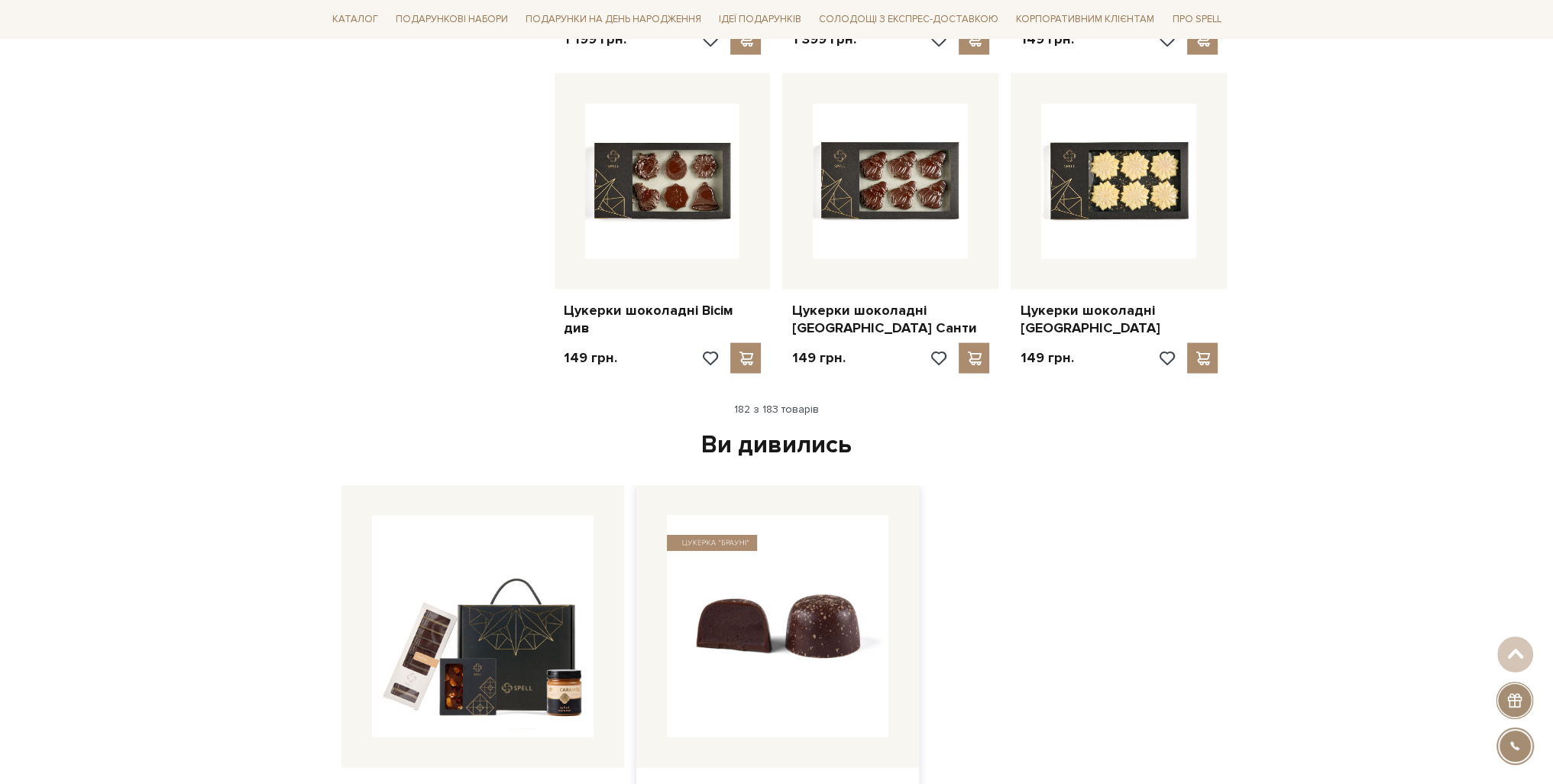
scroll to position [19832, 0]
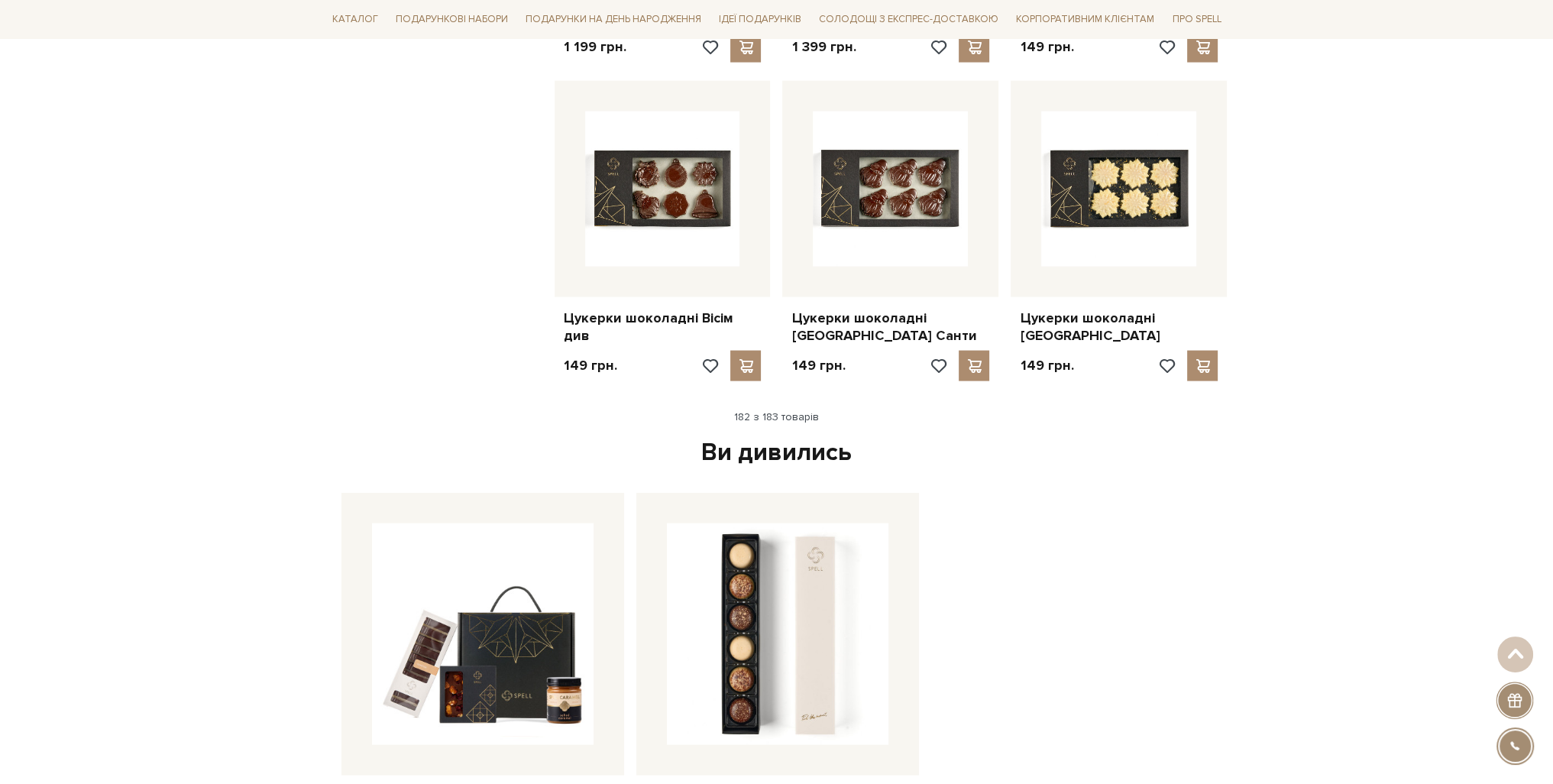
click at [780, 411] on div "182 з 183 товарів" at bounding box center [777, 418] width 914 height 14
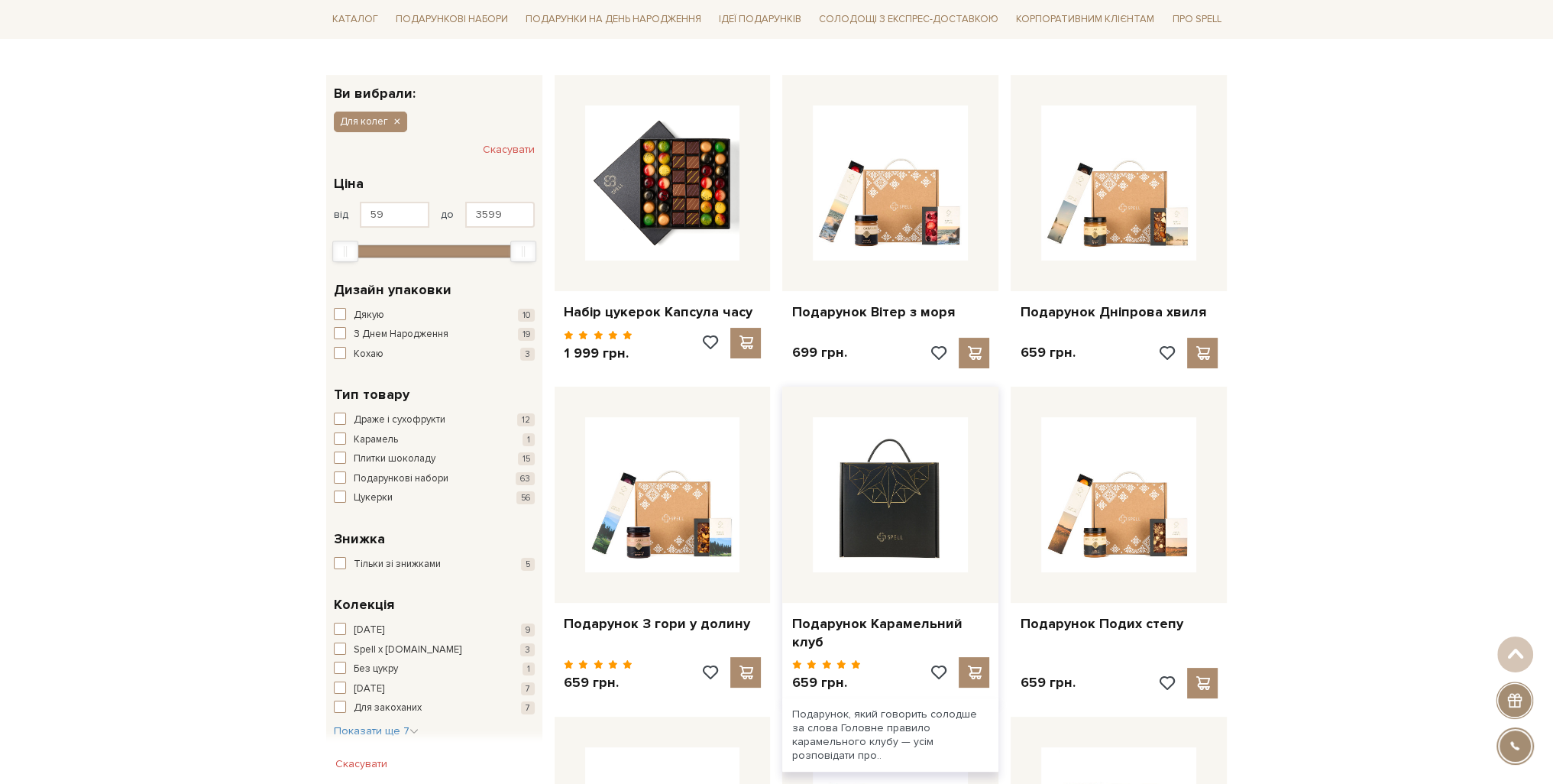
scroll to position [239, 0]
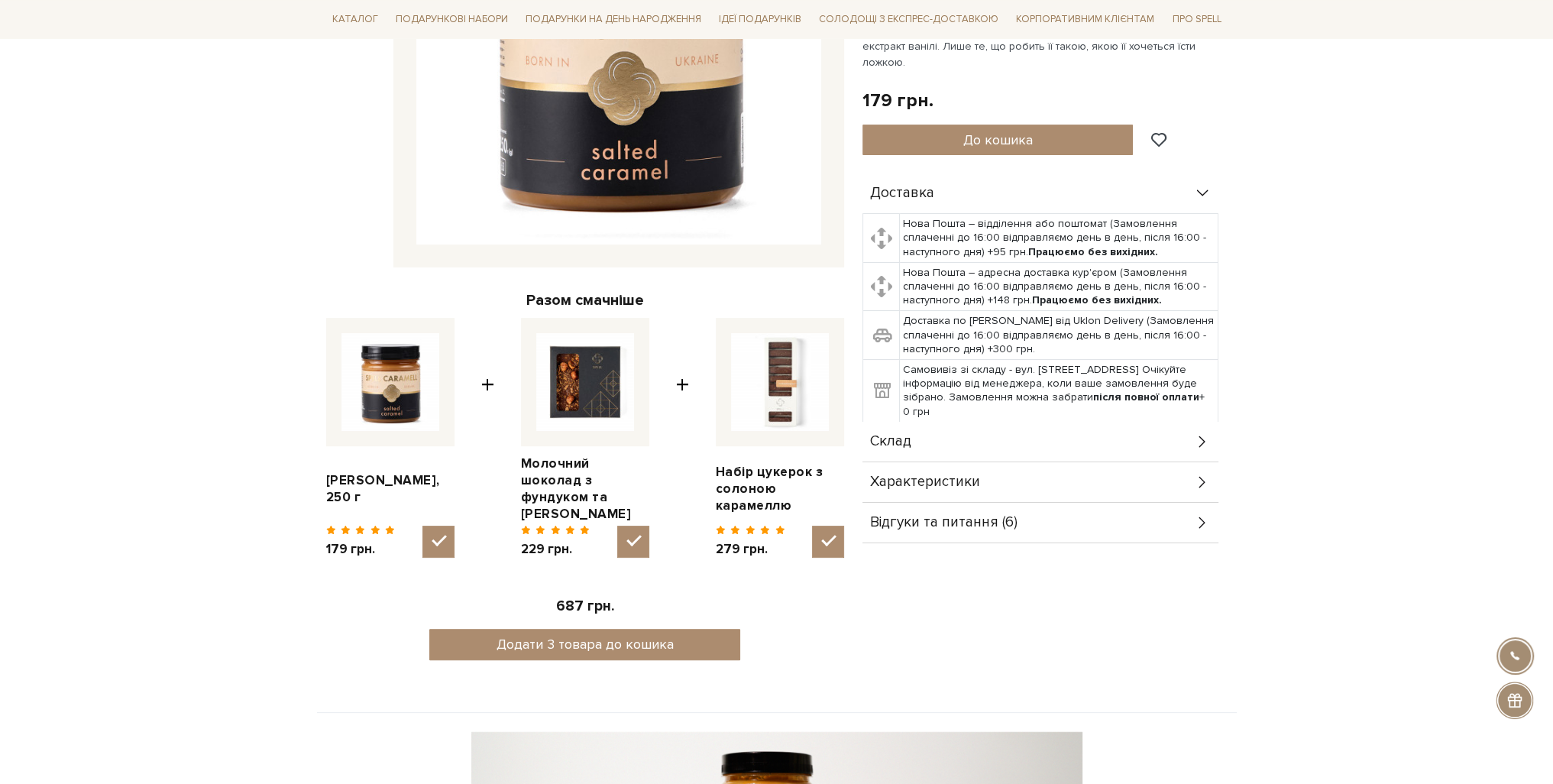
scroll to position [229, 0]
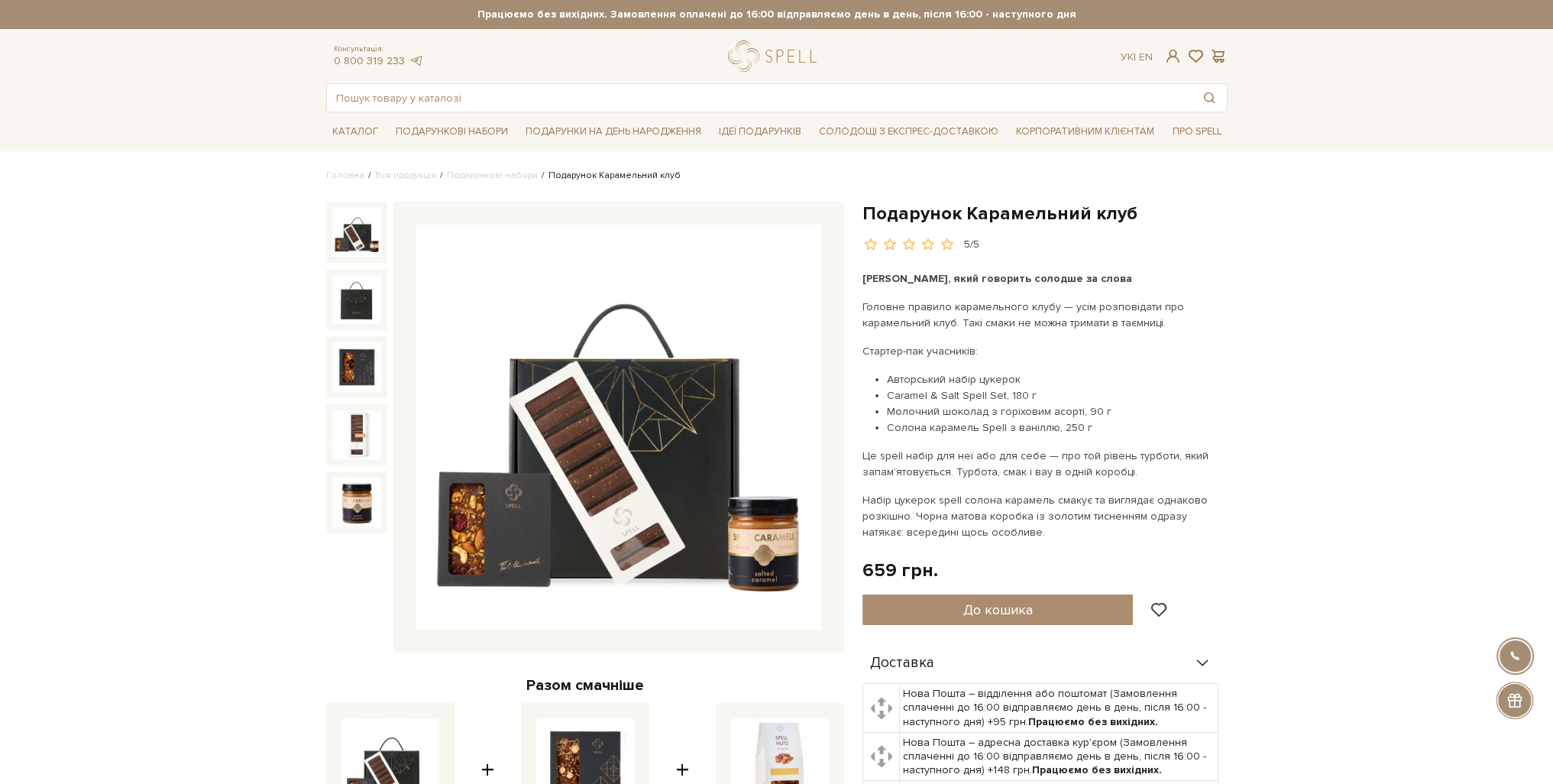
drag, startPoint x: 207, startPoint y: 226, endPoint x: 158, endPoint y: 176, distance: 70.0
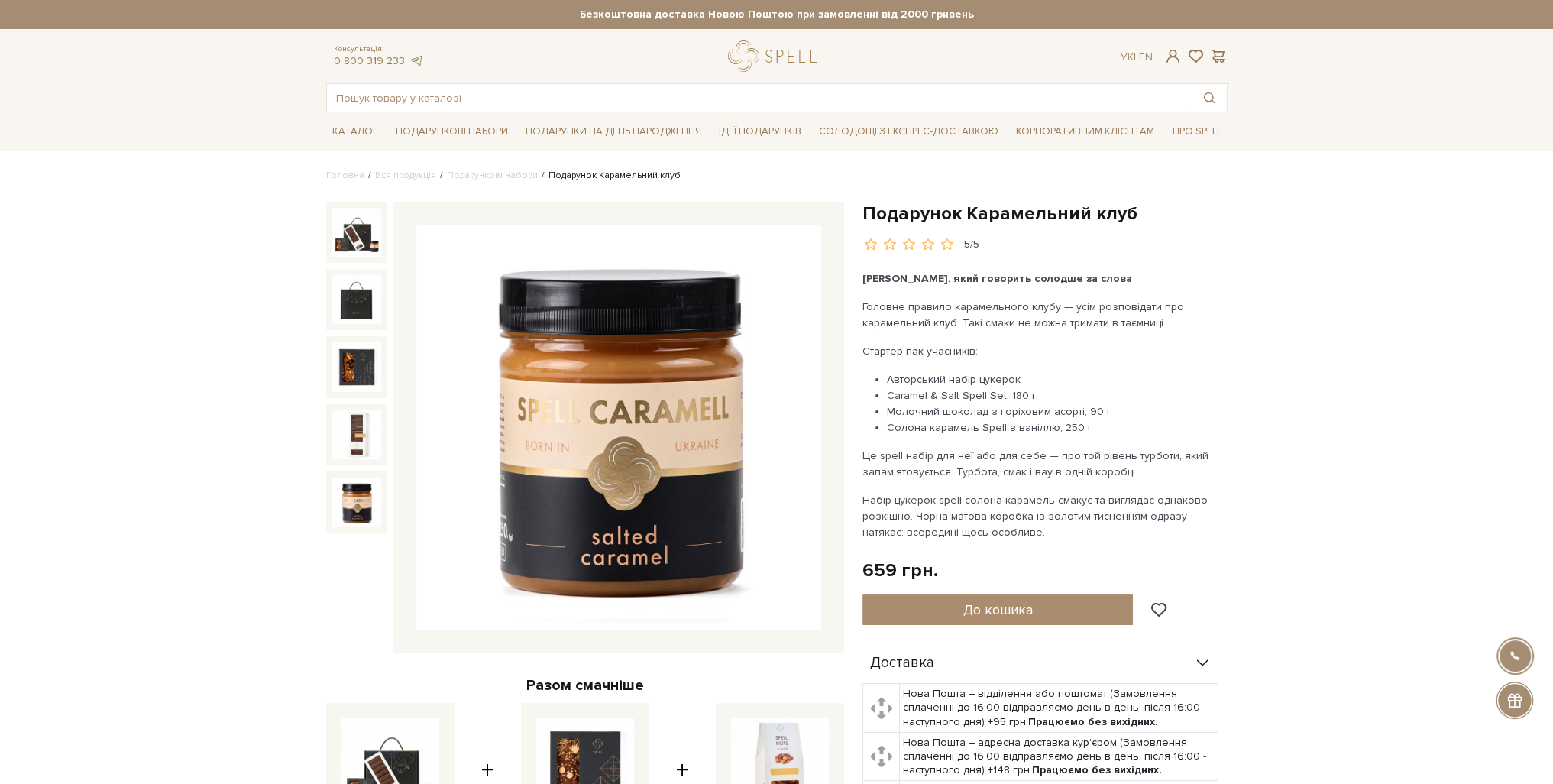
drag, startPoint x: 1400, startPoint y: 495, endPoint x: 165, endPoint y: 508, distance: 1235.1
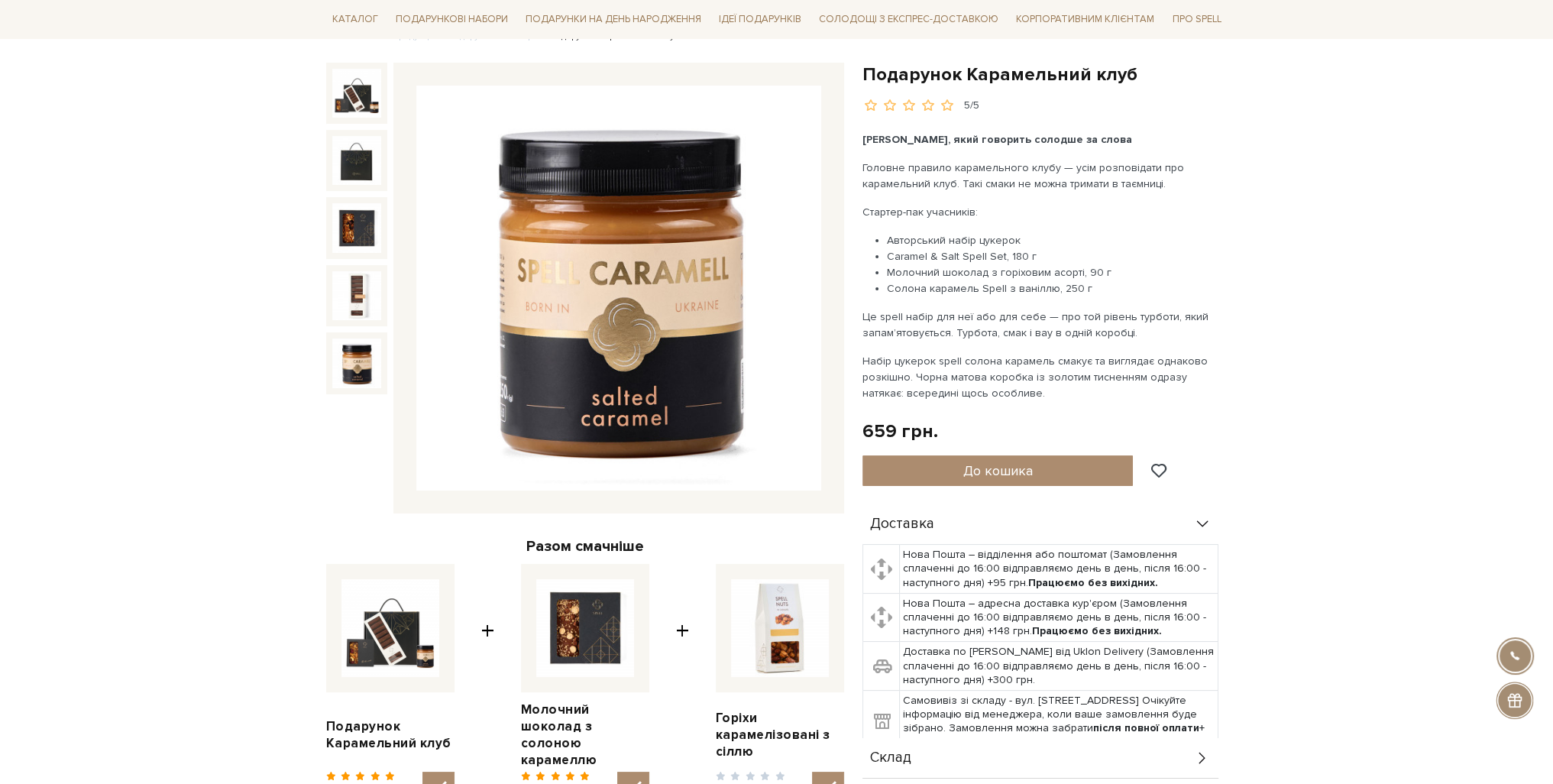
scroll to position [76, 0]
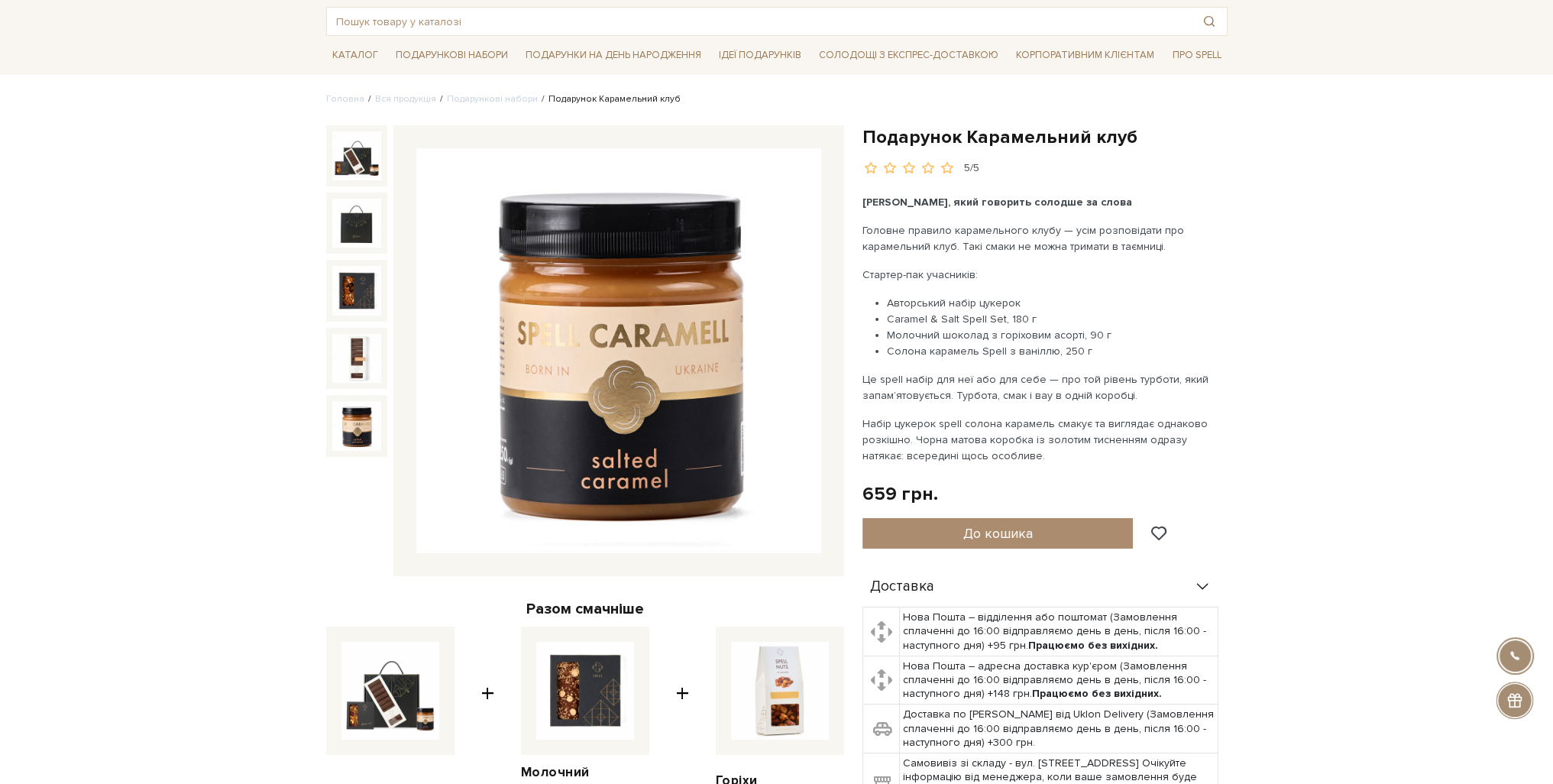
drag, startPoint x: 1262, startPoint y: 396, endPoint x: 1350, endPoint y: 279, distance: 146.4
